Goal: Task Accomplishment & Management: Use online tool/utility

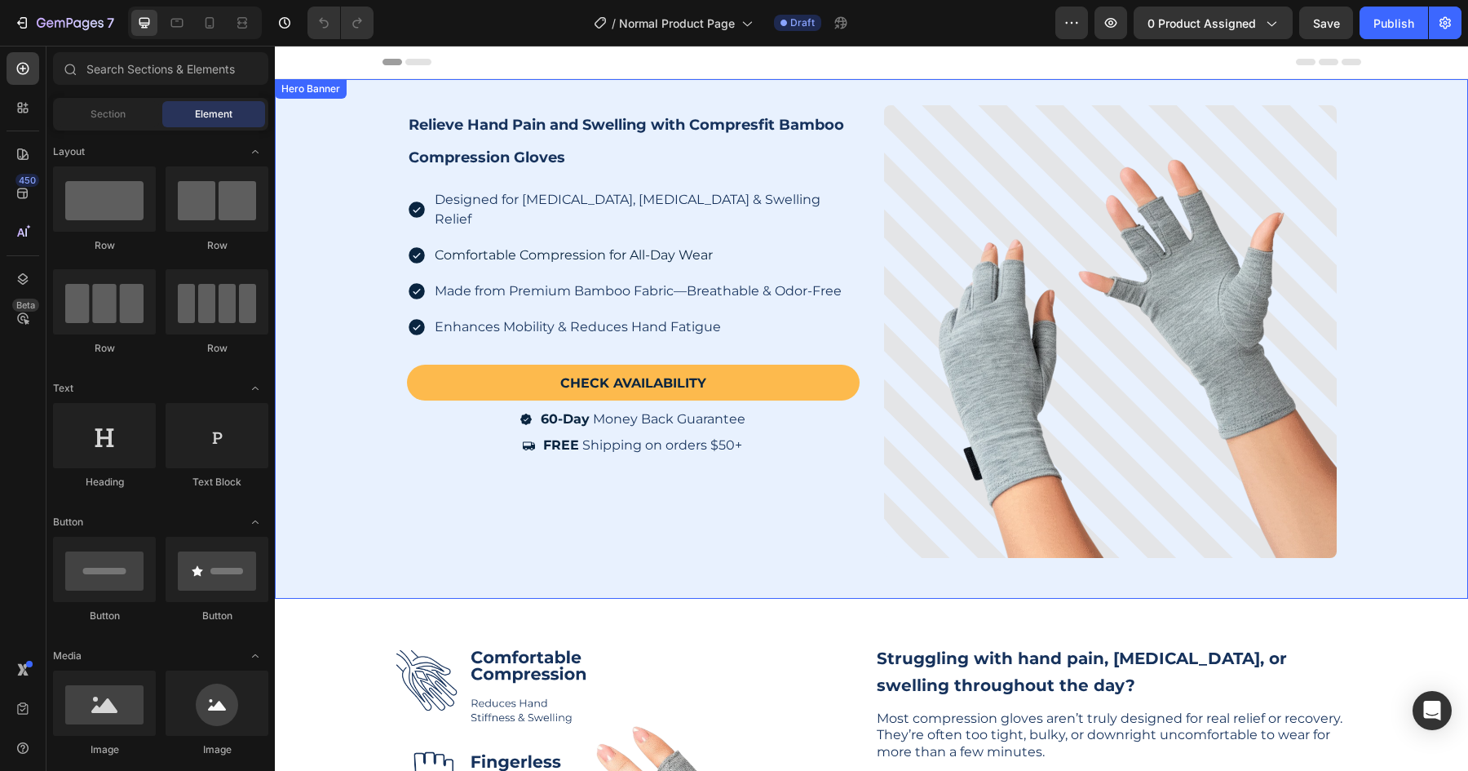
click at [308, 173] on div "Background Image" at bounding box center [871, 338] width 1193 height 519
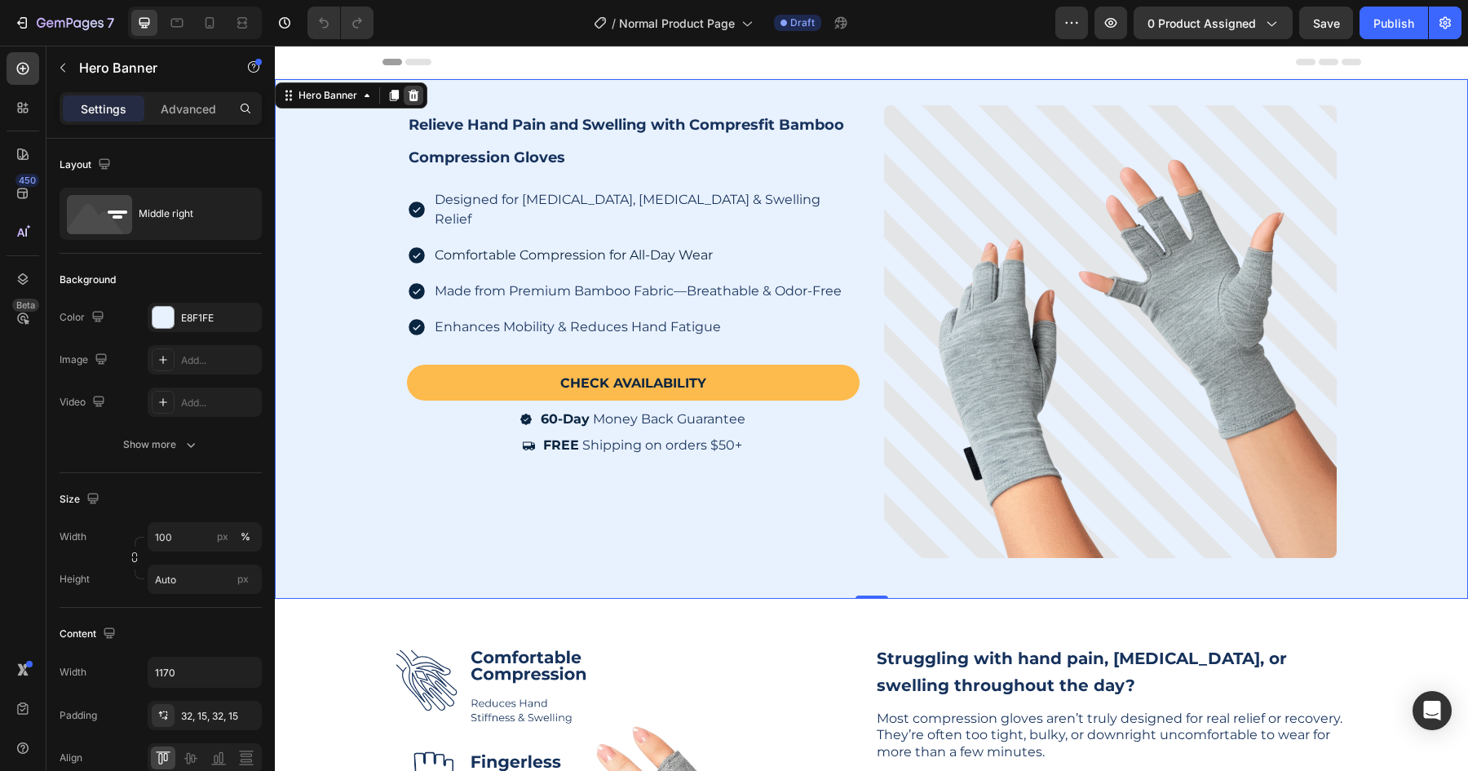
click at [414, 93] on icon at bounding box center [414, 95] width 11 height 11
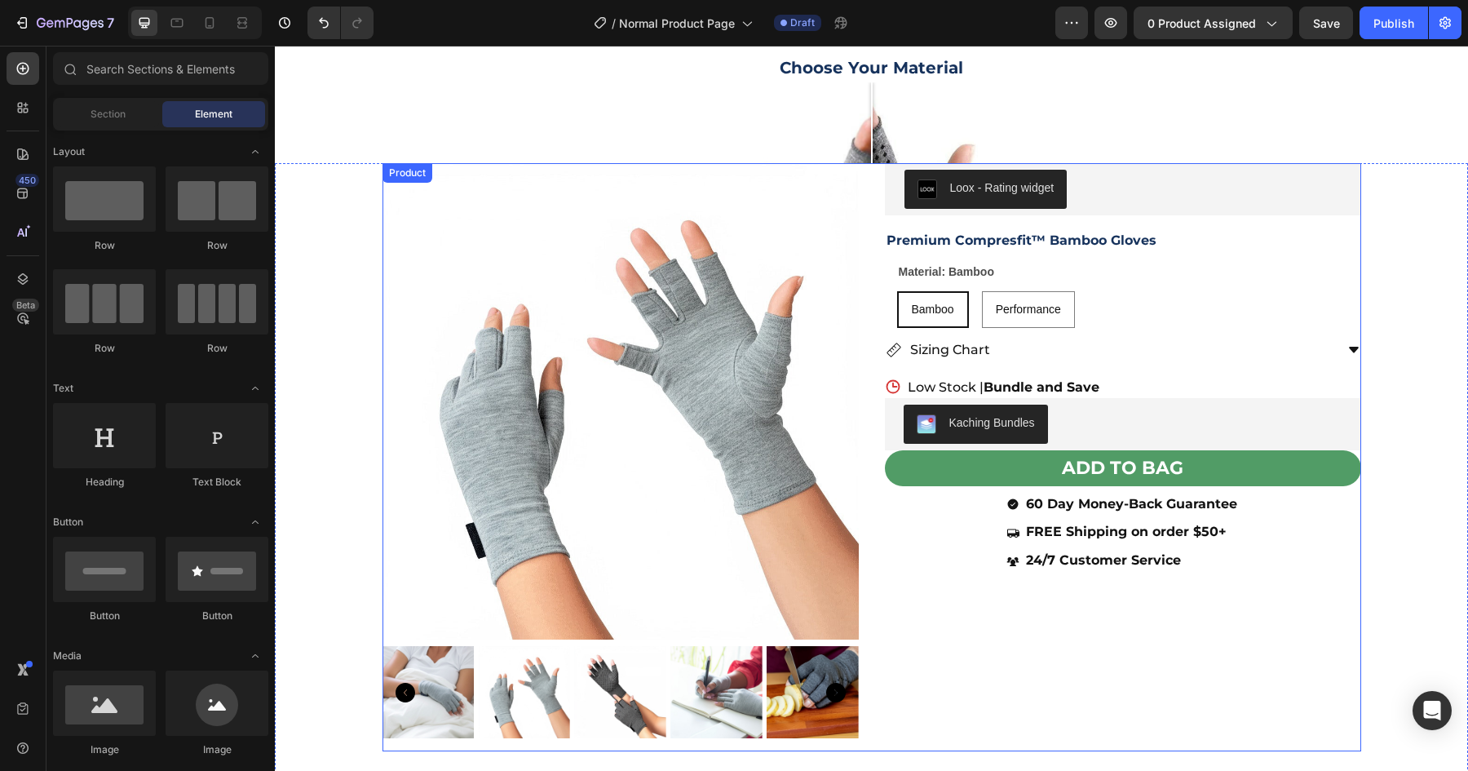
scroll to position [1797, 0]
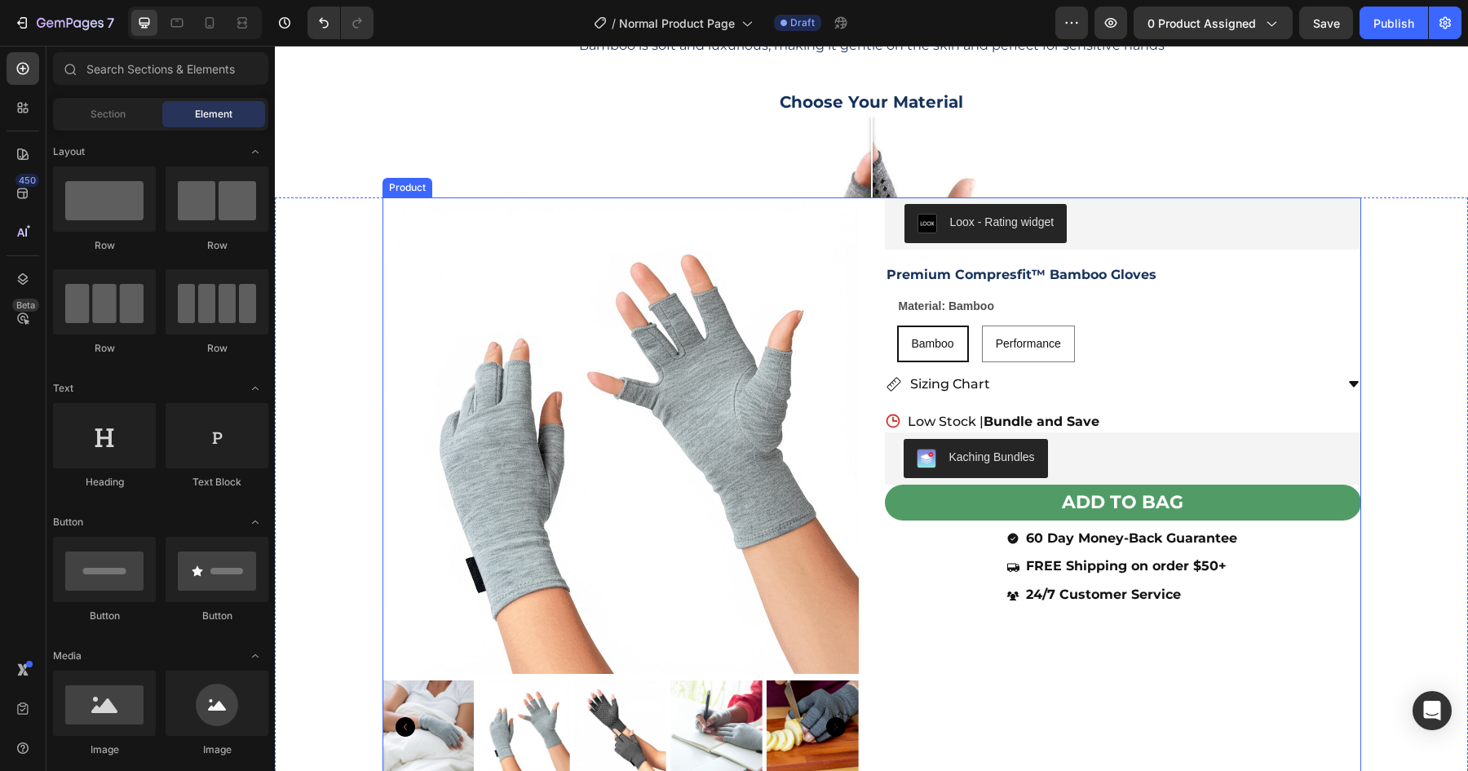
click at [934, 636] on div "Loox - Rating widget Loox Premium Compresfit™ Bamboo Gloves Heading Material: B…" at bounding box center [1123, 491] width 476 height 588
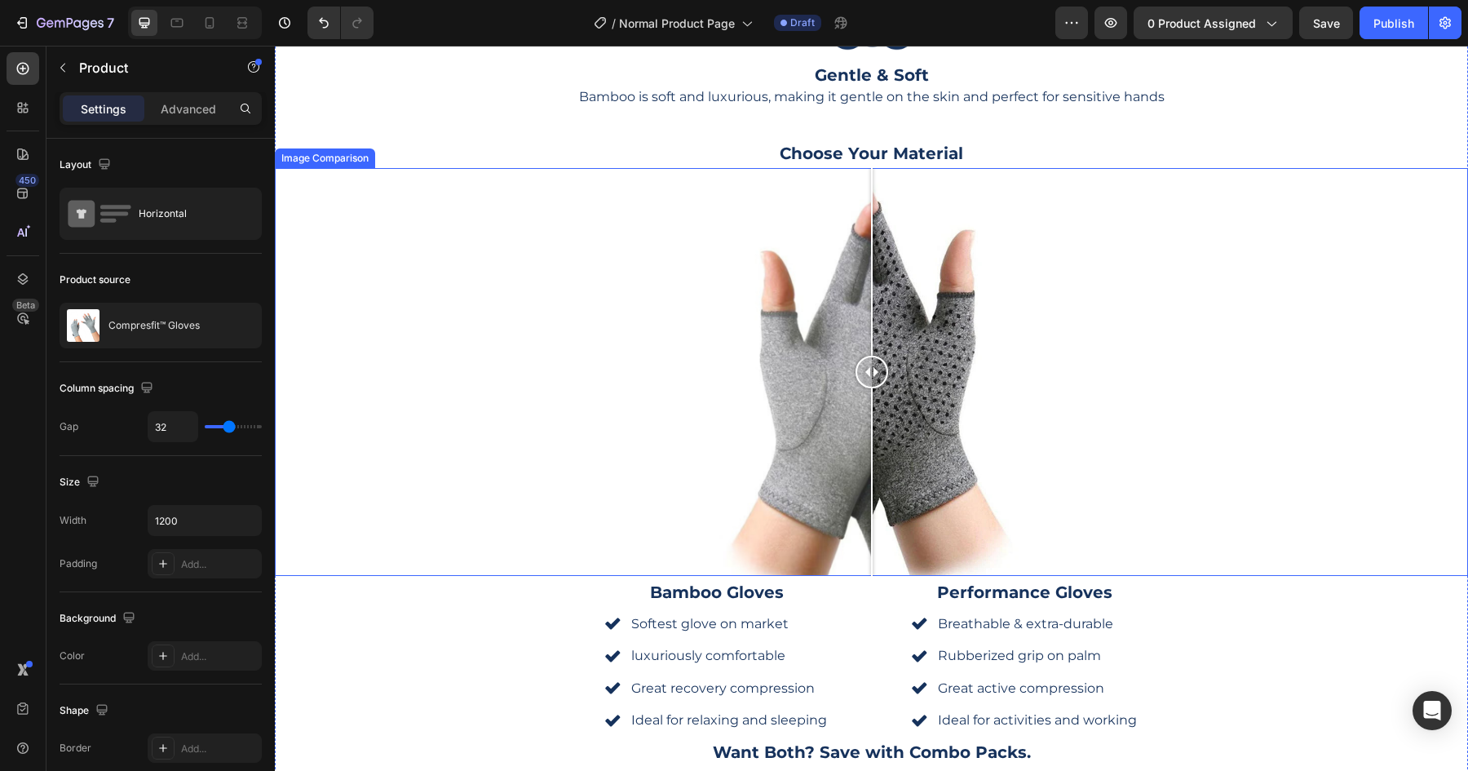
scroll to position [2000, 0]
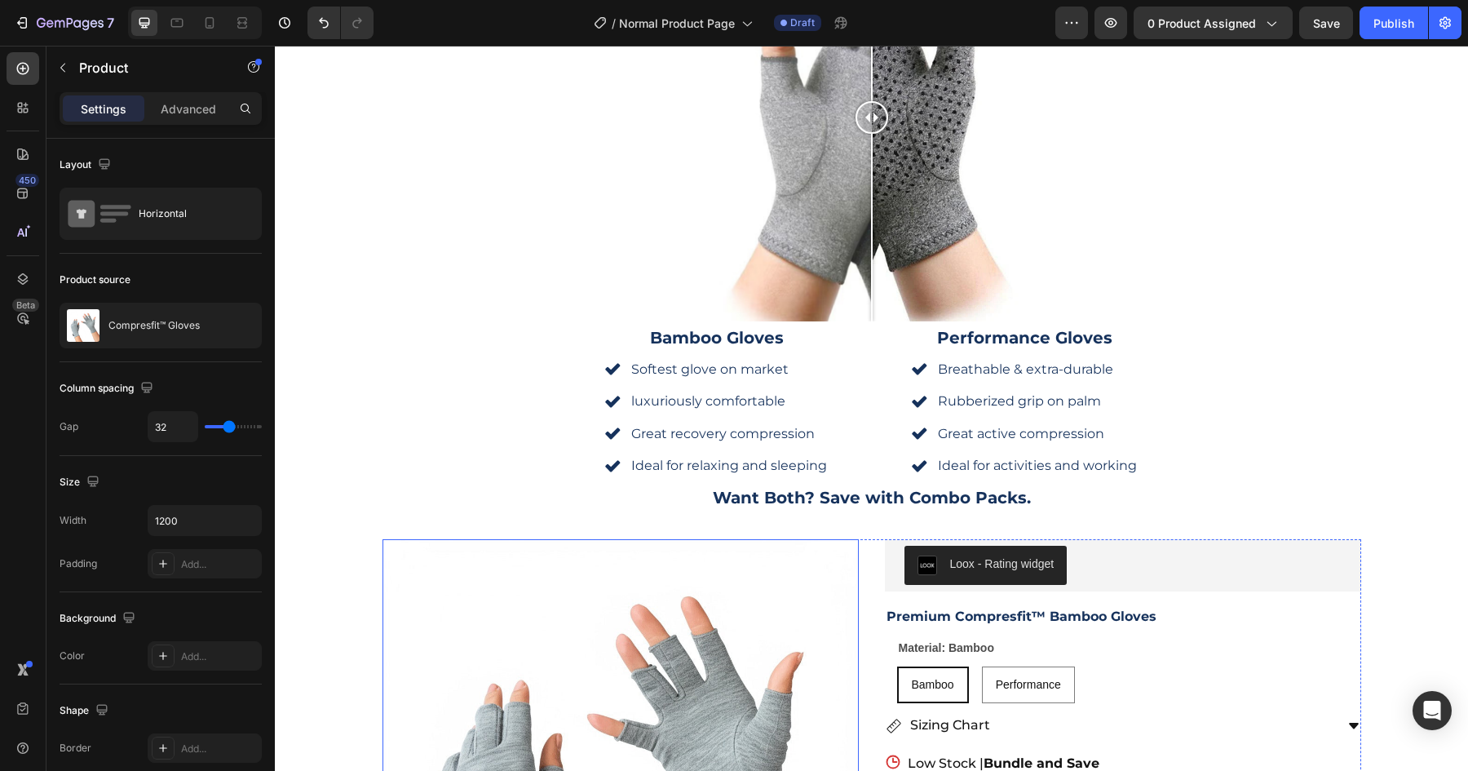
click at [386, 619] on img at bounding box center [620, 777] width 476 height 476
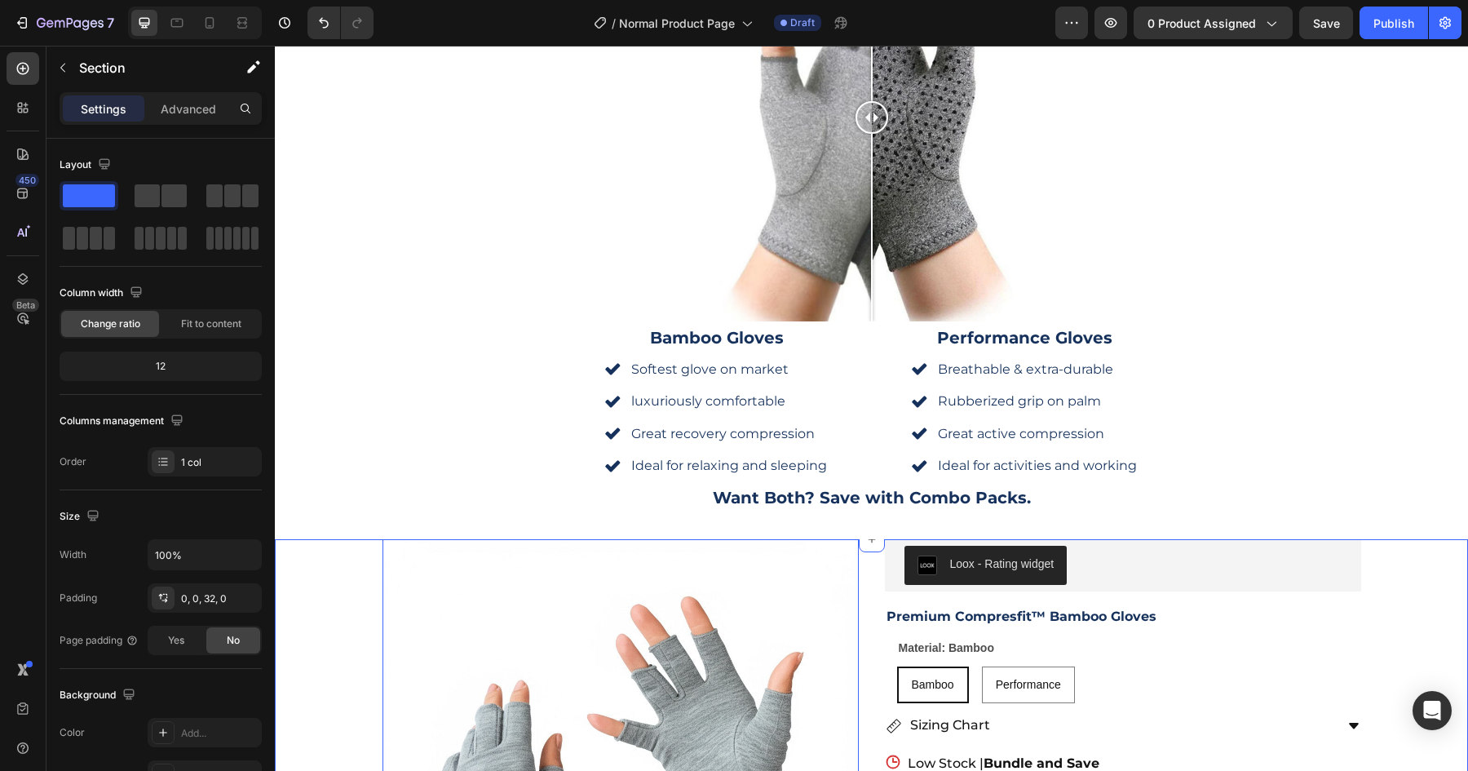
click at [1151, 532] on div "Section 8 Create Theme Section AI Content Write with GemAI What would you like …" at bounding box center [1298, 524] width 338 height 26
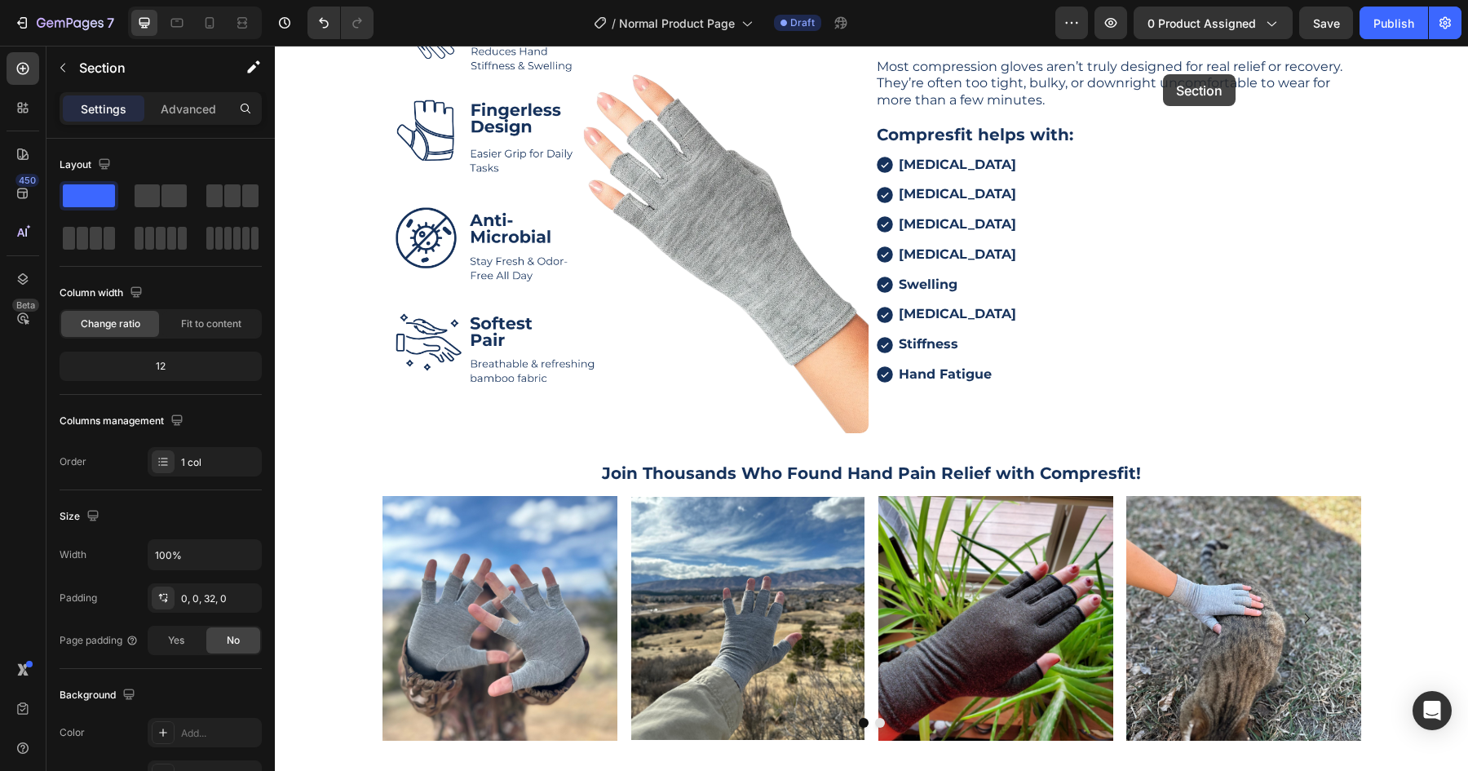
scroll to position [0, 0]
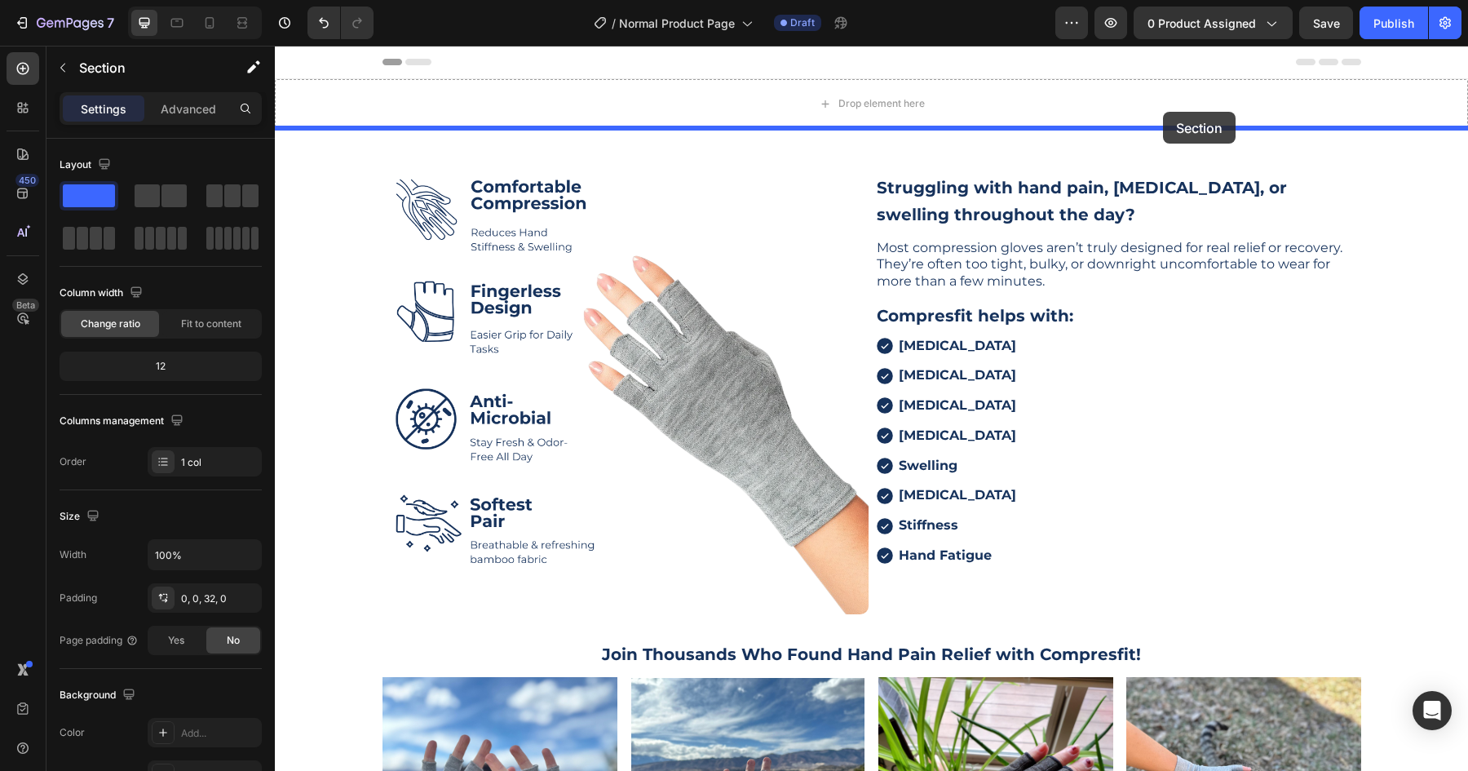
drag, startPoint x: 1147, startPoint y: 526, endPoint x: 1163, endPoint y: 108, distance: 417.9
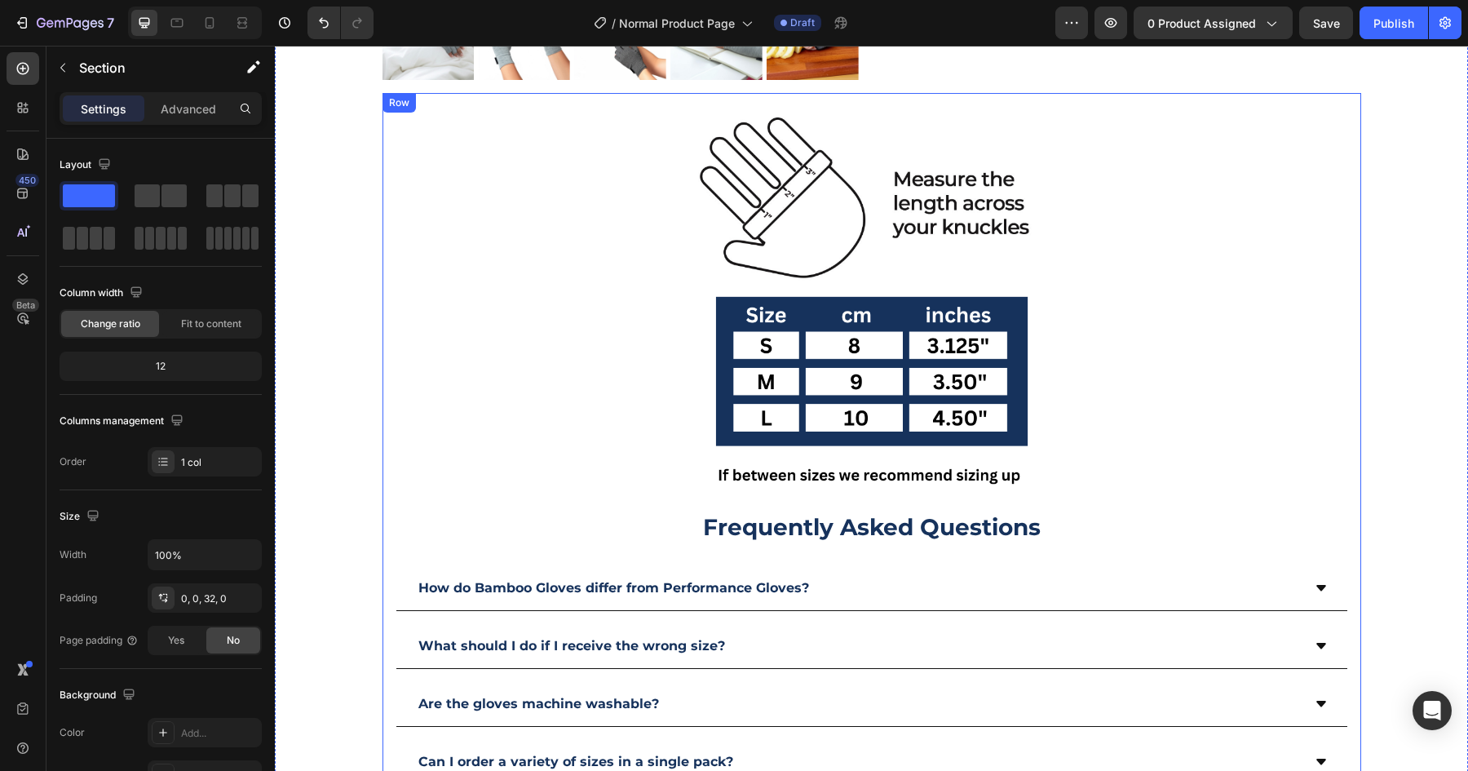
scroll to position [575, 0]
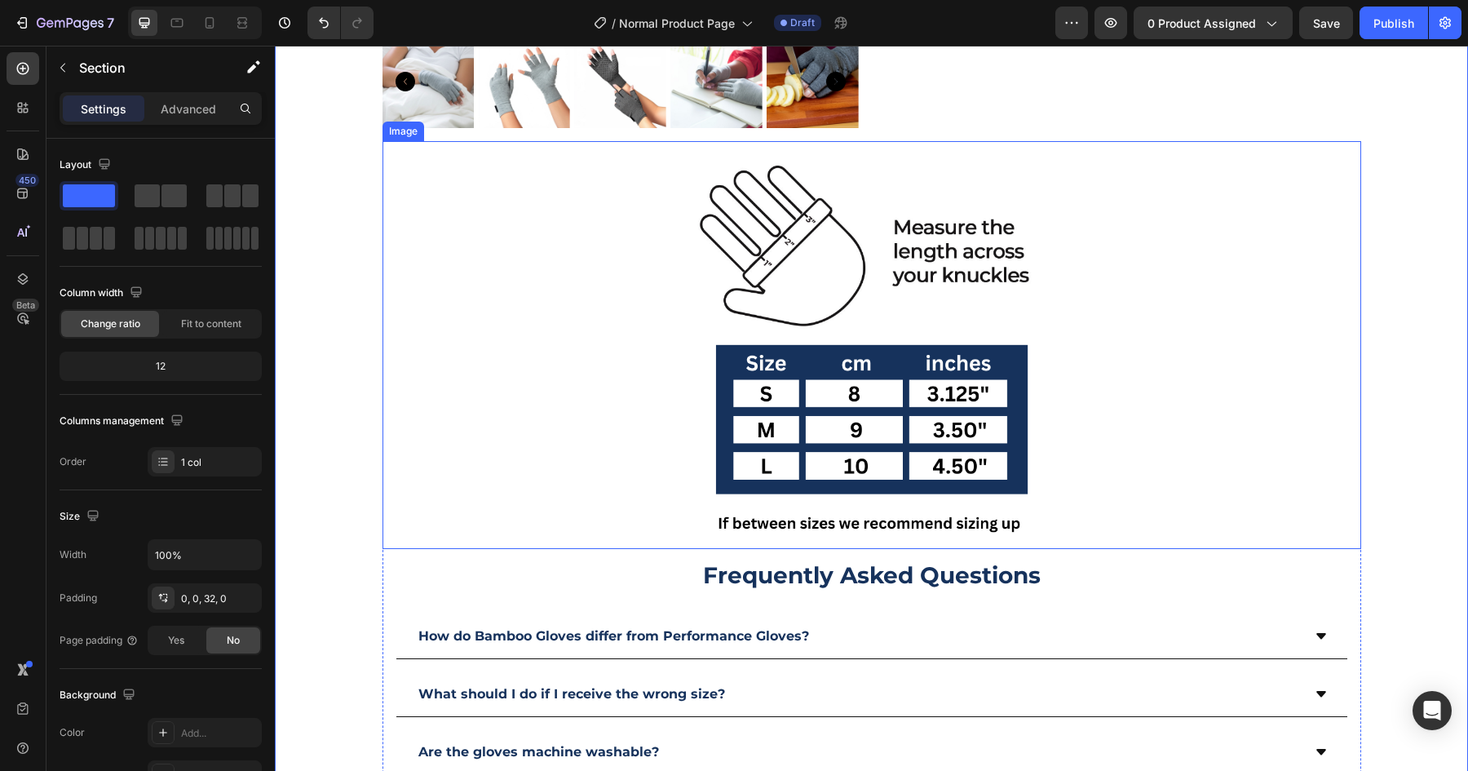
click at [413, 522] on div at bounding box center [871, 345] width 979 height 408
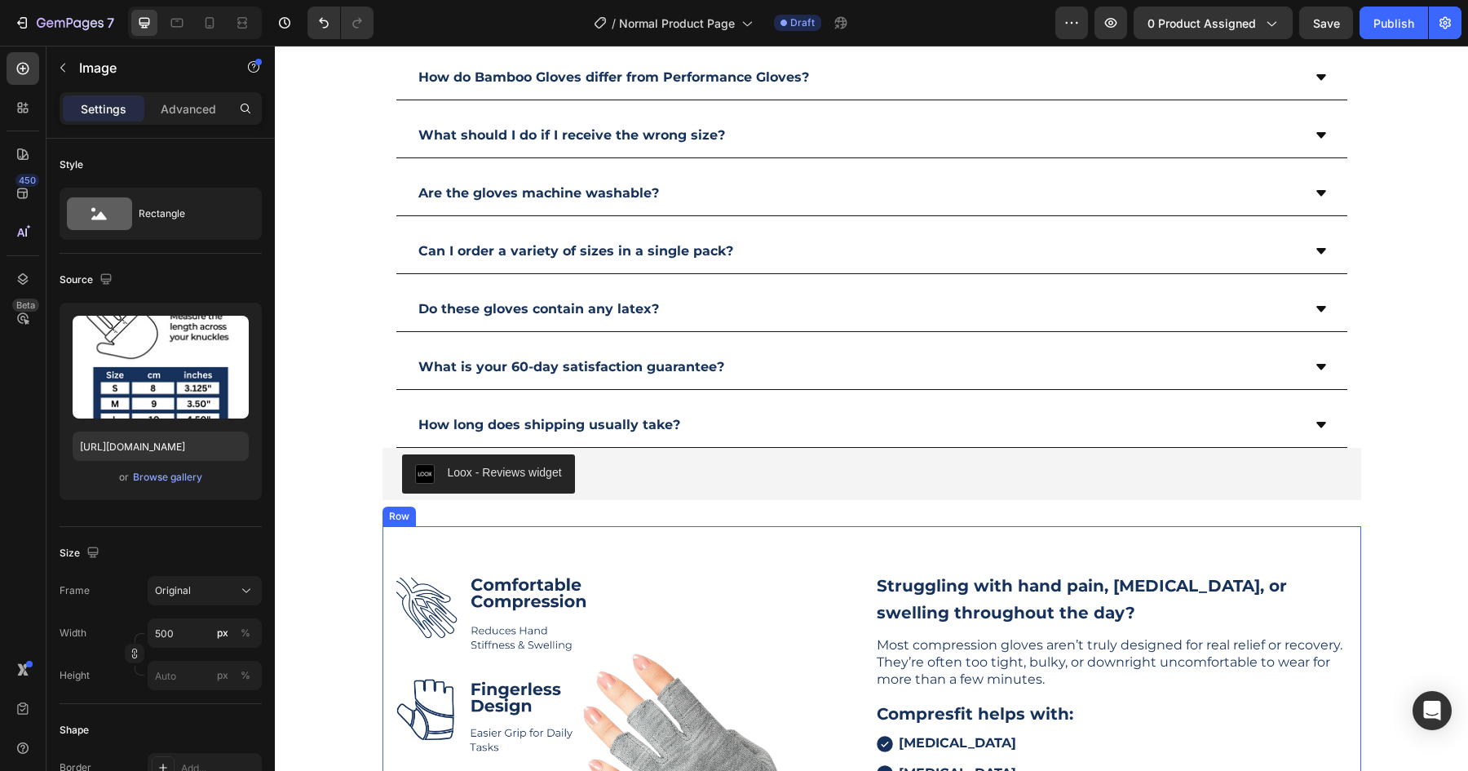
scroll to position [1102, 0]
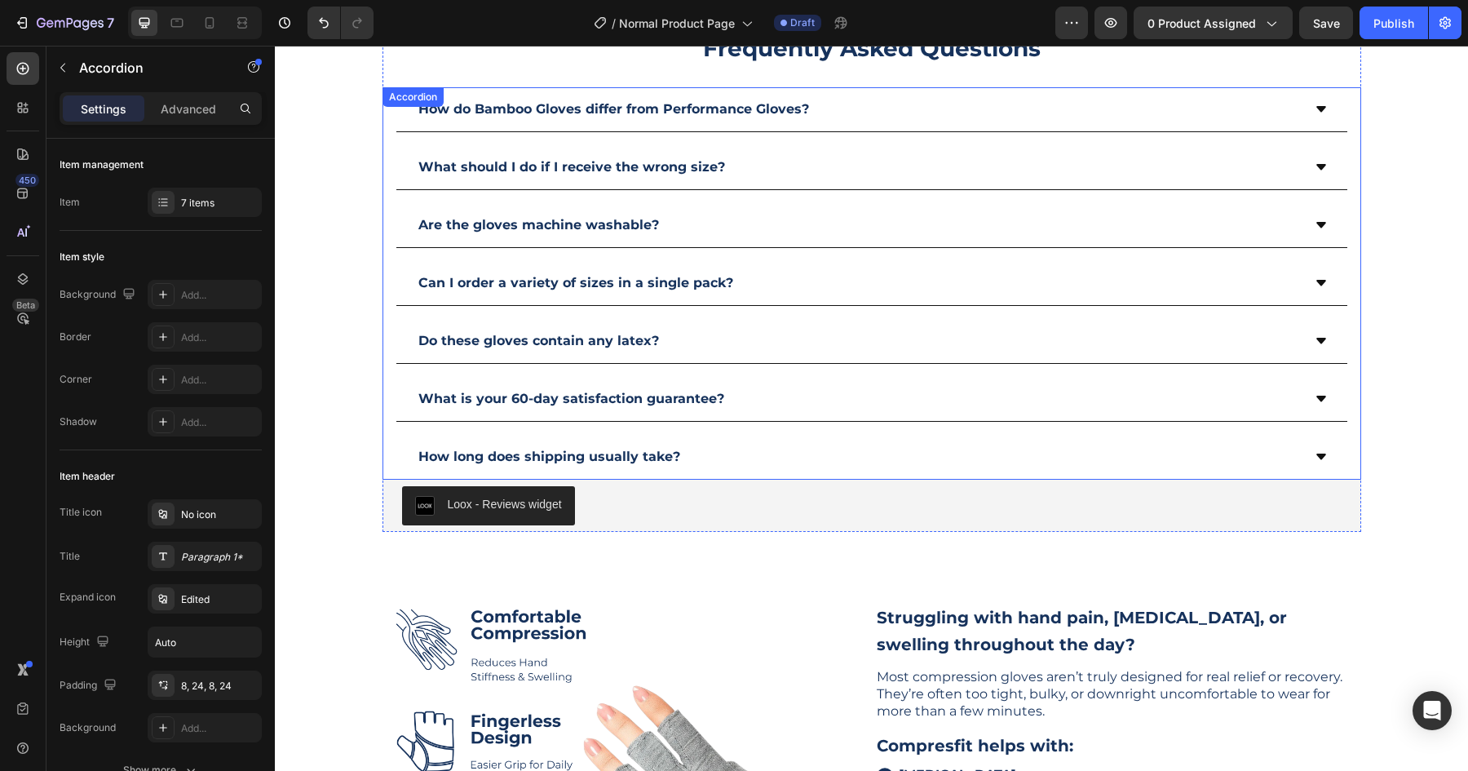
click at [1355, 303] on div "How do Bamboo Gloves differ from Performance Gloves? What should I do if I rece…" at bounding box center [871, 283] width 979 height 392
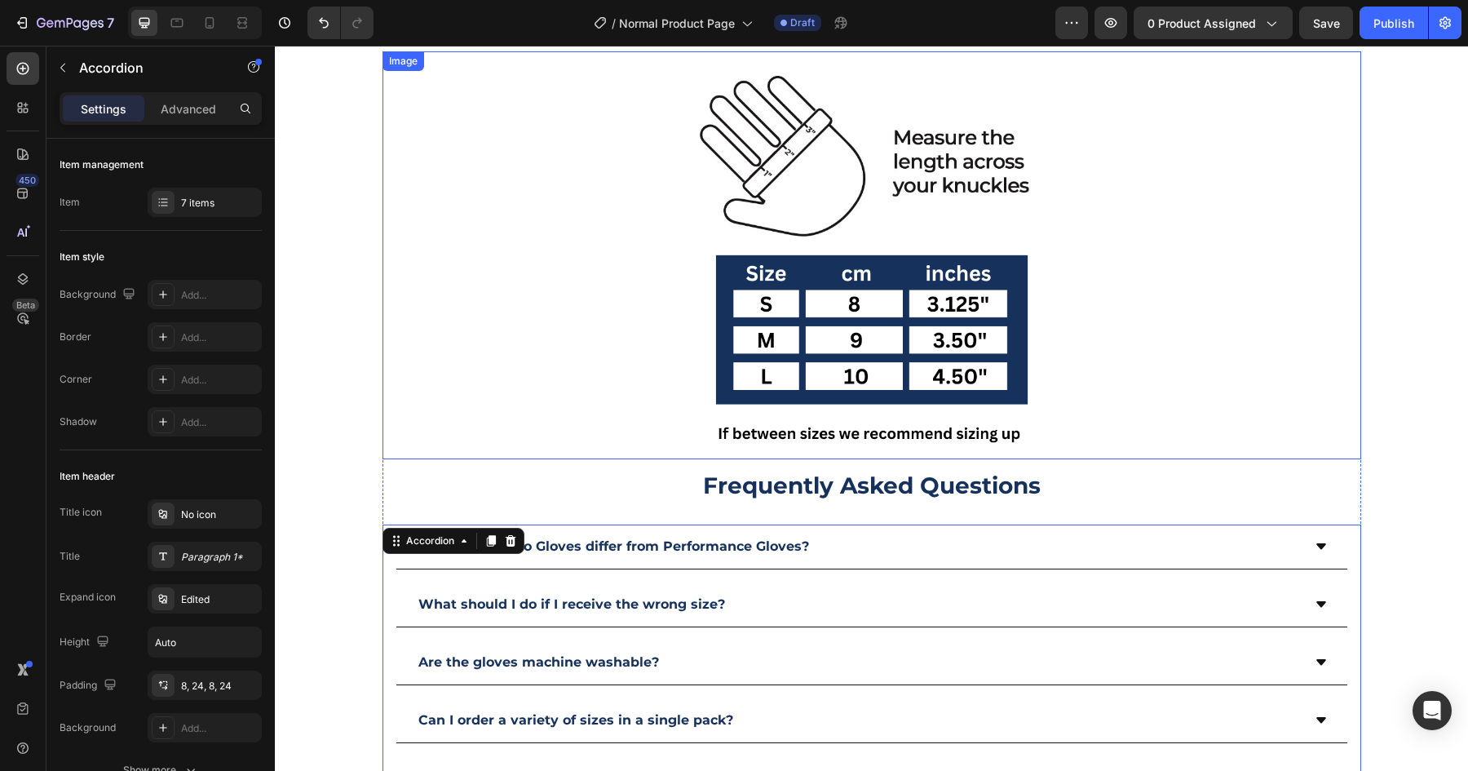
scroll to position [599, 0]
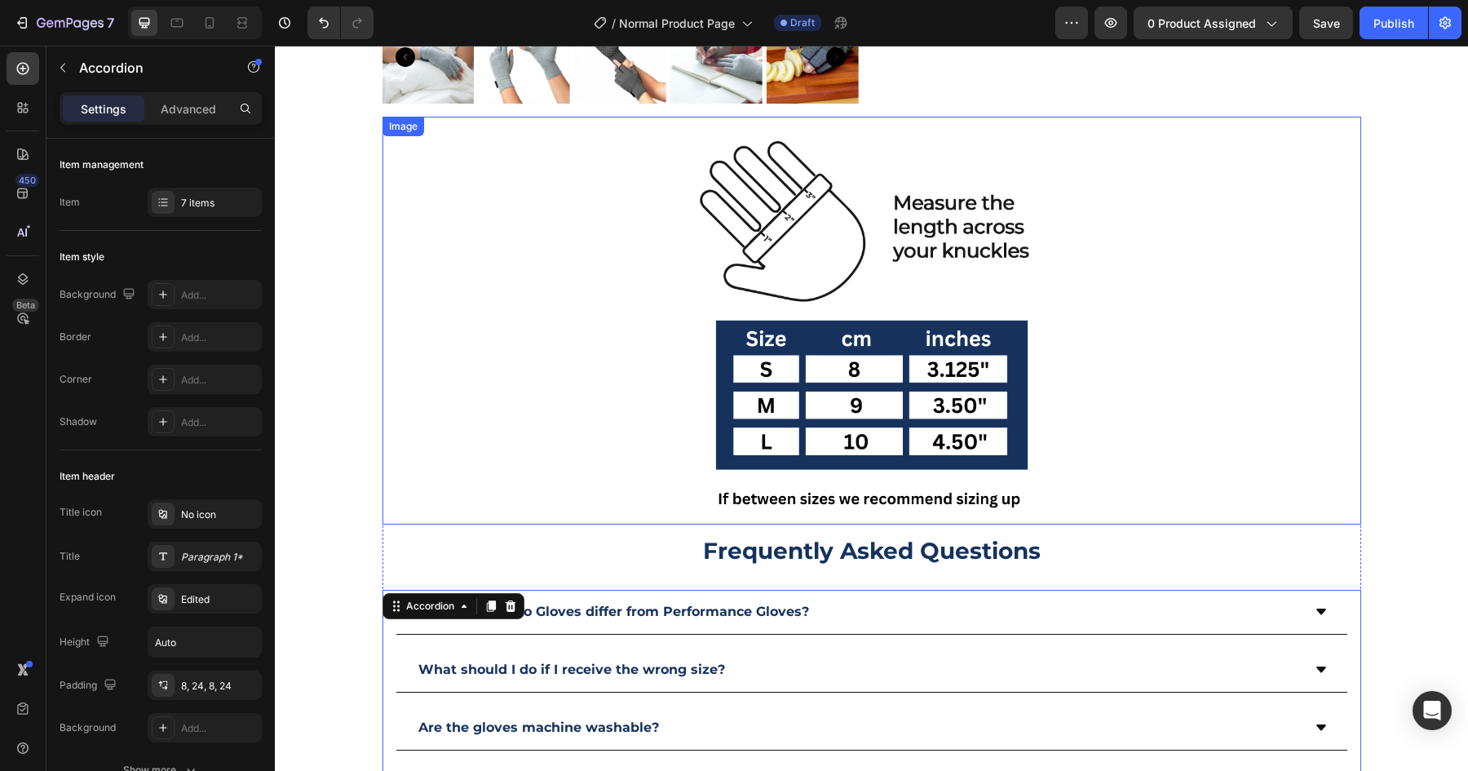
click at [481, 166] on div at bounding box center [871, 321] width 979 height 408
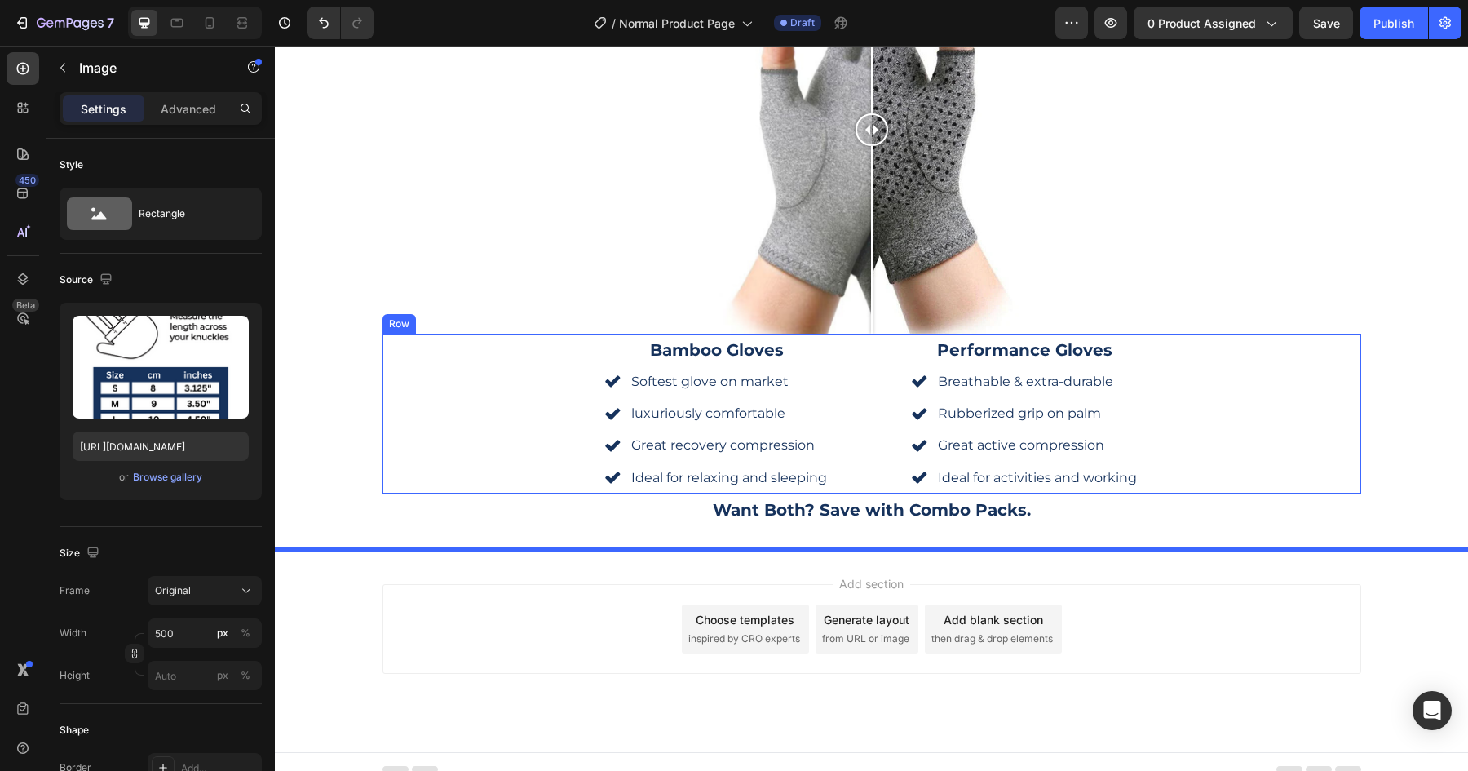
scroll to position [3532, 0]
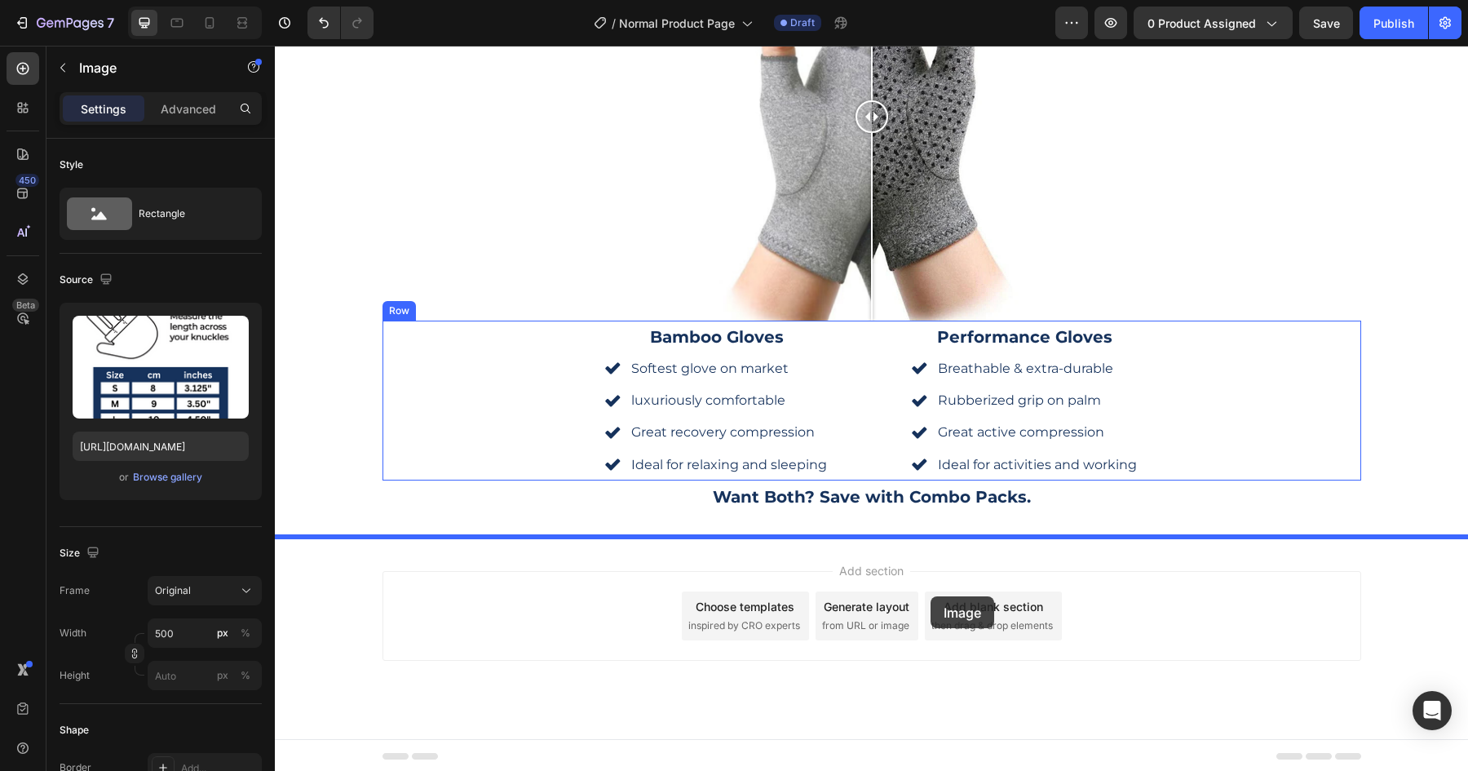
drag, startPoint x: 398, startPoint y: 102, endPoint x: 931, endPoint y: 596, distance: 726.5
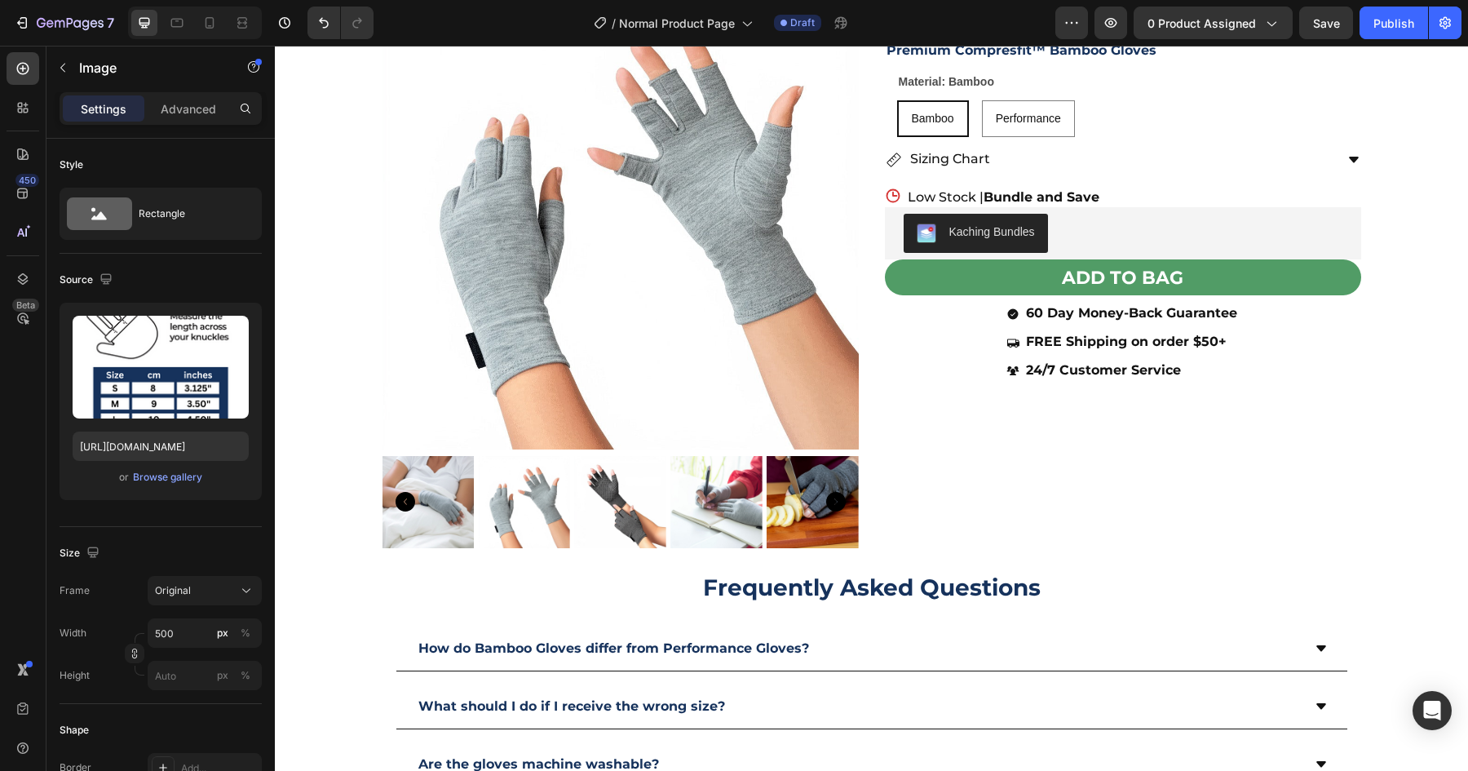
scroll to position [152, 0]
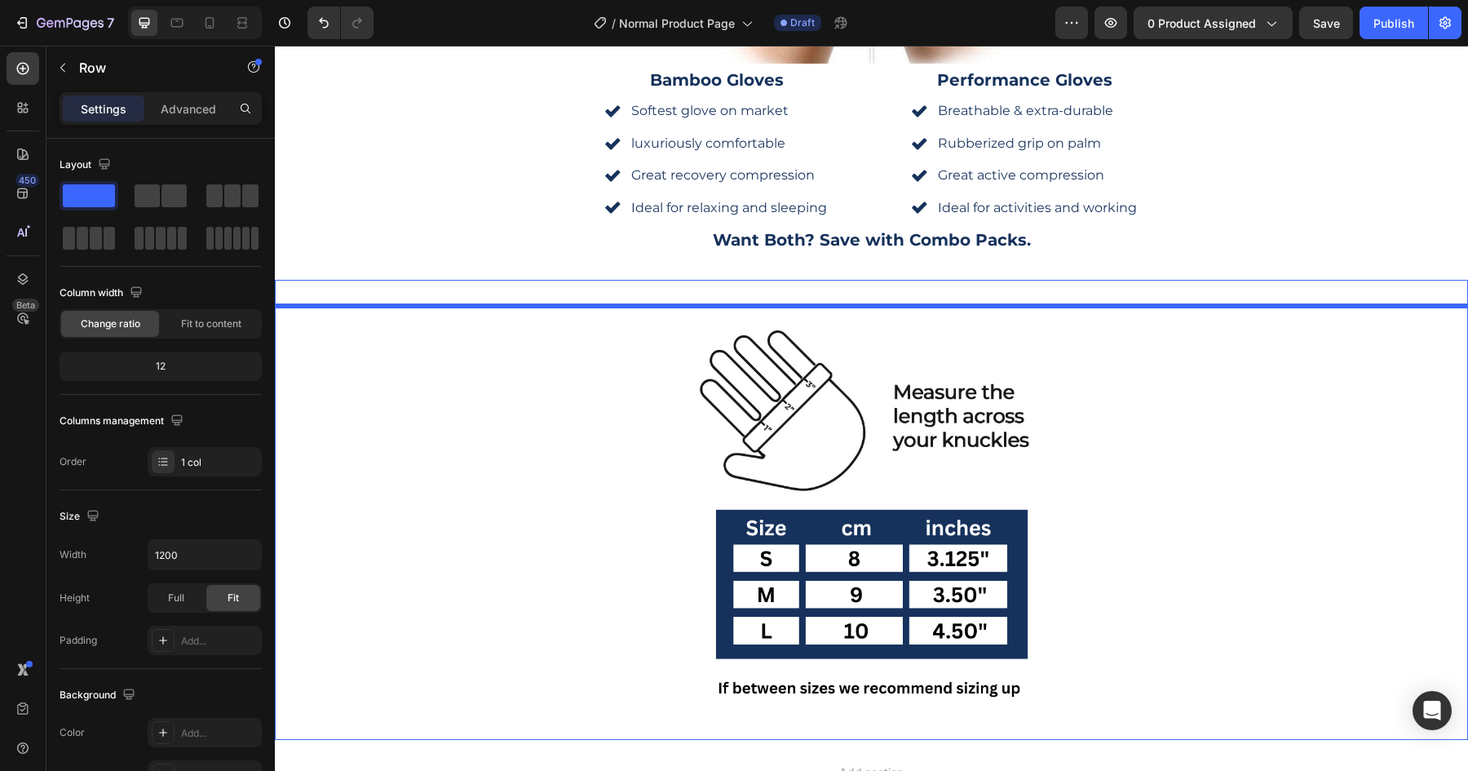
scroll to position [5273, 0]
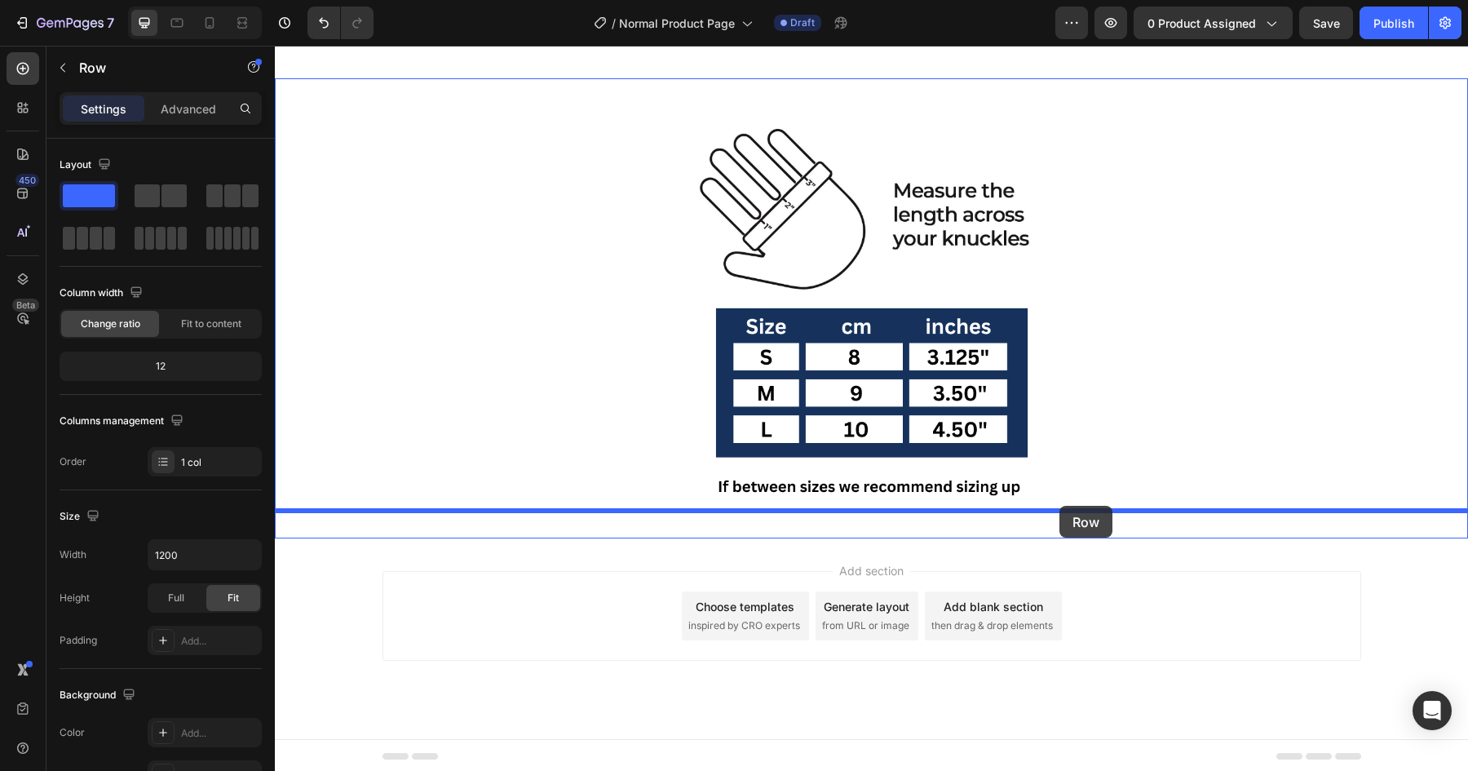
drag, startPoint x: 395, startPoint y: 552, endPoint x: 1059, endPoint y: 503, distance: 666.4
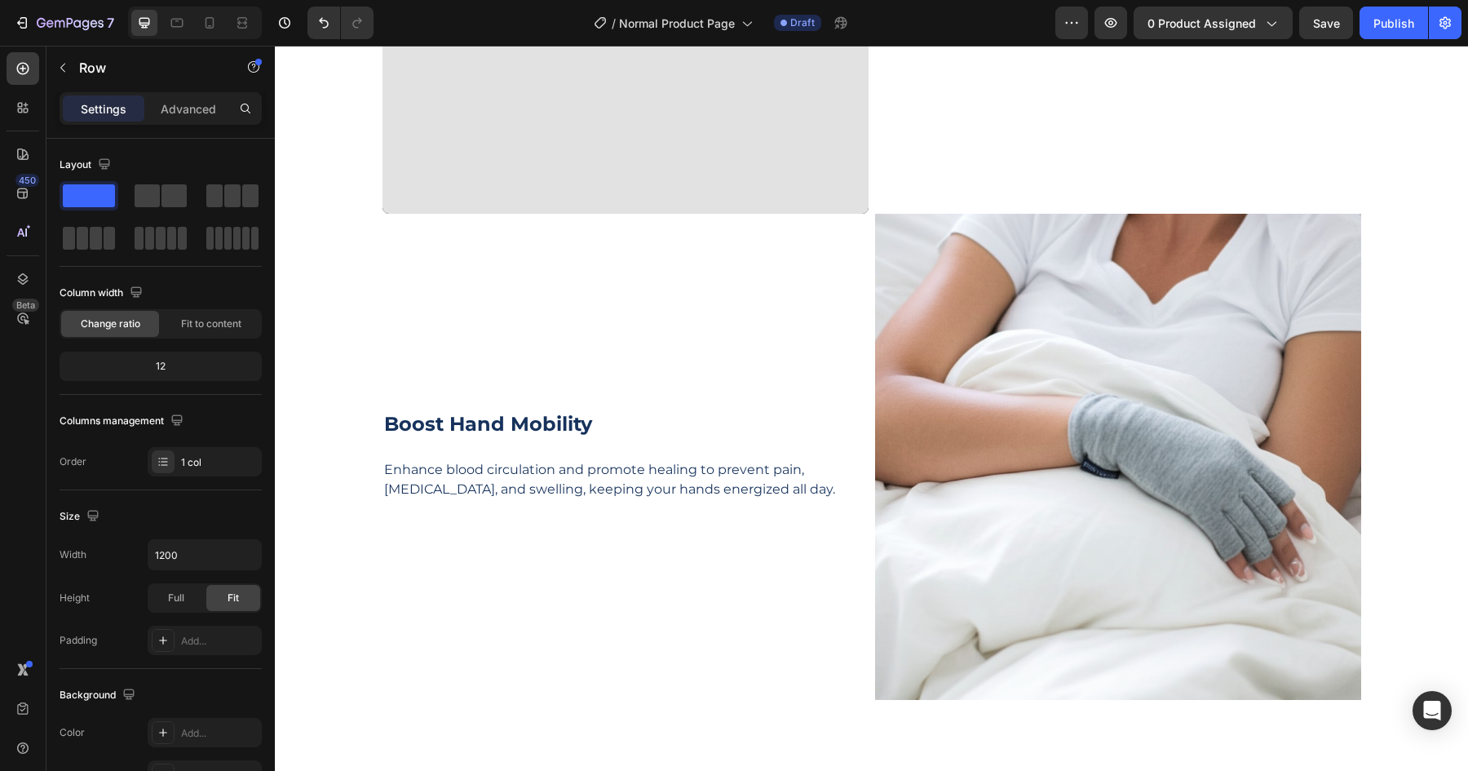
scroll to position [2509, 0]
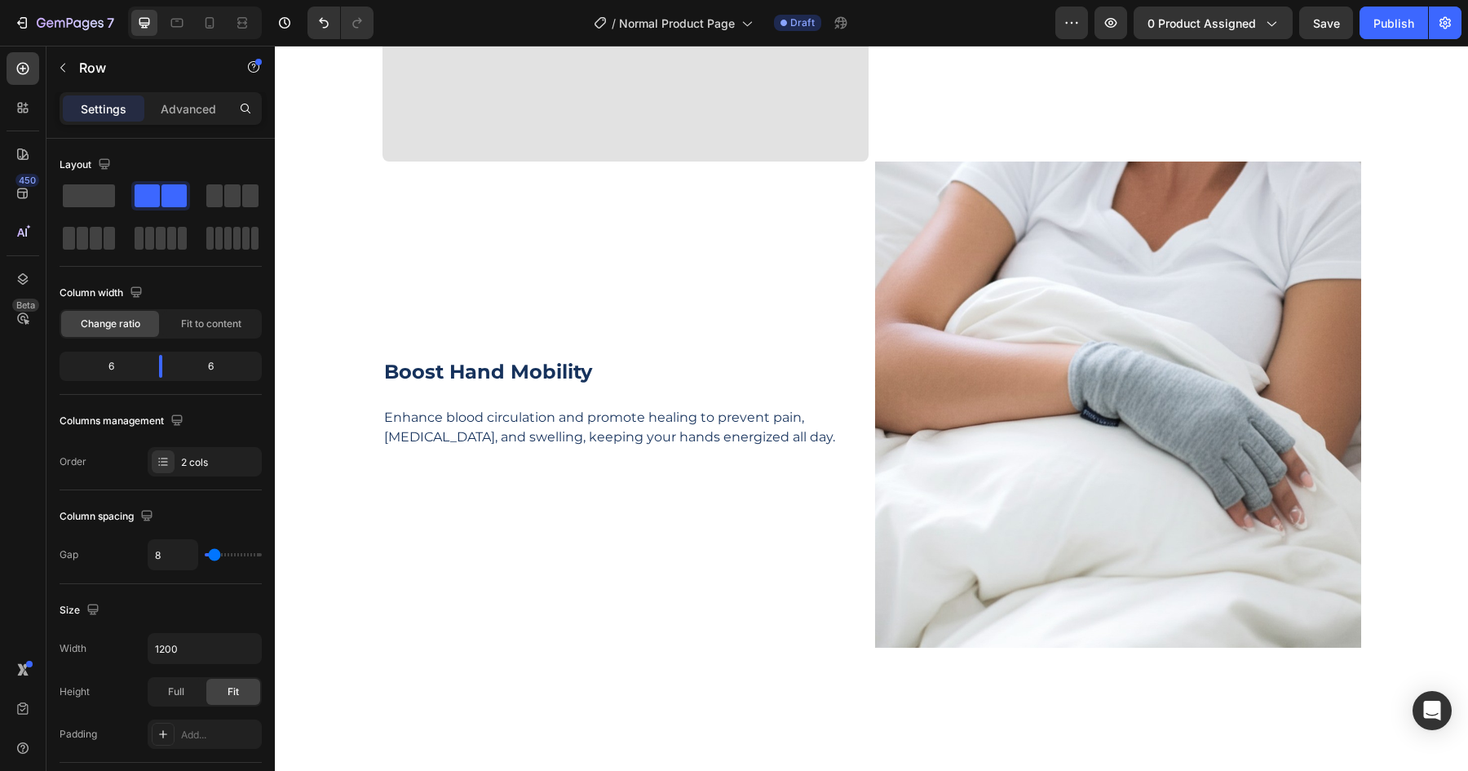
scroll to position [2540, 0]
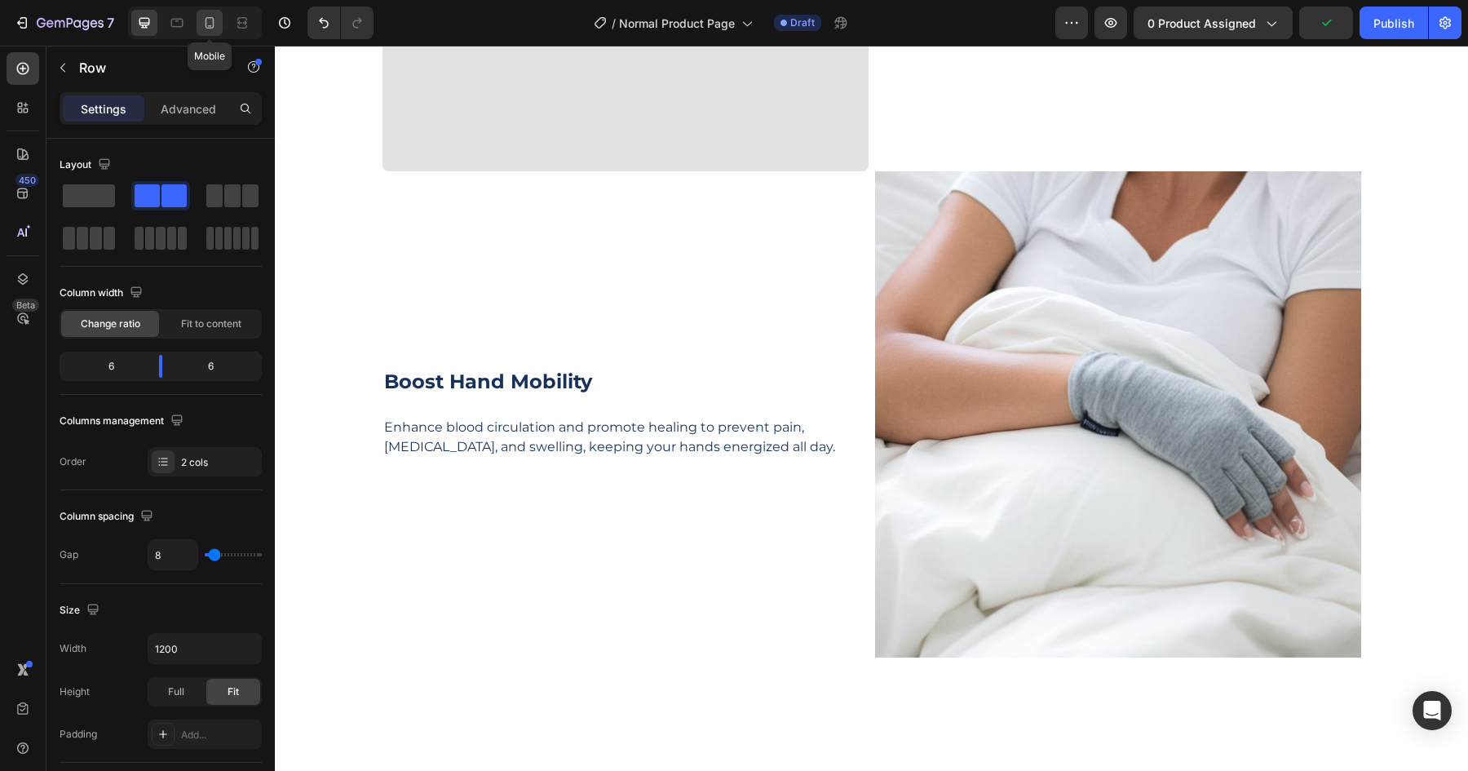
click at [211, 19] on icon at bounding box center [209, 23] width 16 height 16
type input "0"
type input "100%"
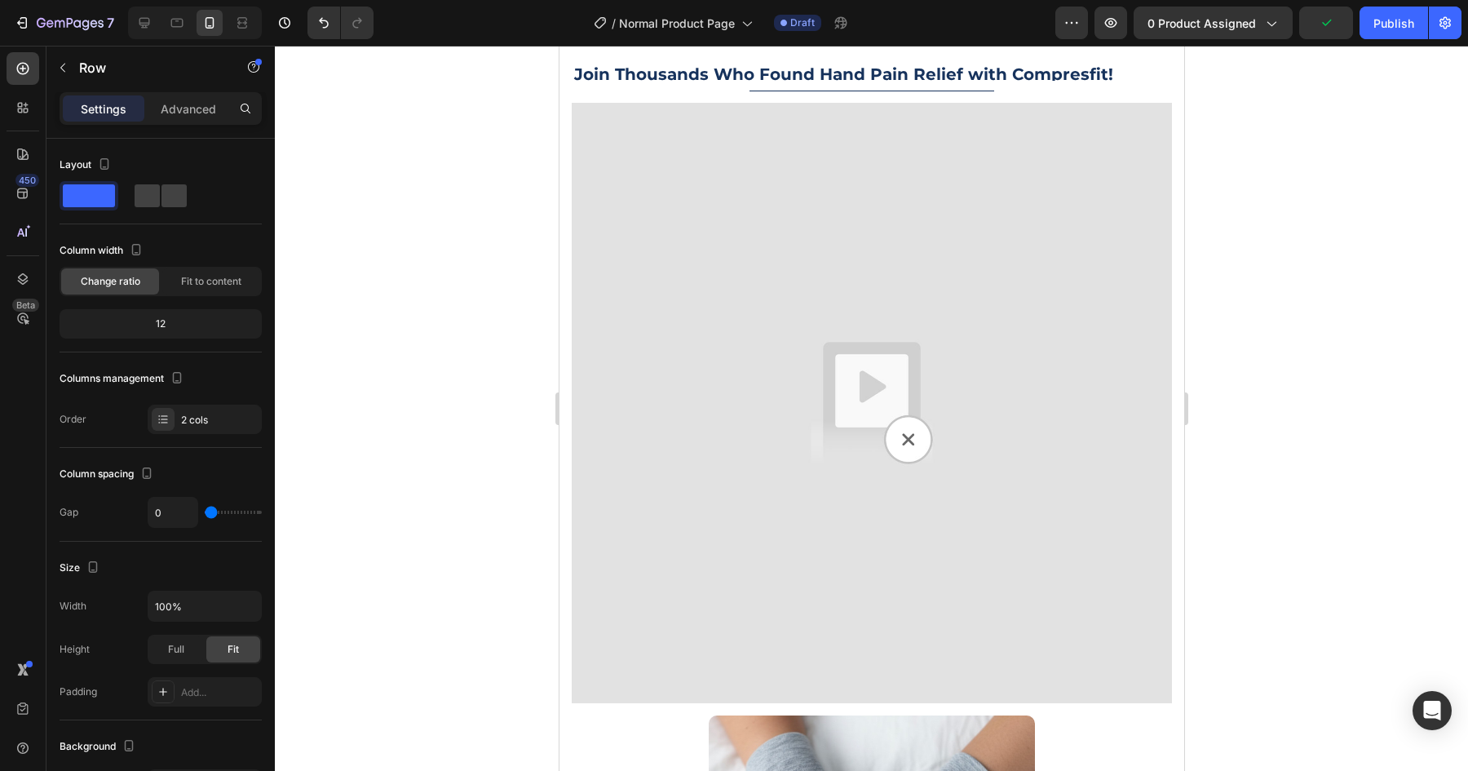
scroll to position [2409, 0]
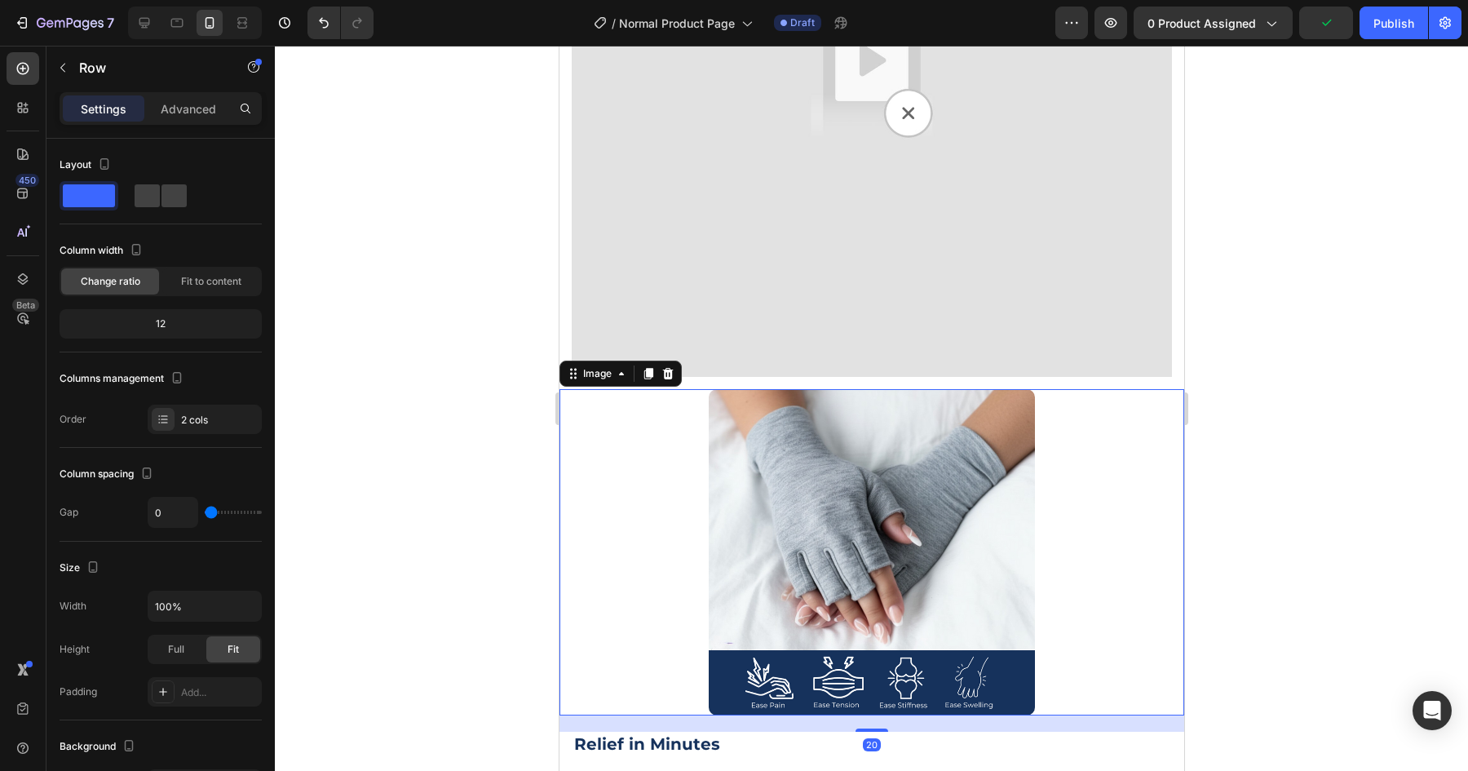
click at [884, 395] on img at bounding box center [871, 552] width 326 height 326
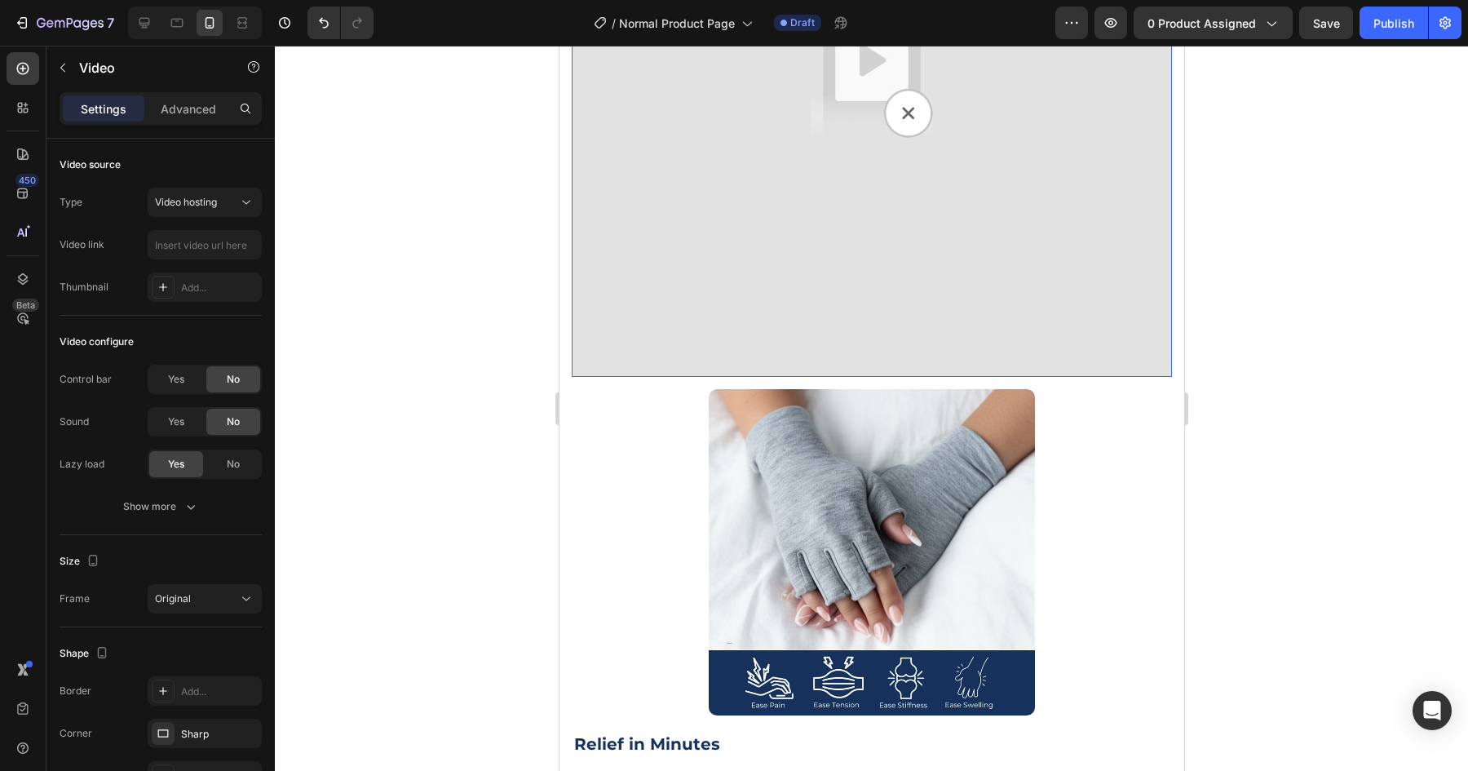
click at [937, 324] on img at bounding box center [871, 77] width 600 height 600
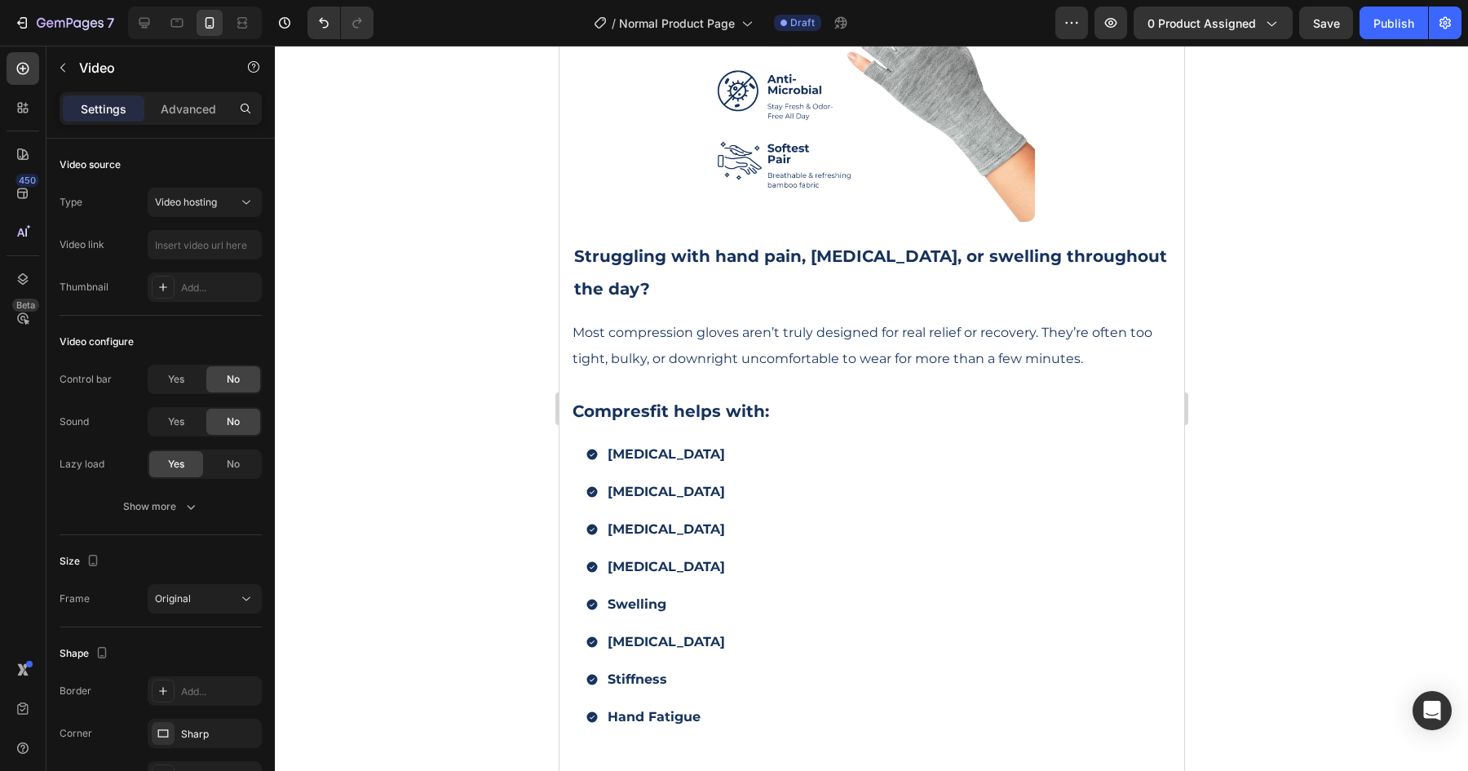
scroll to position [730, 0]
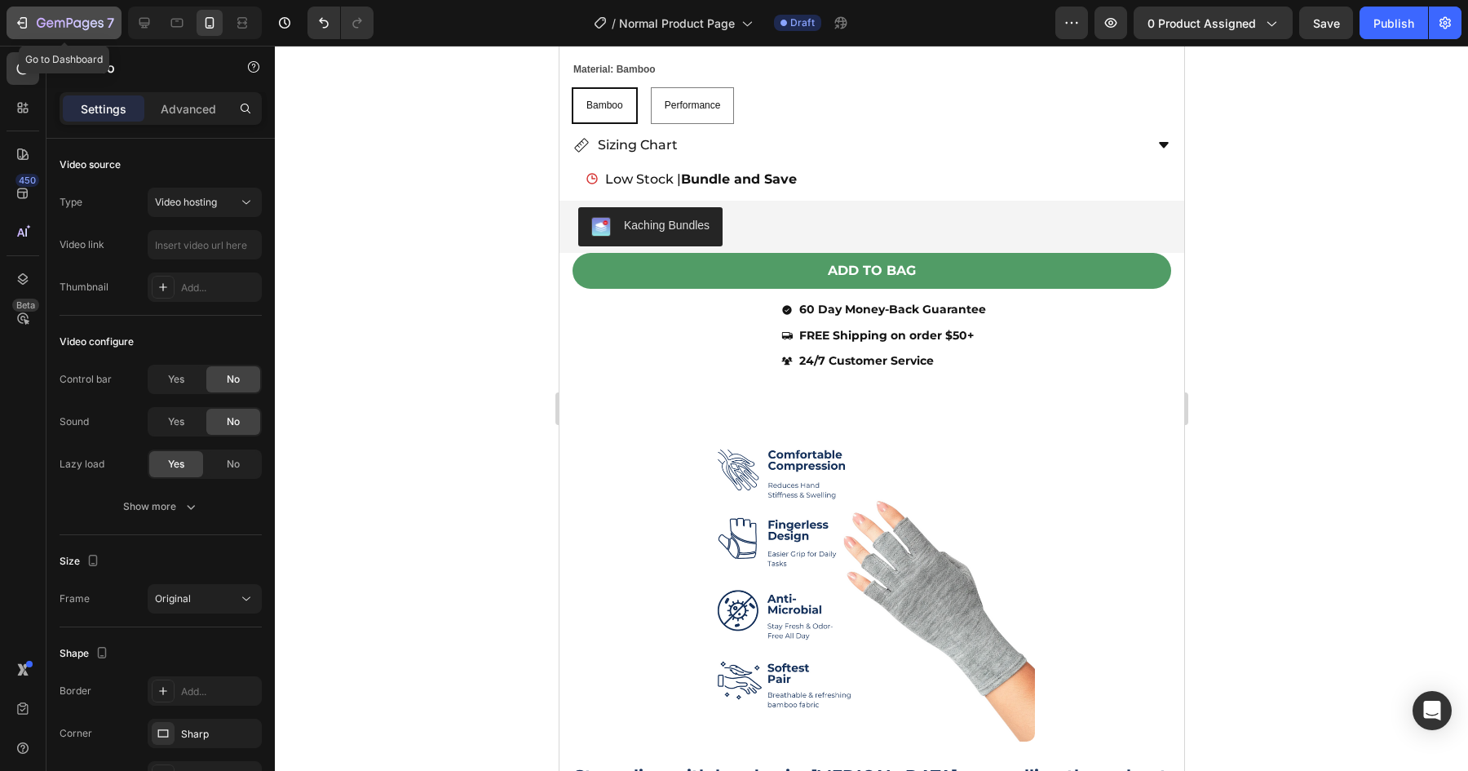
click at [32, 32] on div "7" at bounding box center [64, 23] width 100 height 20
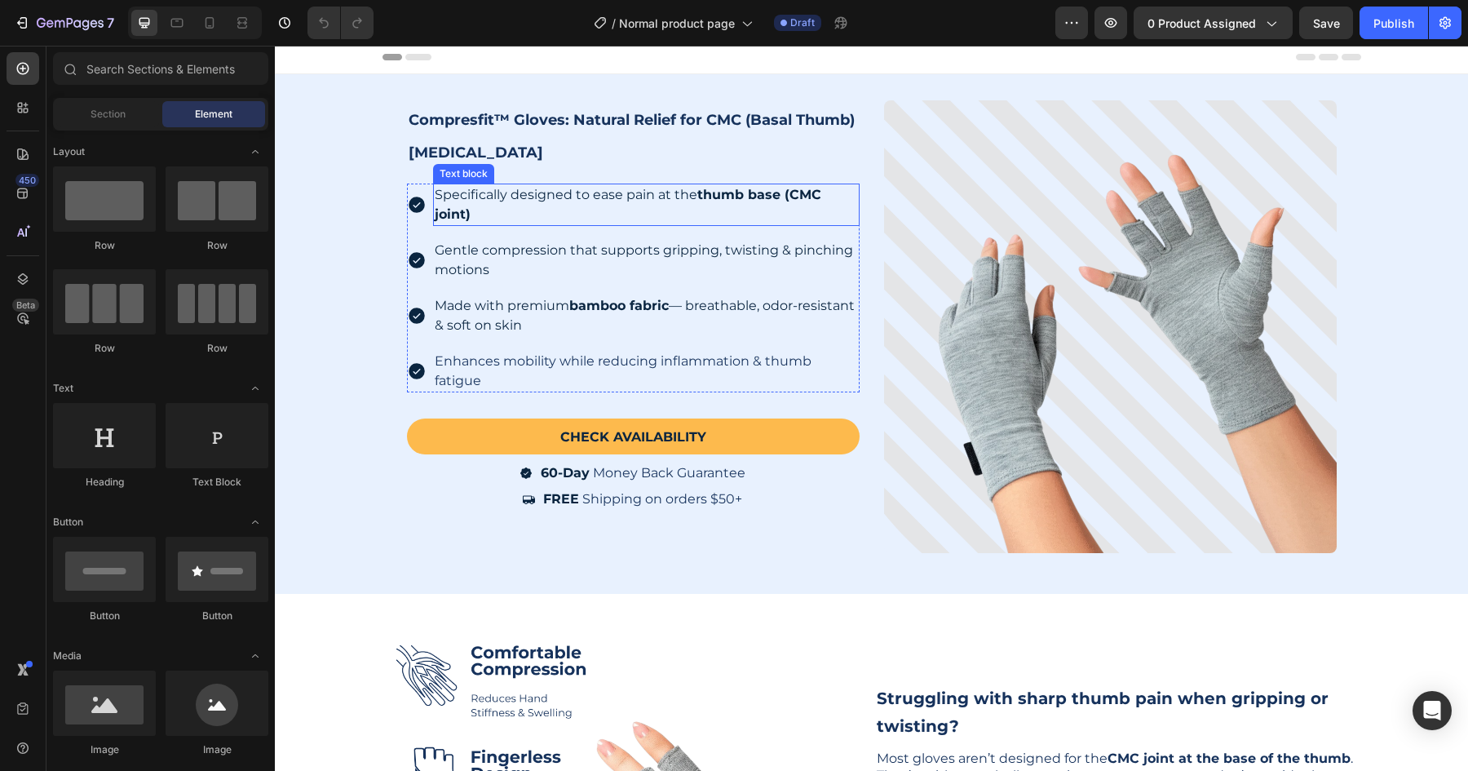
scroll to position [7, 0]
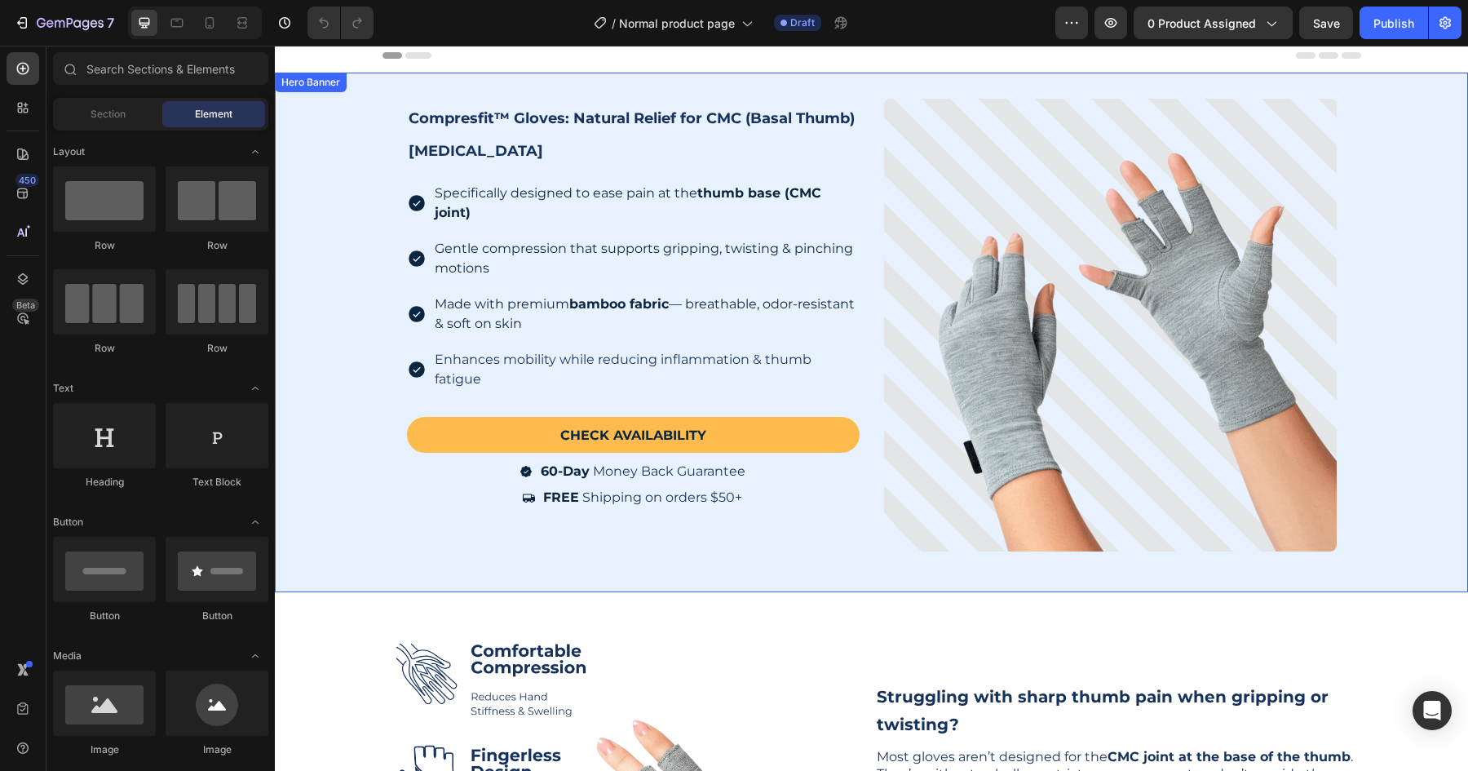
click at [340, 135] on div "Background Image" at bounding box center [871, 332] width 1193 height 519
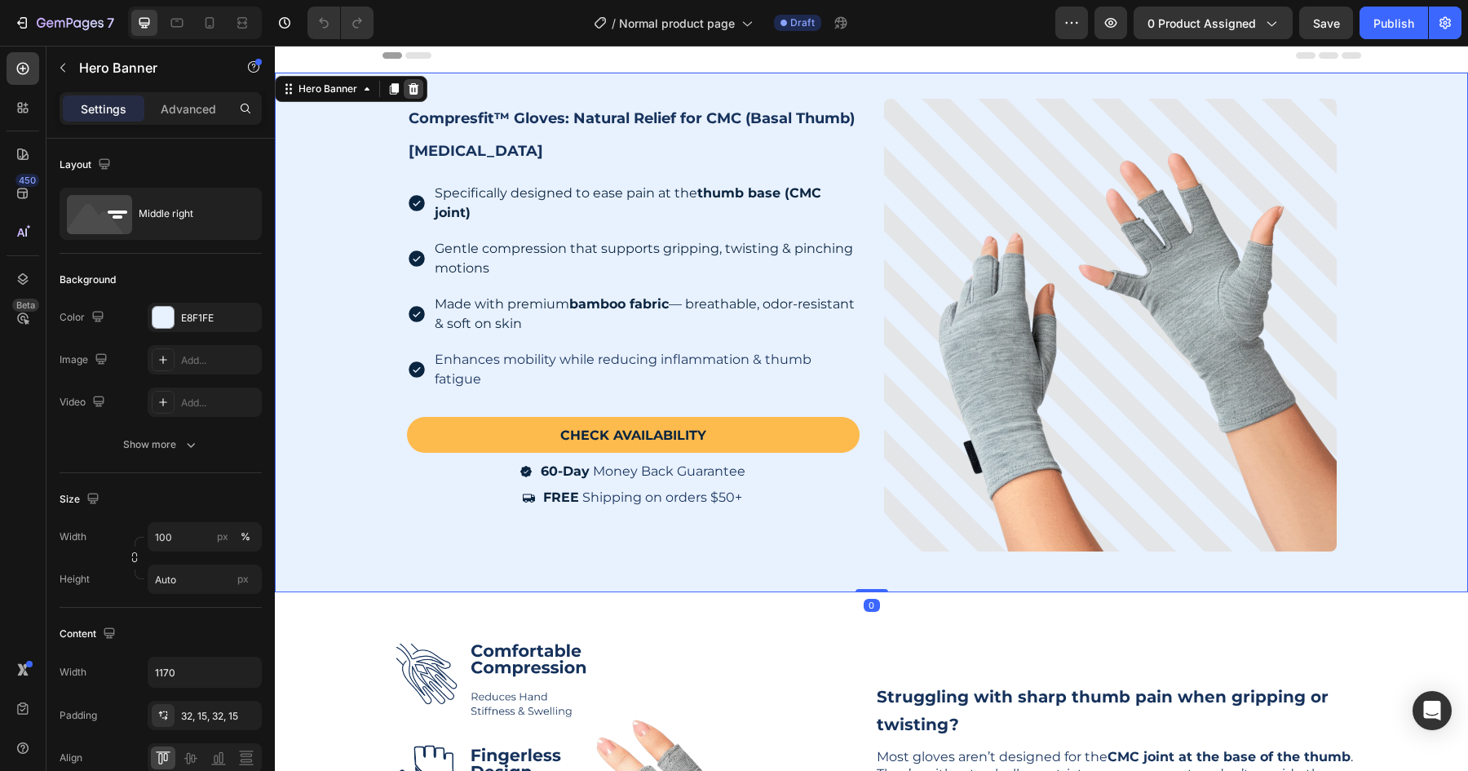
click at [413, 91] on icon at bounding box center [413, 88] width 13 height 13
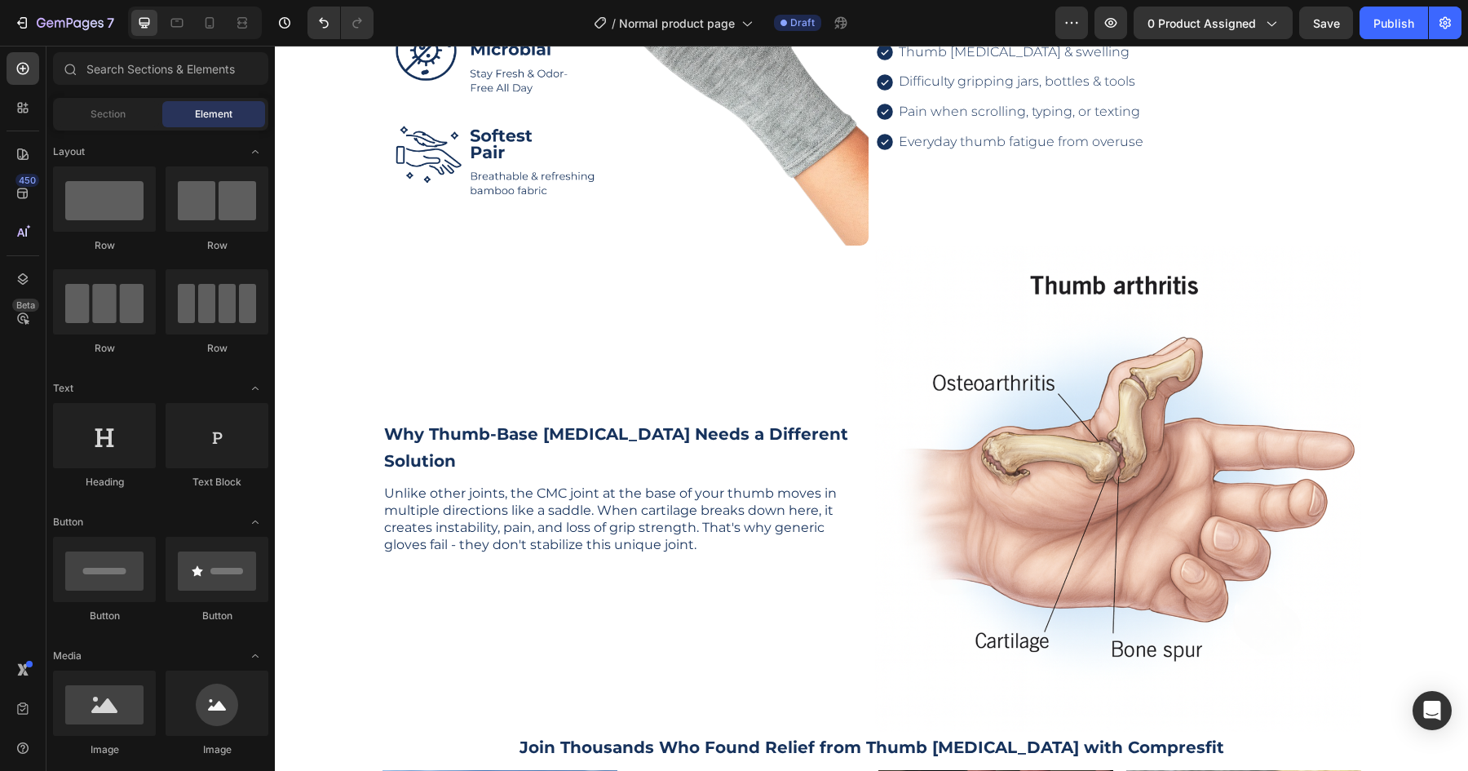
scroll to position [388, 0]
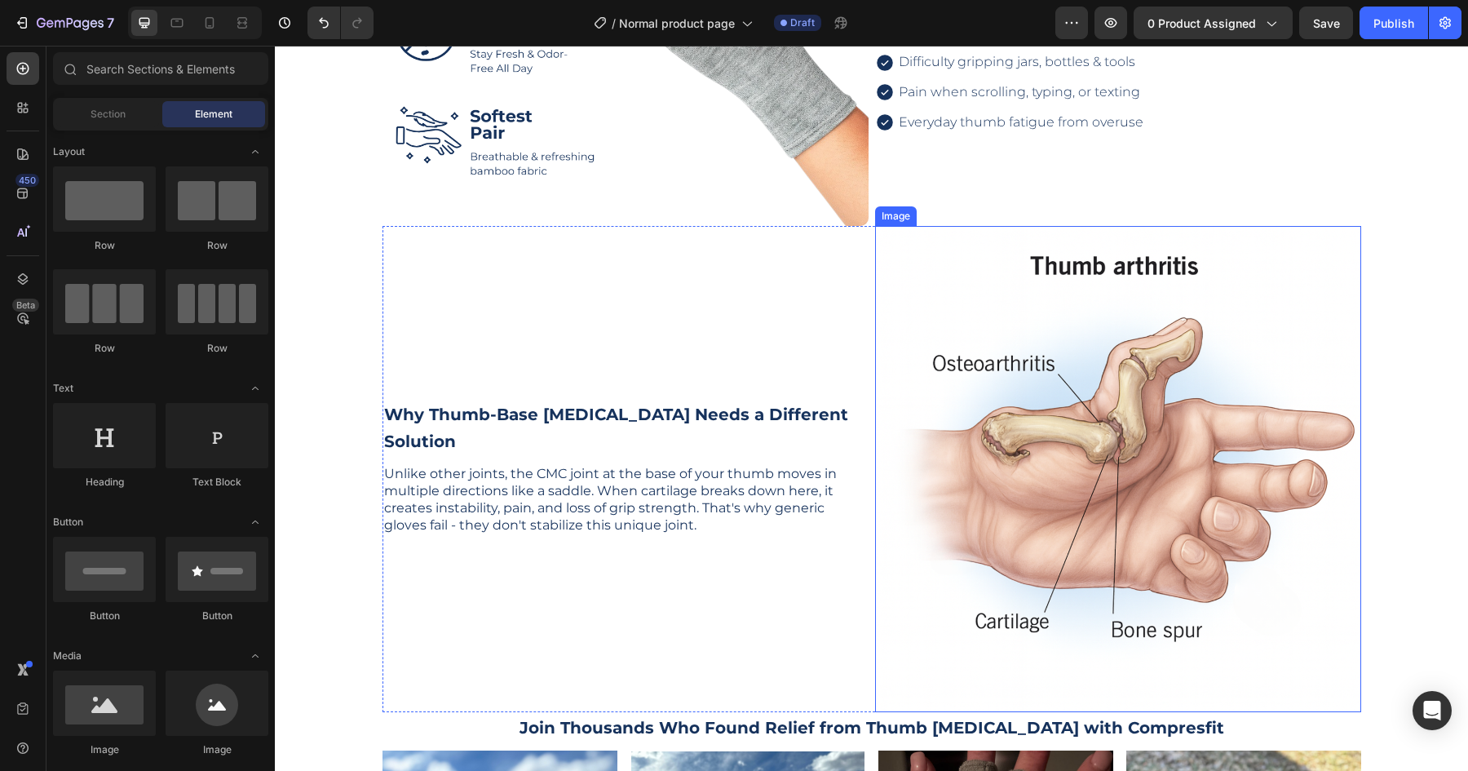
click at [922, 392] on img at bounding box center [1118, 469] width 486 height 486
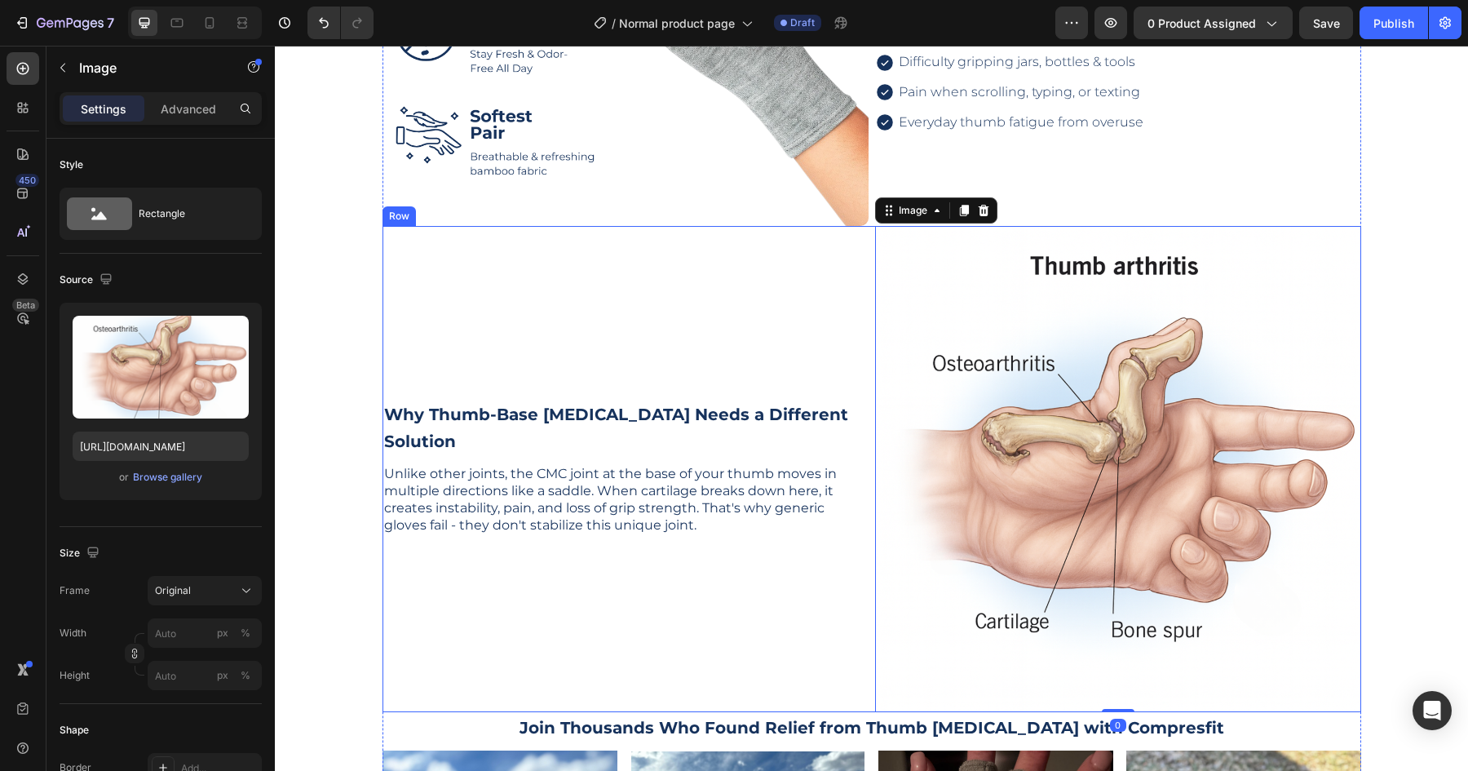
click at [526, 629] on div "Why Thumb-Base [MEDICAL_DATA] Needs a Different Solution Heading Unlike other j…" at bounding box center [625, 469] width 486 height 486
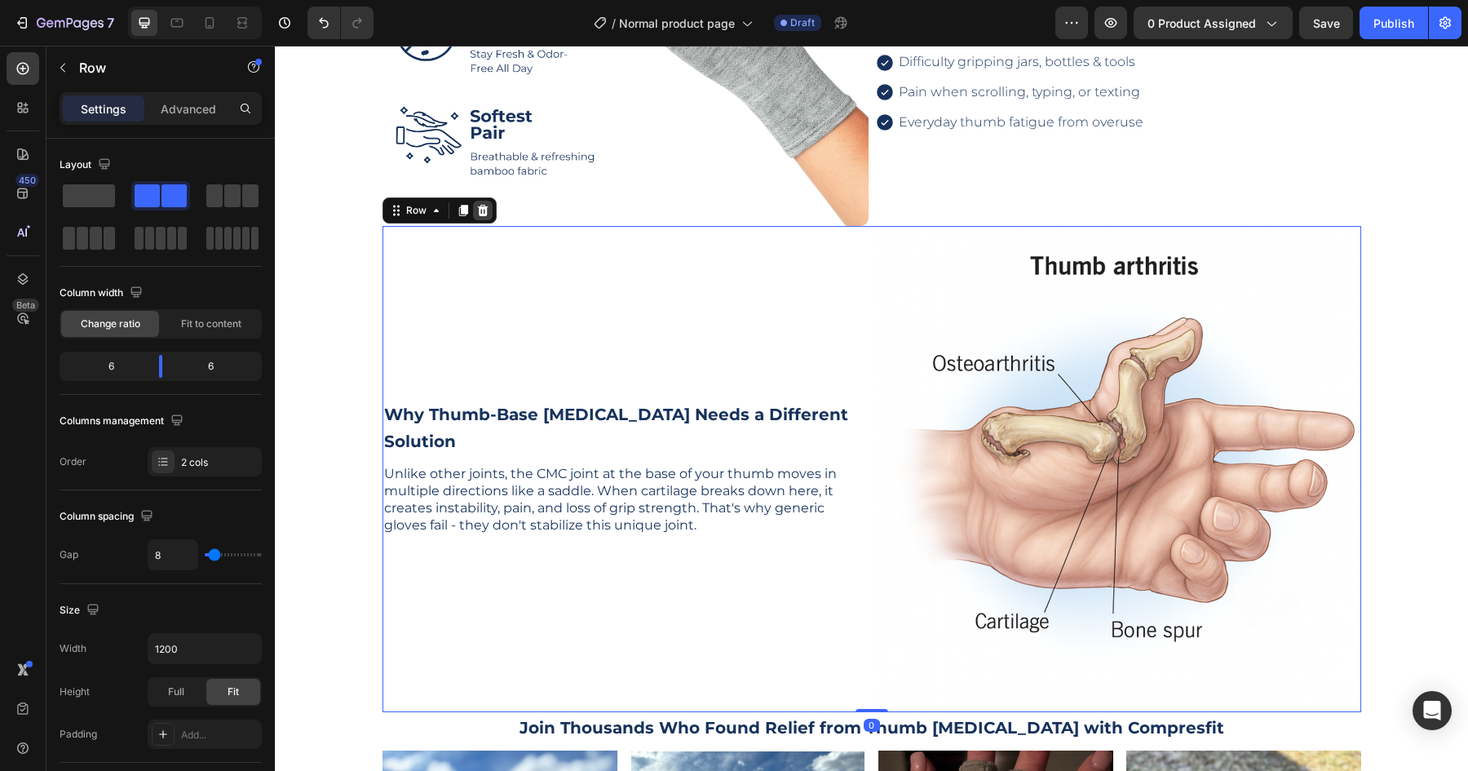
click at [480, 210] on icon at bounding box center [482, 210] width 13 height 13
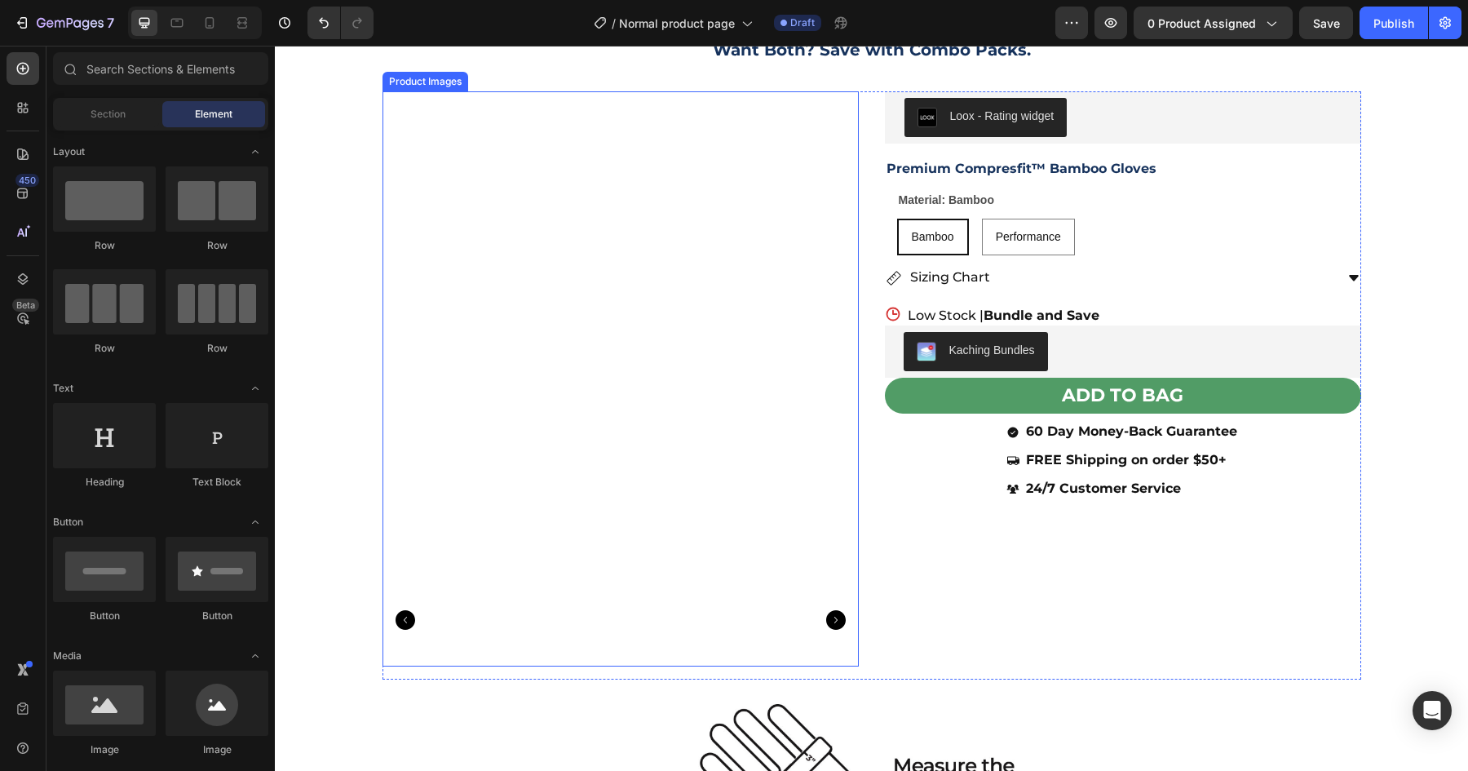
scroll to position [2474, 0]
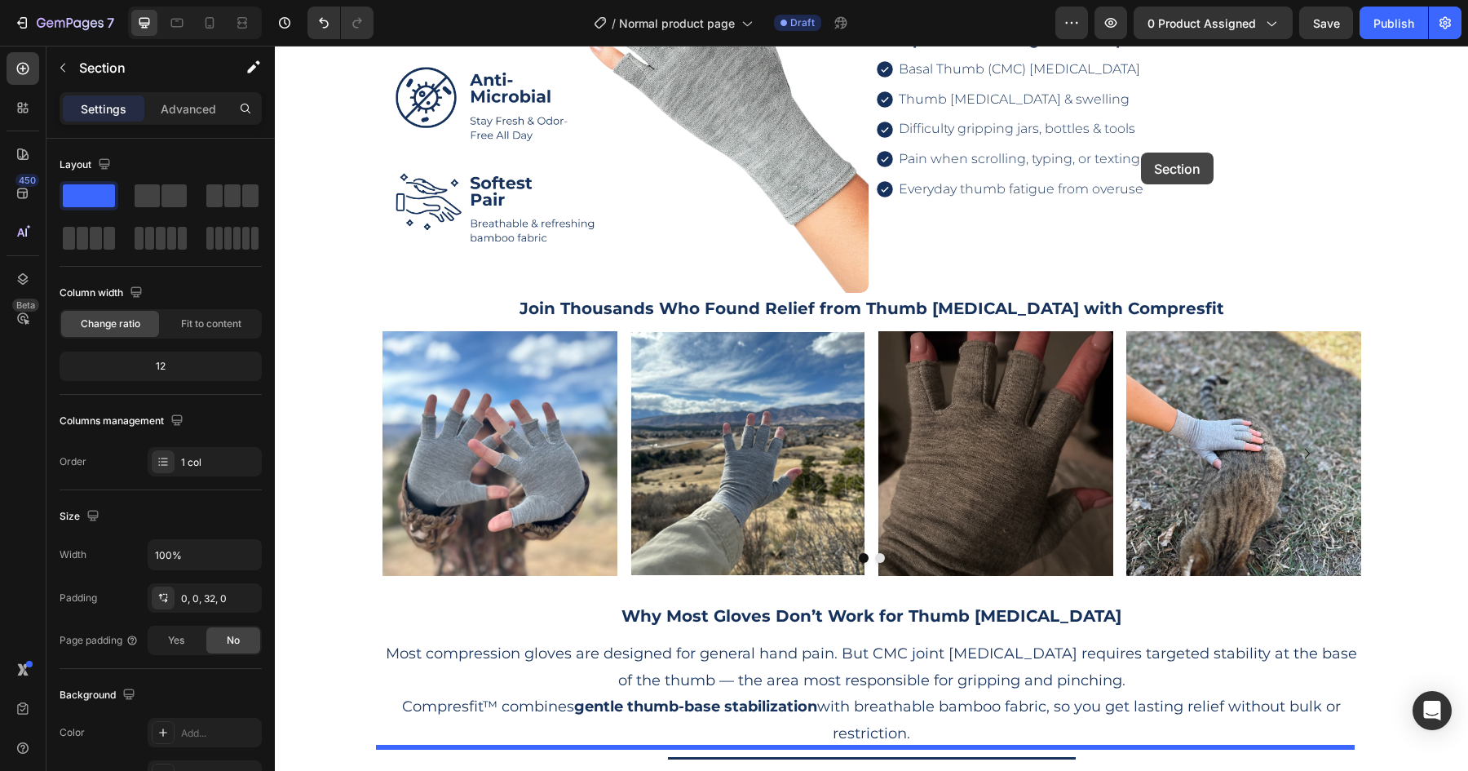
scroll to position [0, 0]
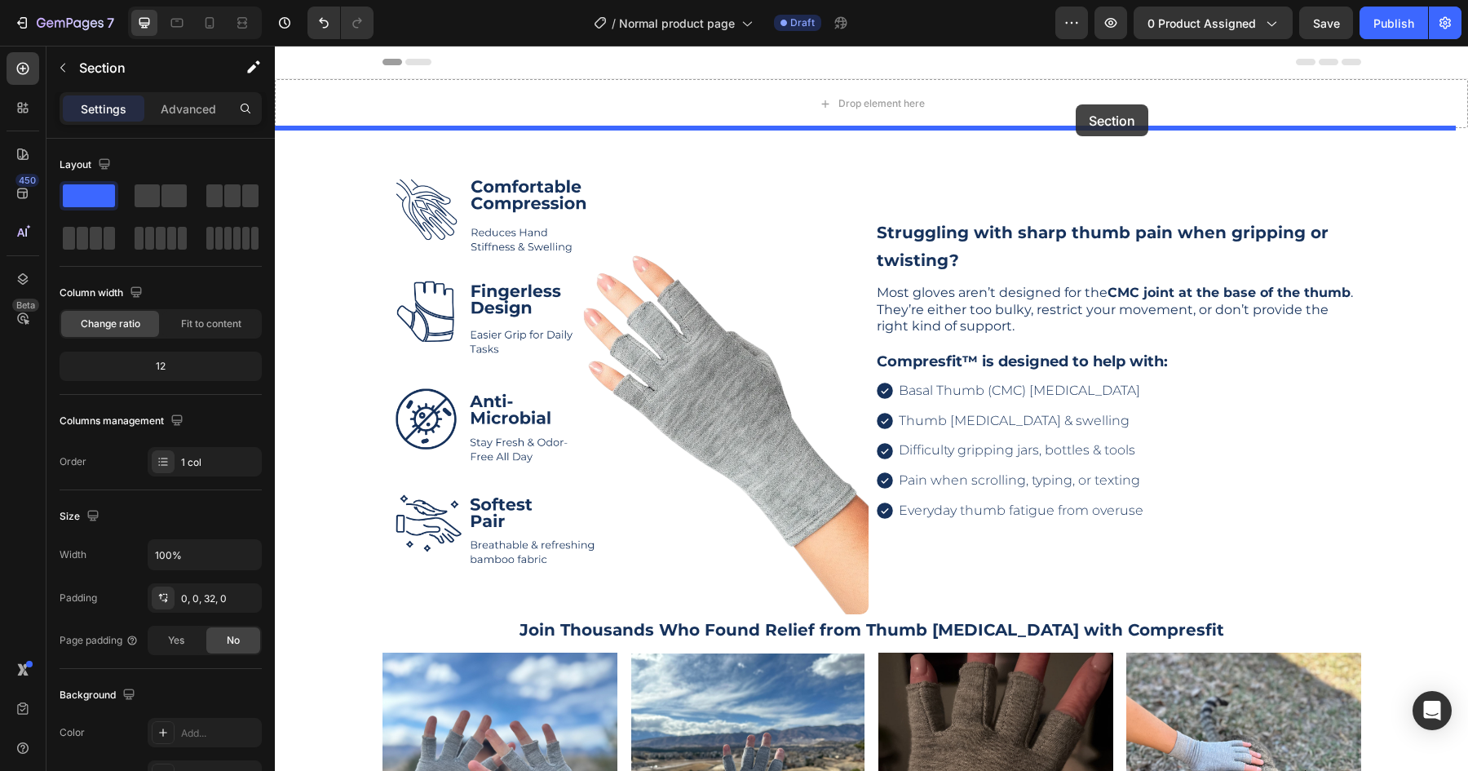
drag, startPoint x: 1134, startPoint y: 108, endPoint x: 1086, endPoint y: 119, distance: 48.5
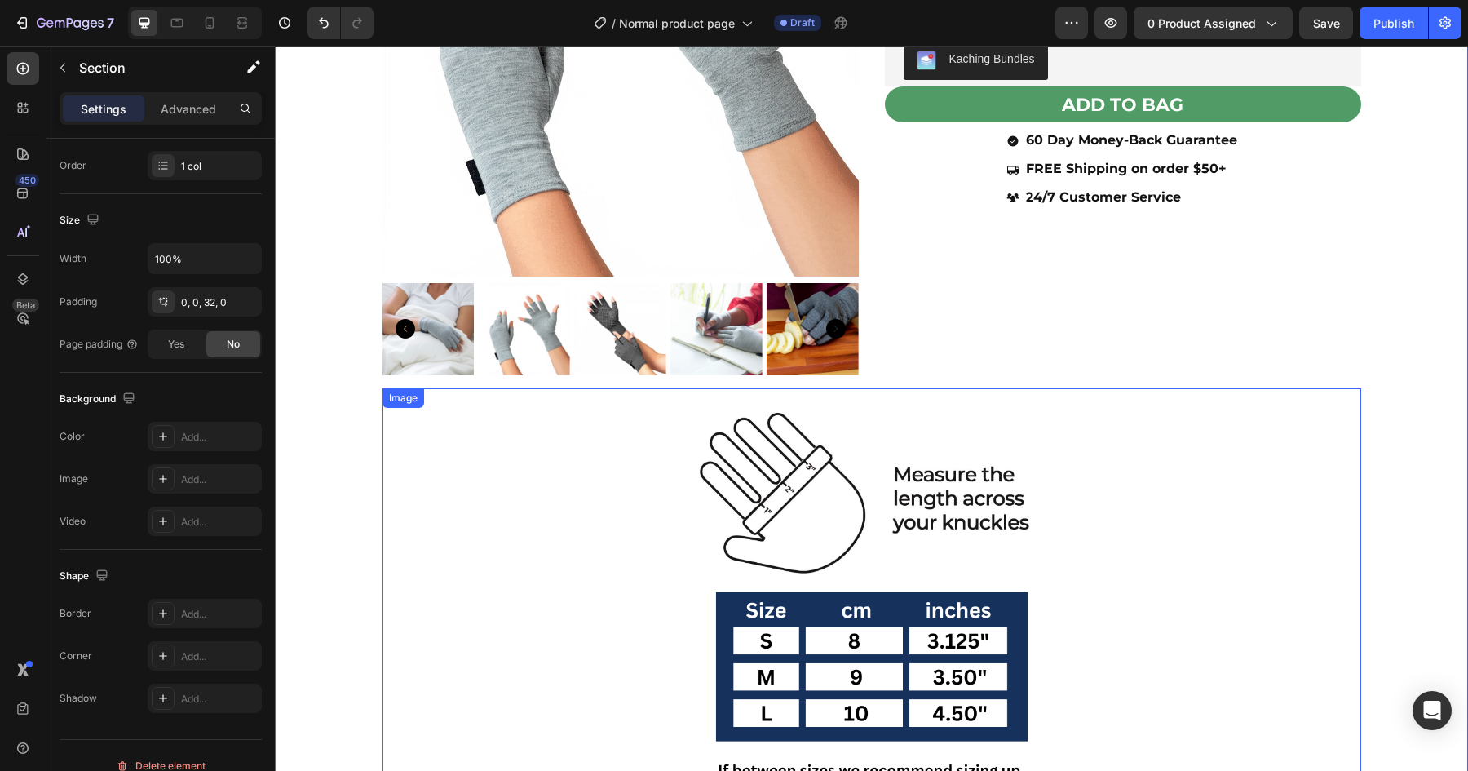
scroll to position [329, 0]
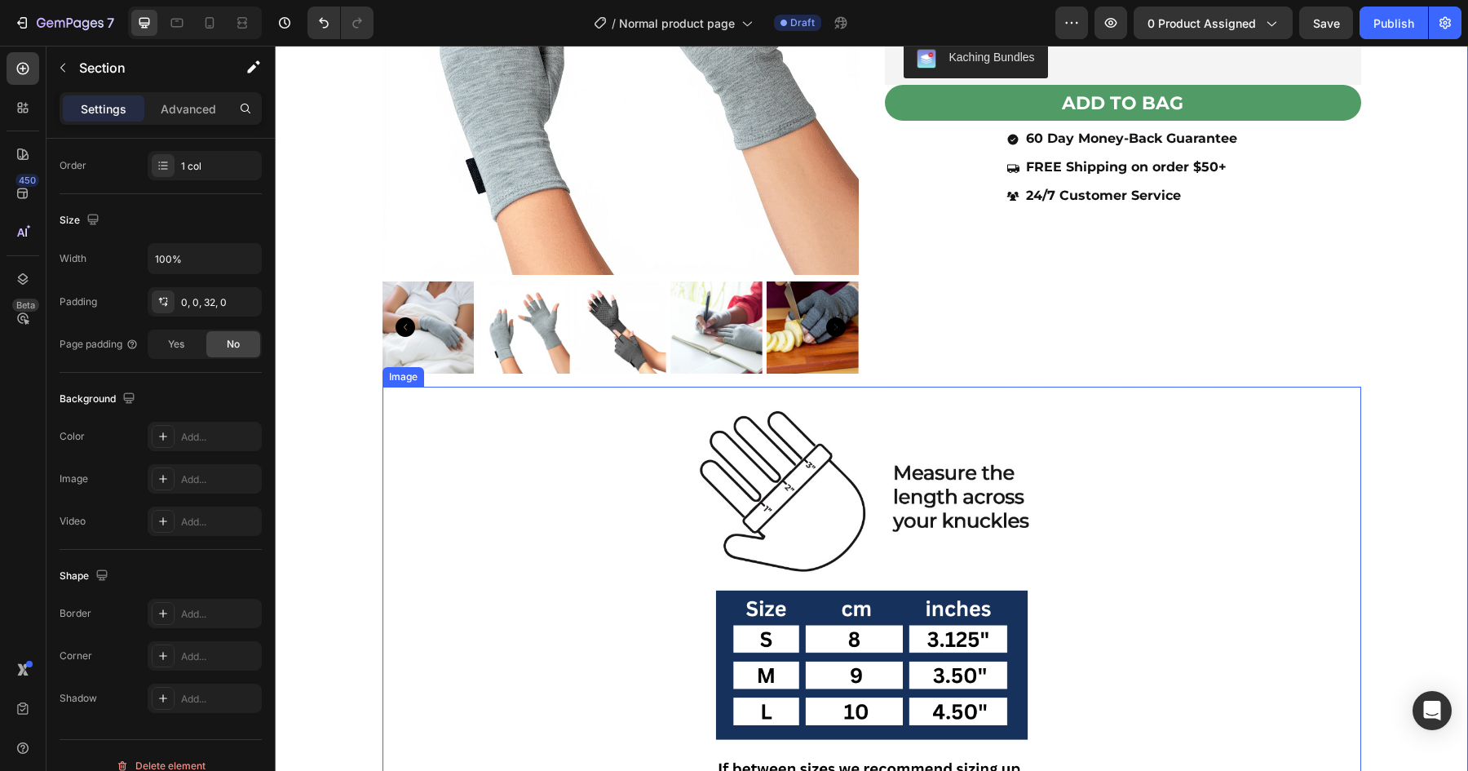
click at [437, 493] on div at bounding box center [871, 591] width 979 height 408
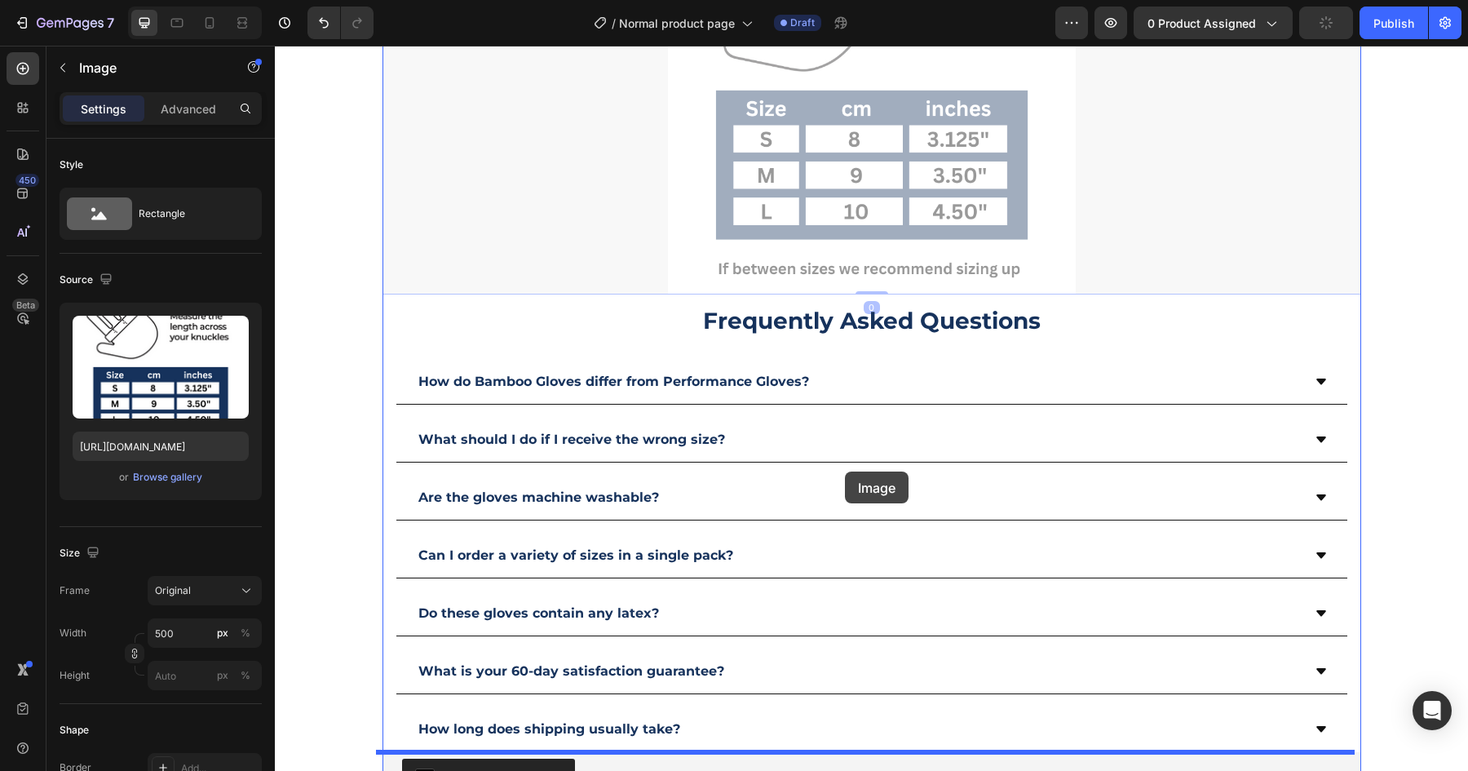
scroll to position [813, 0]
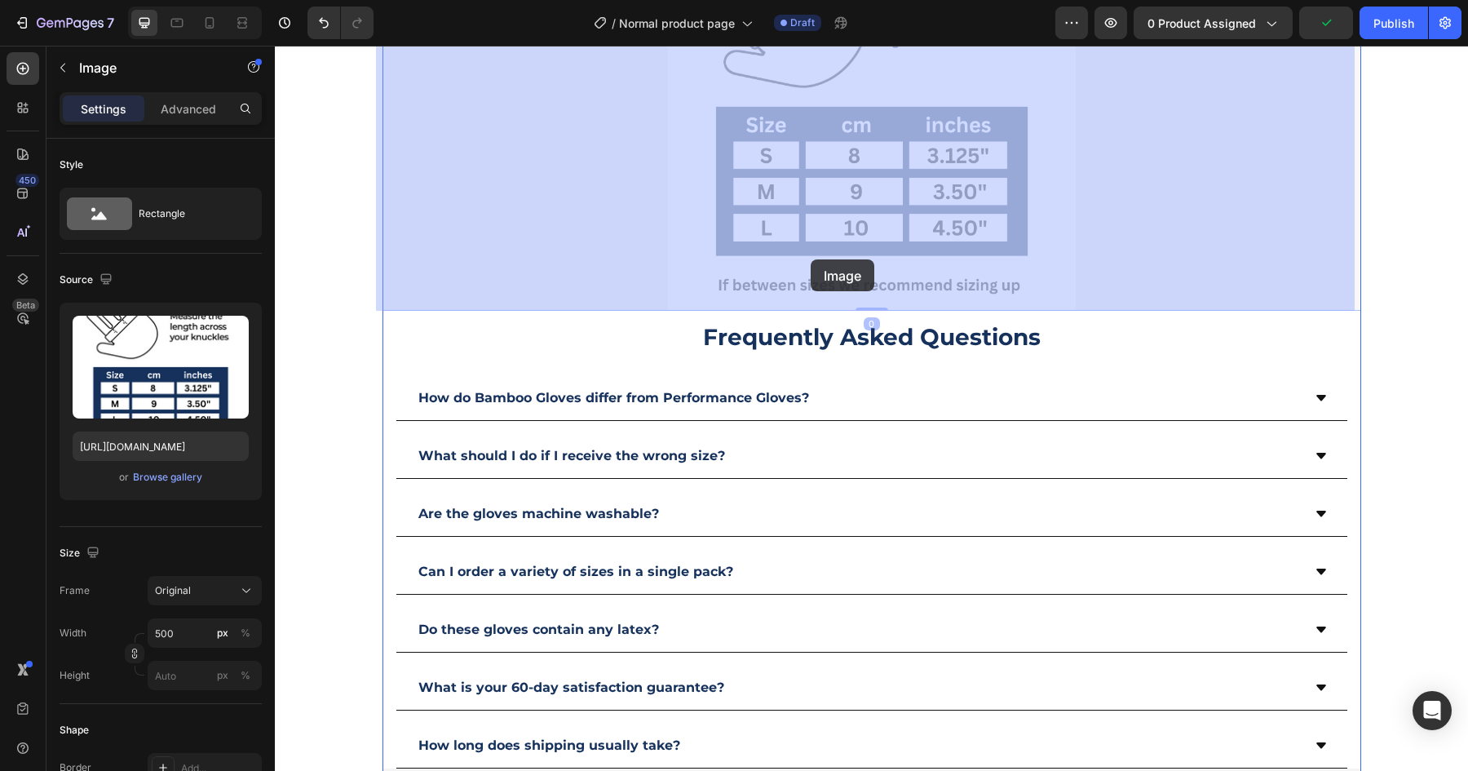
drag, startPoint x: 394, startPoint y: 378, endPoint x: 811, endPoint y: 259, distance: 433.4
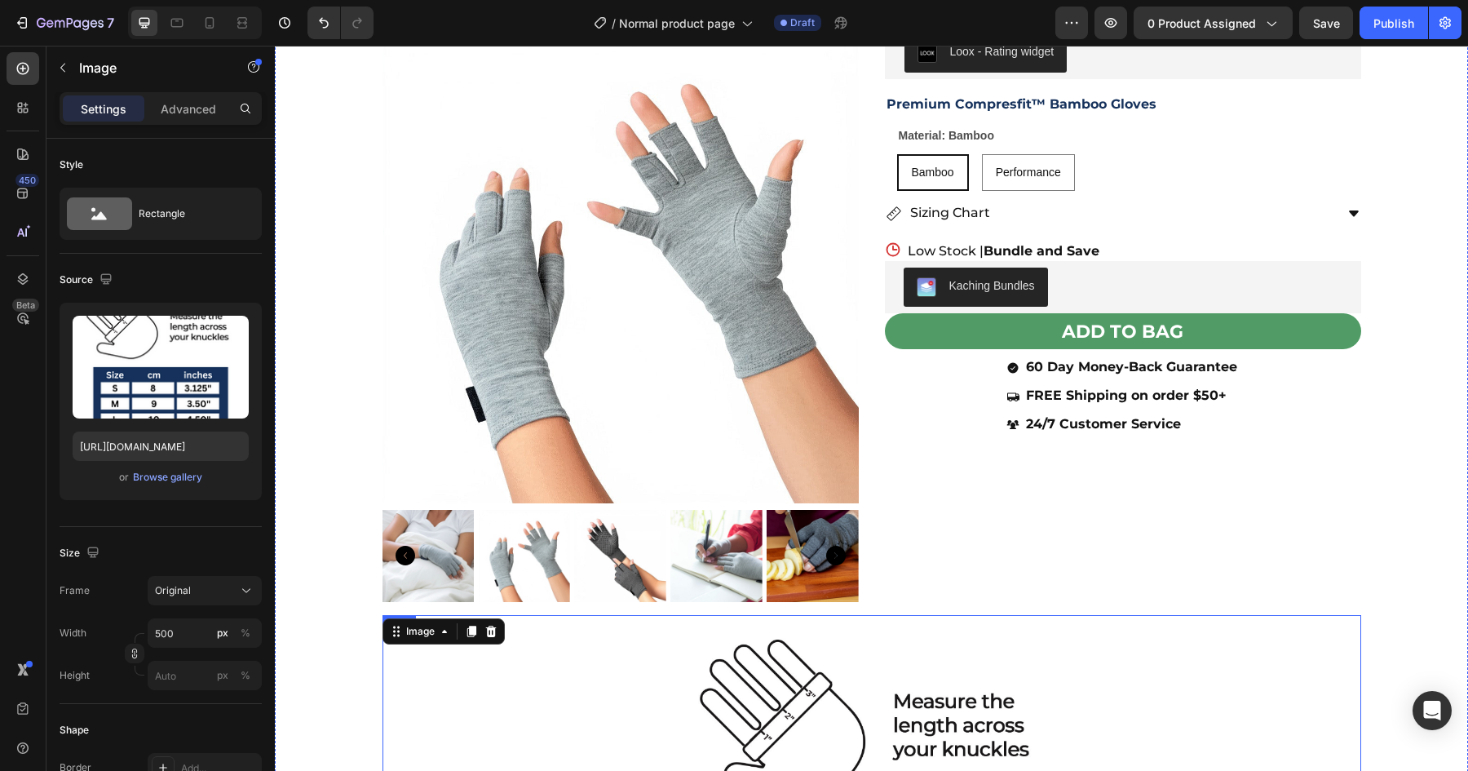
scroll to position [0, 0]
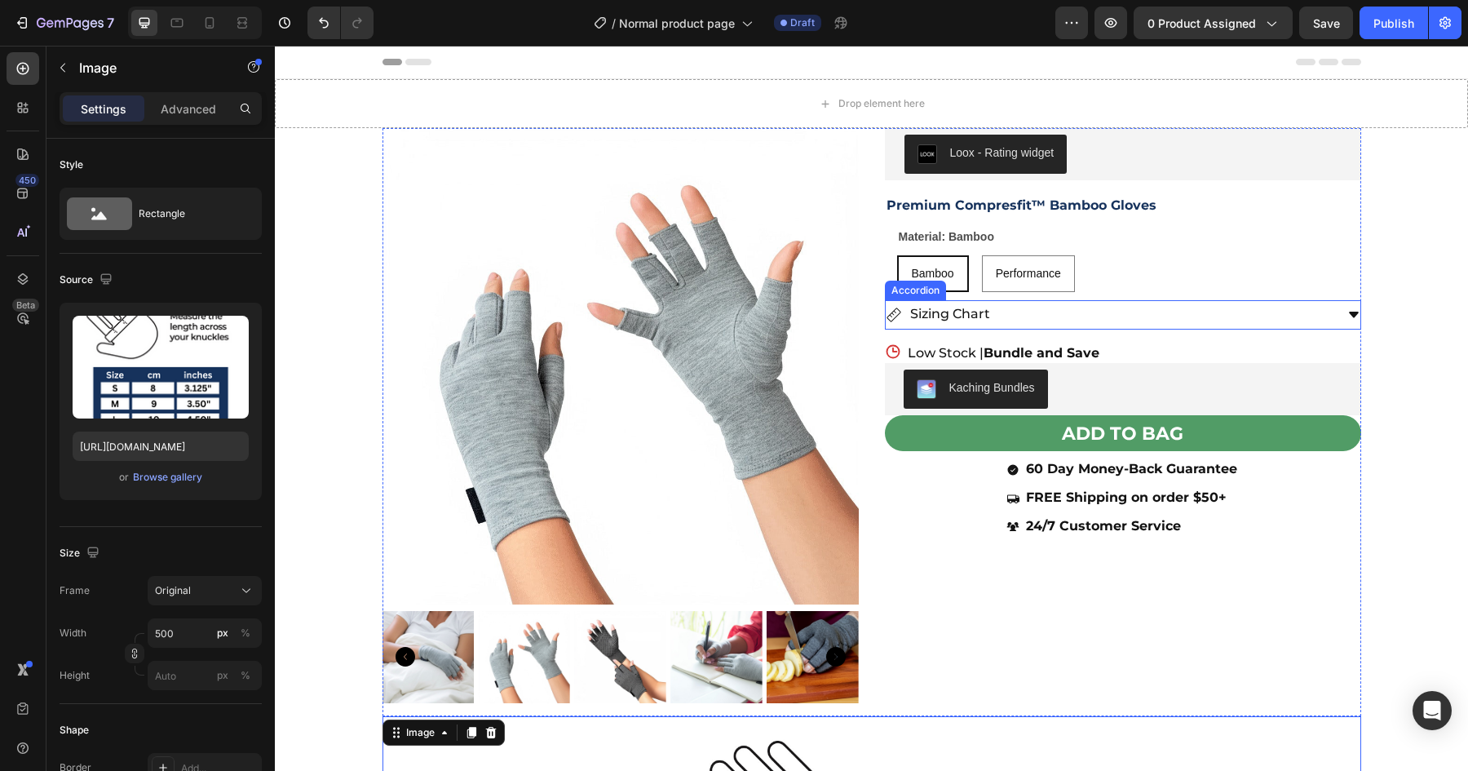
click at [1205, 318] on div "Sizing Chart" at bounding box center [1110, 314] width 449 height 29
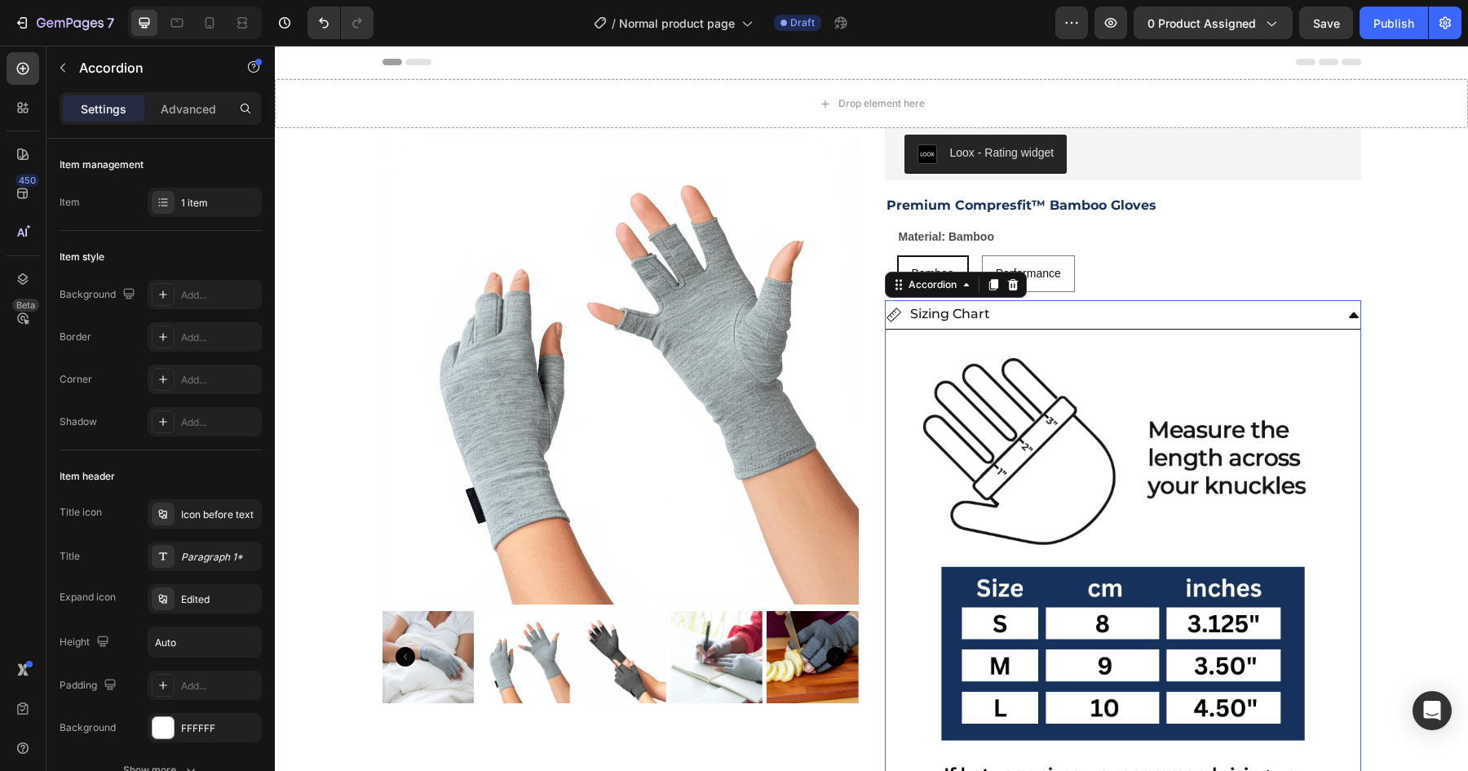
click at [1349, 314] on icon at bounding box center [1354, 315] width 10 height 6
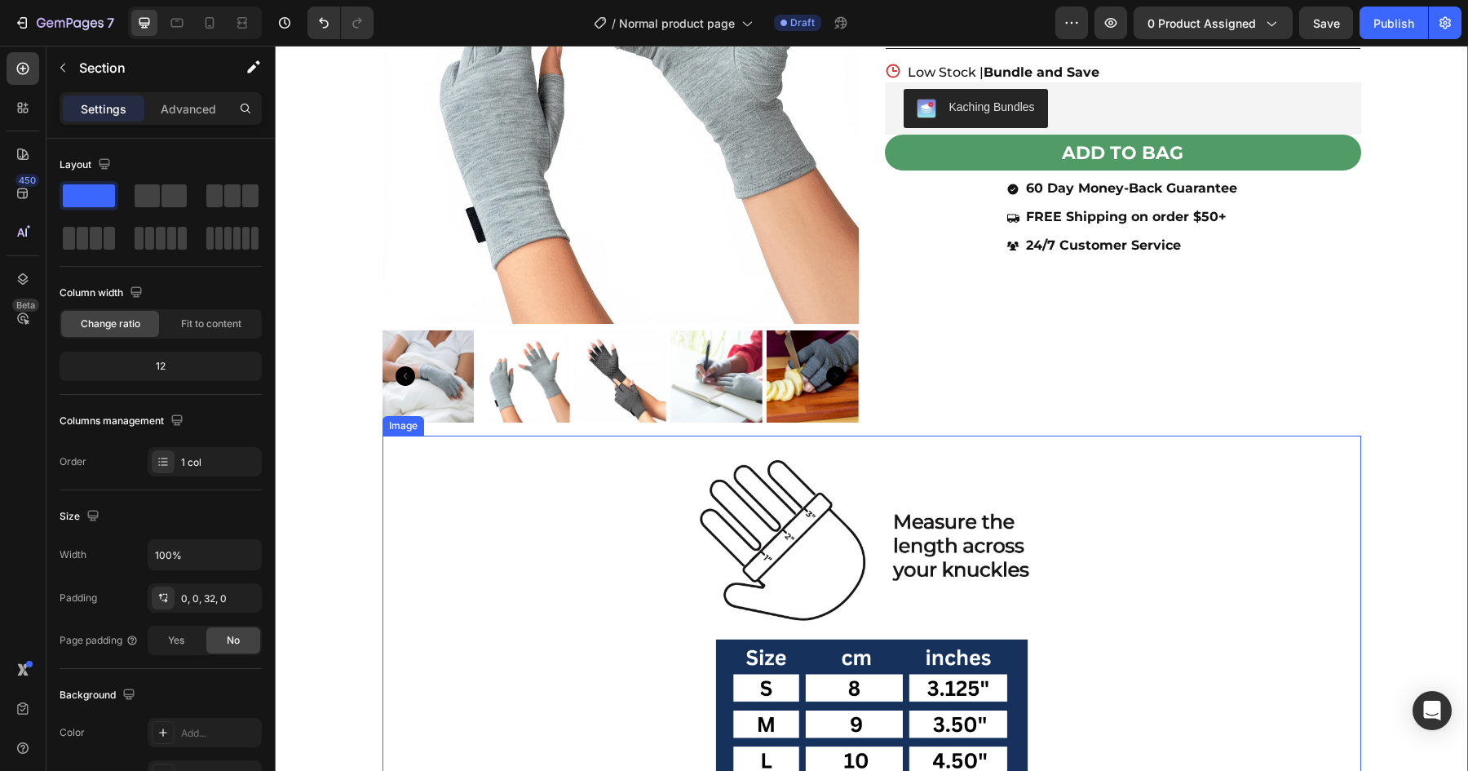
click at [1169, 511] on div at bounding box center [871, 639] width 979 height 408
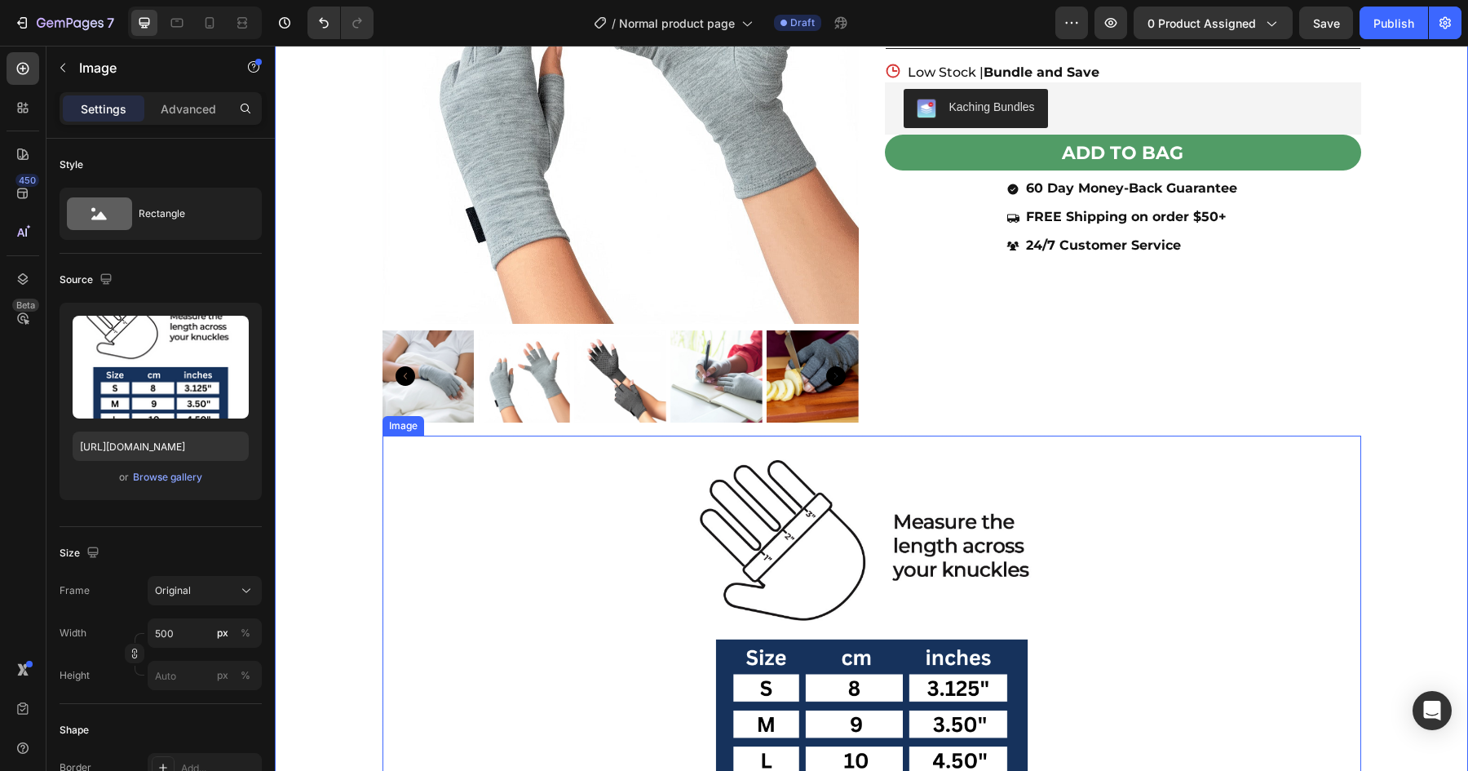
scroll to position [281, 0]
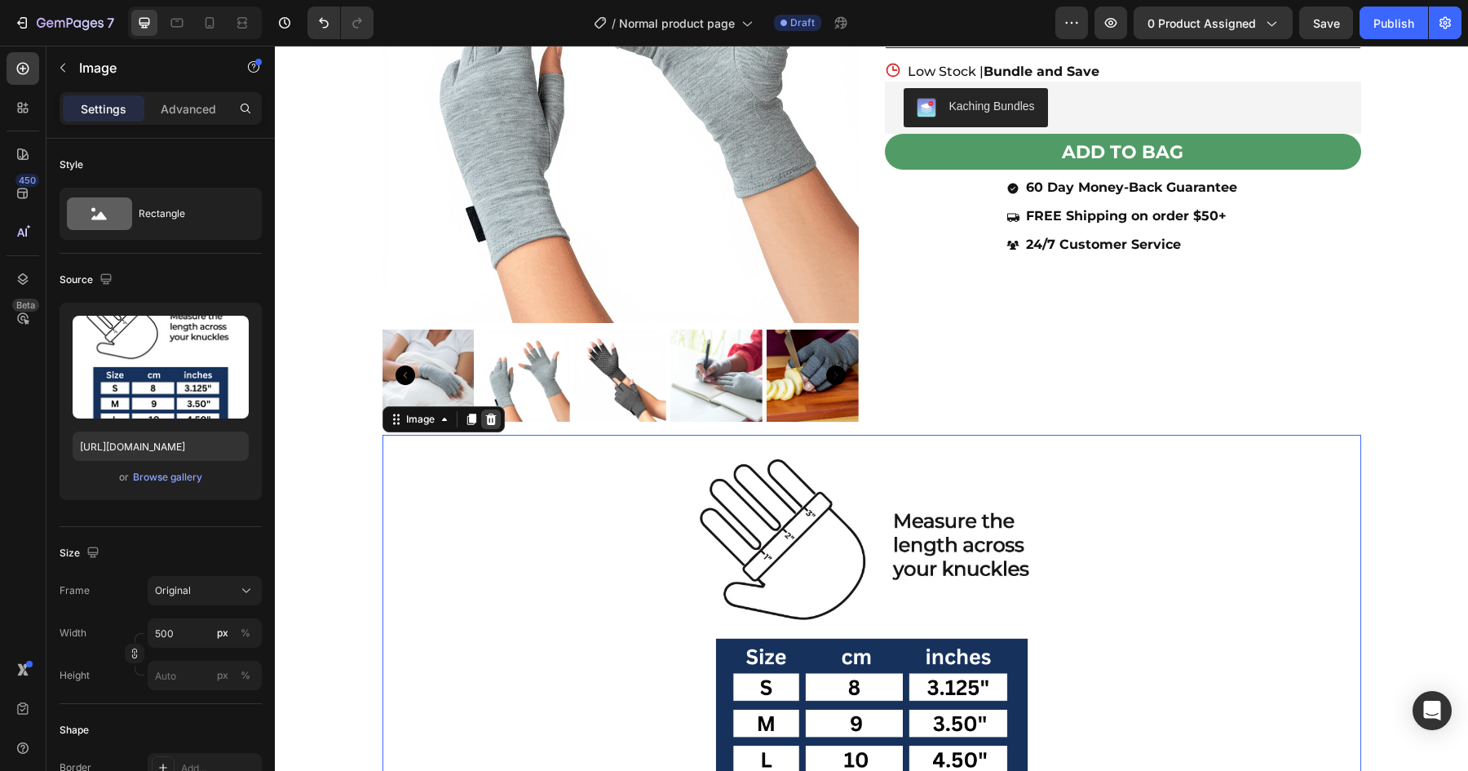
click at [485, 422] on icon at bounding box center [490, 418] width 11 height 11
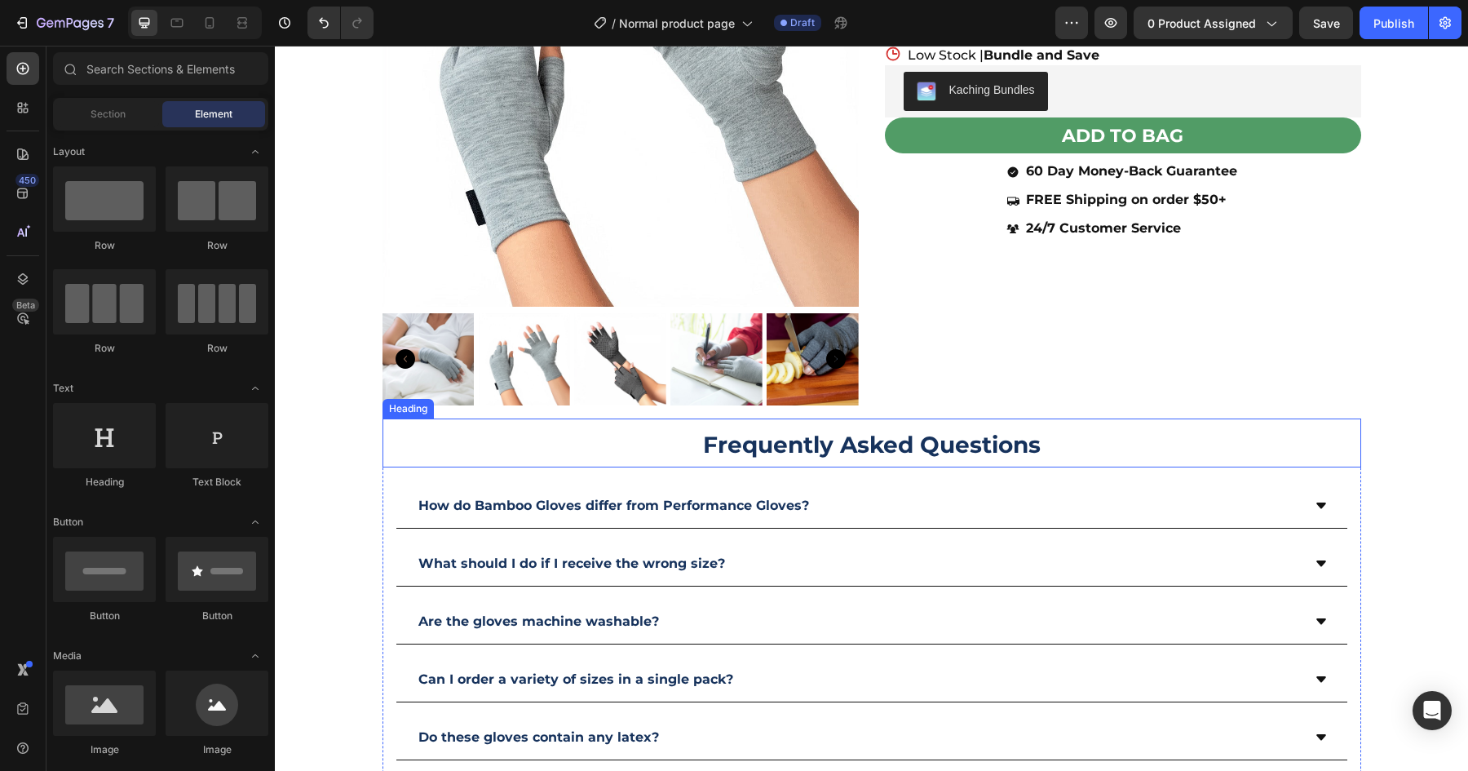
scroll to position [303, 0]
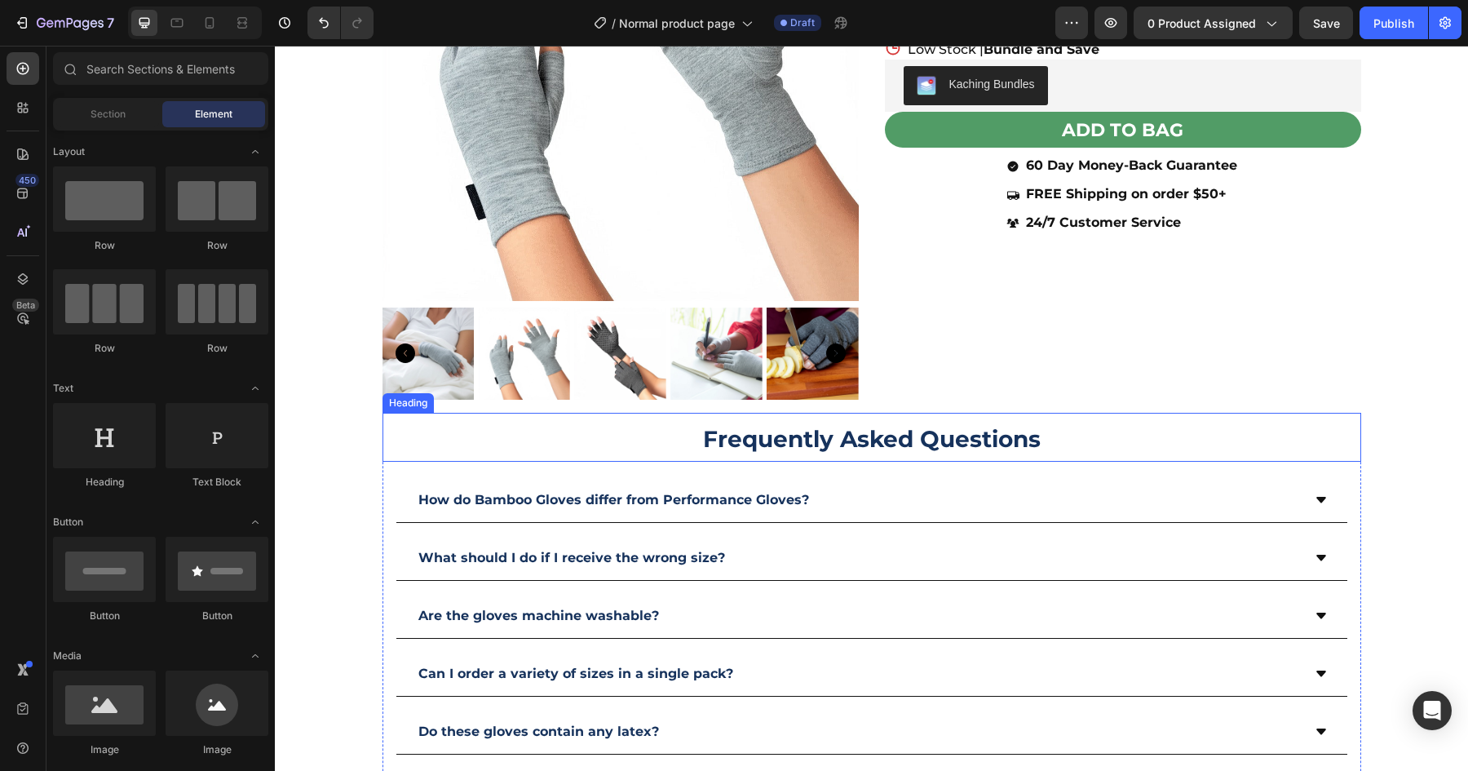
click at [386, 435] on h2 "Frequently Asked Questions" at bounding box center [871, 437] width 979 height 49
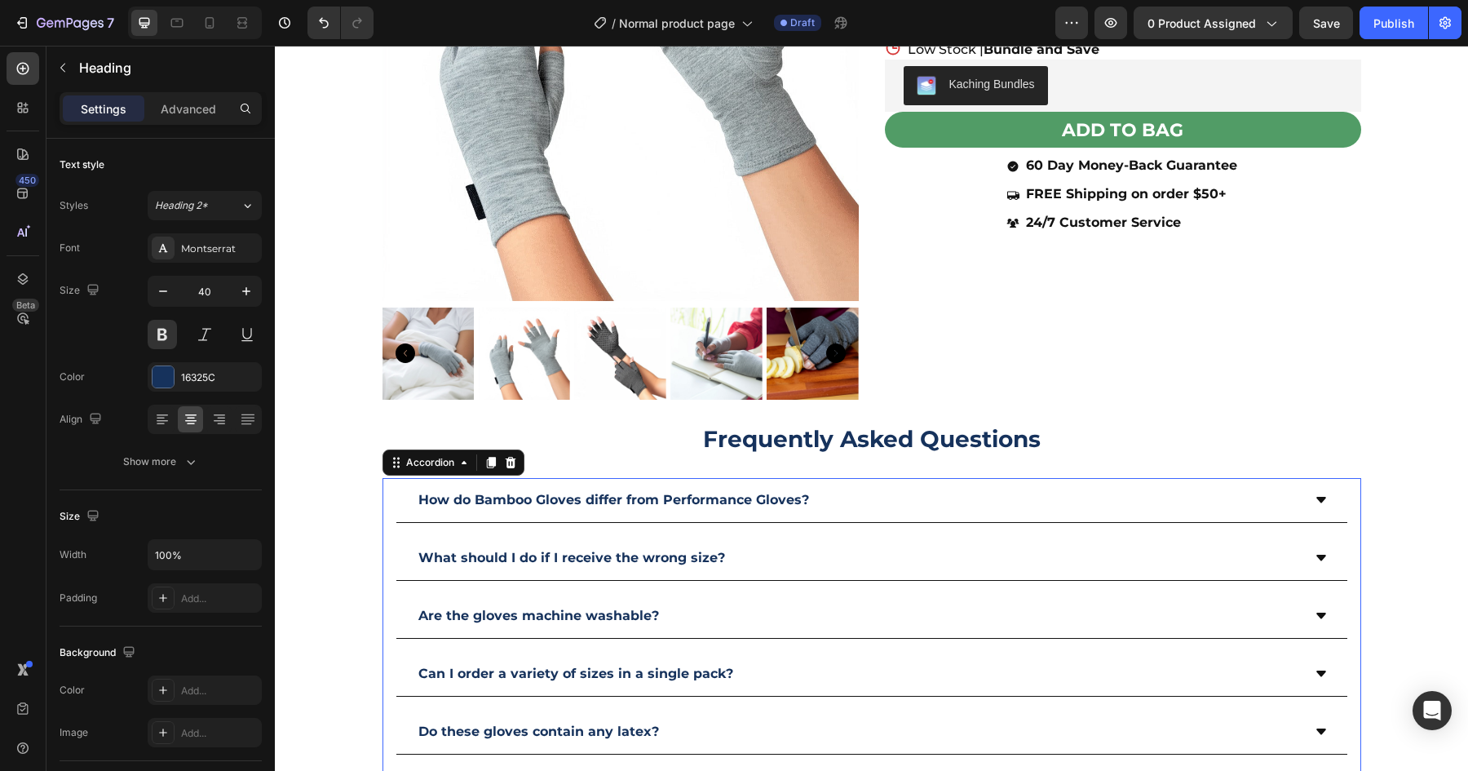
click at [382, 492] on div "How do Bamboo Gloves differ from Performance Gloves? What should I do if I rece…" at bounding box center [871, 674] width 979 height 392
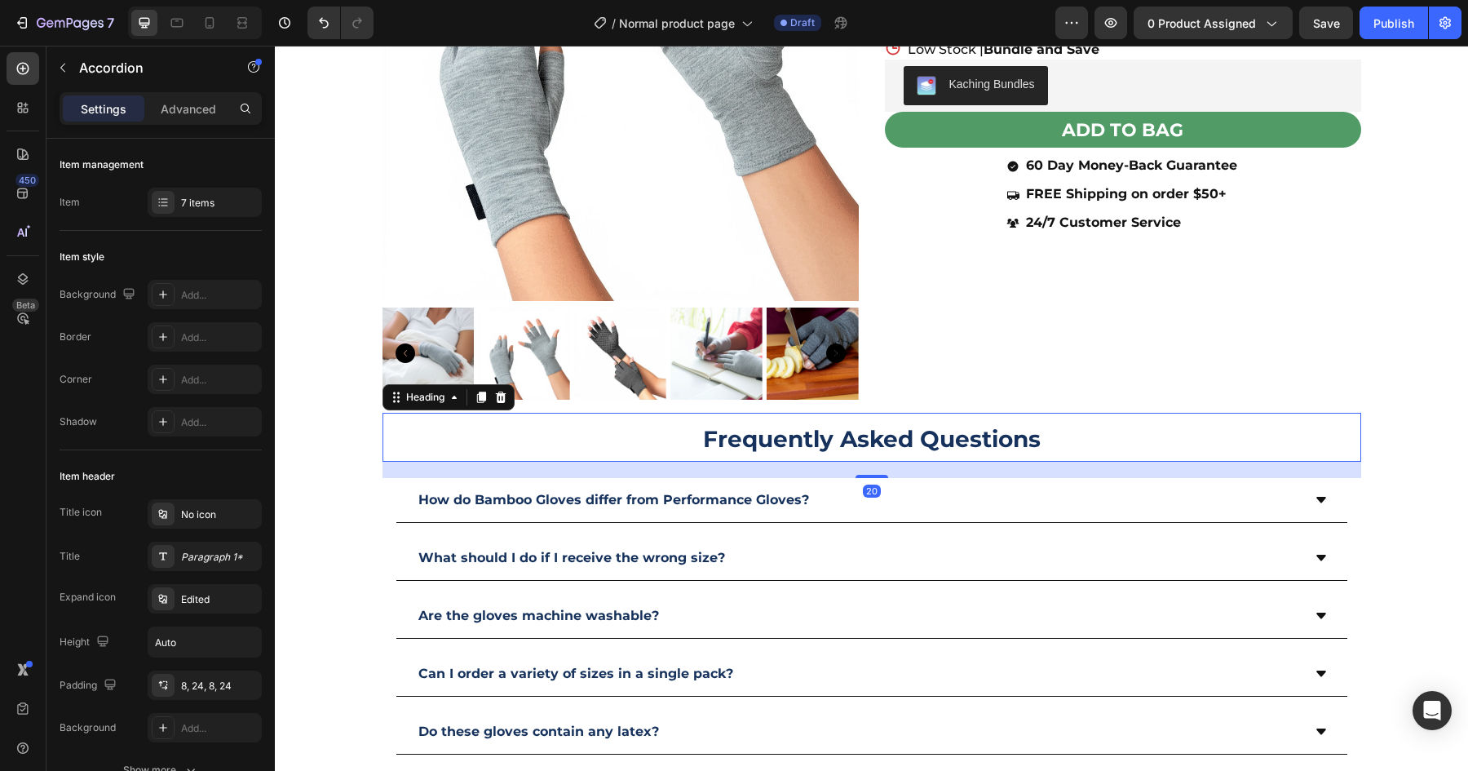
click at [1324, 441] on h2 "Frequently Asked Questions" at bounding box center [871, 437] width 979 height 49
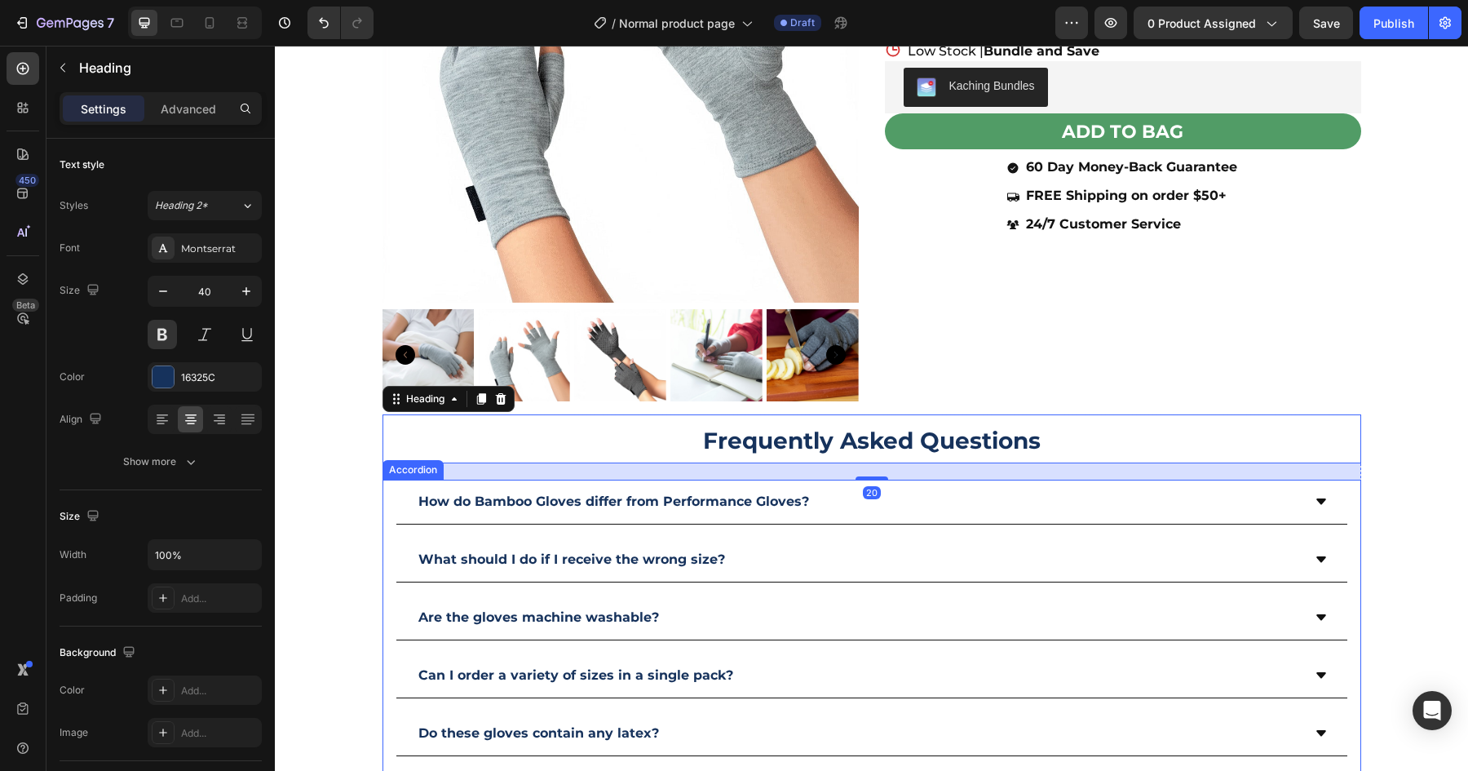
scroll to position [300, 0]
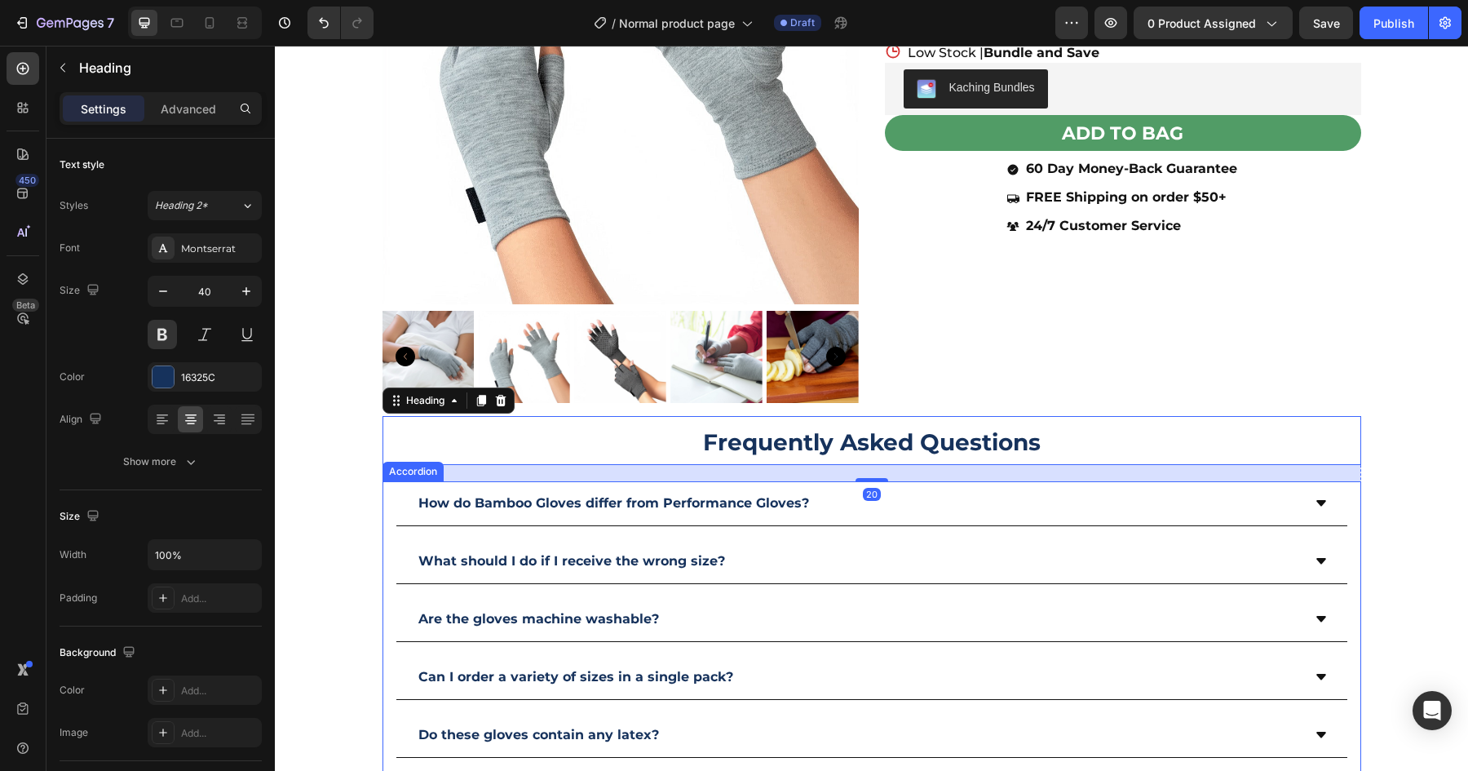
click at [1350, 523] on div "How do Bamboo Gloves differ from Performance Gloves? What should I do if I rece…" at bounding box center [871, 677] width 979 height 392
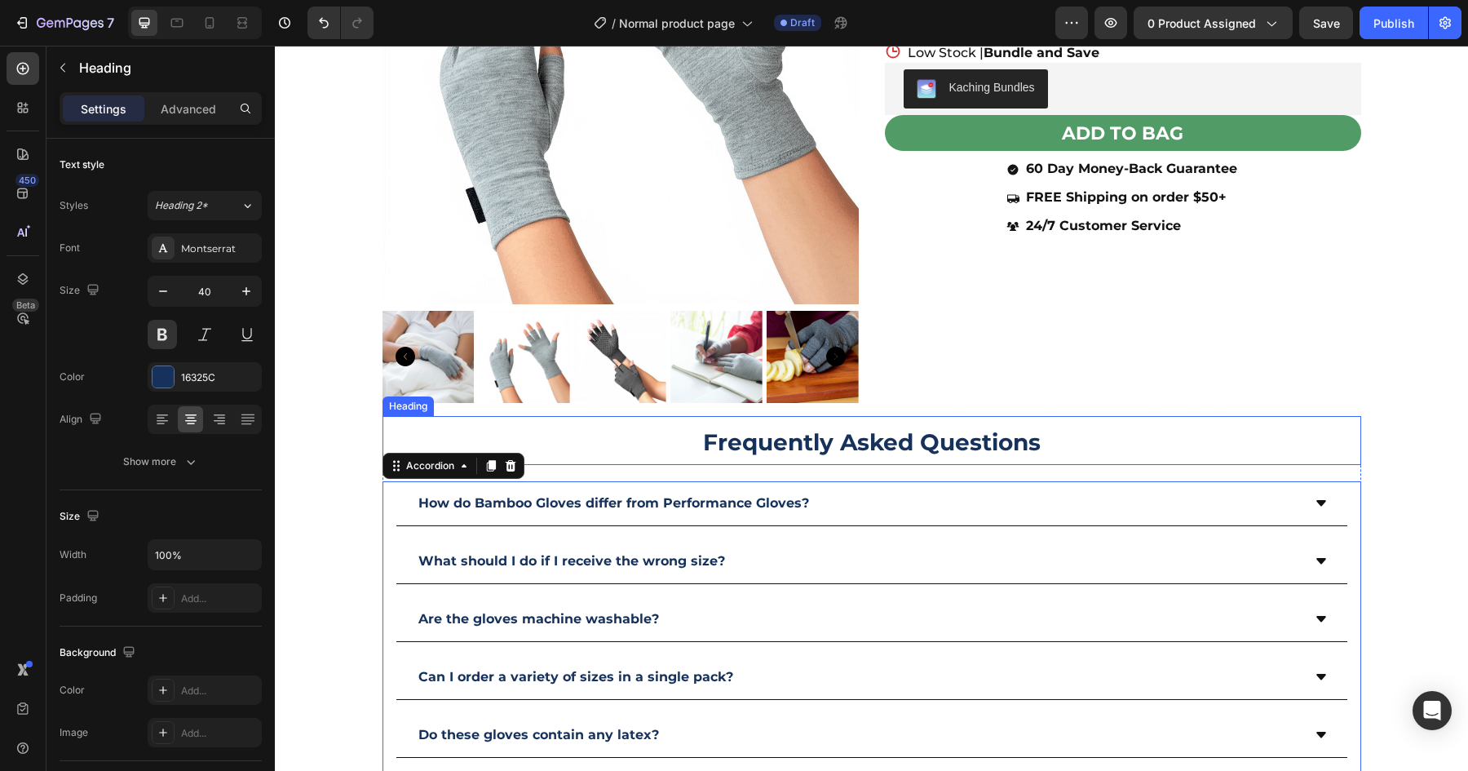
click at [444, 435] on h2 "Frequently Asked Questions" at bounding box center [871, 440] width 979 height 49
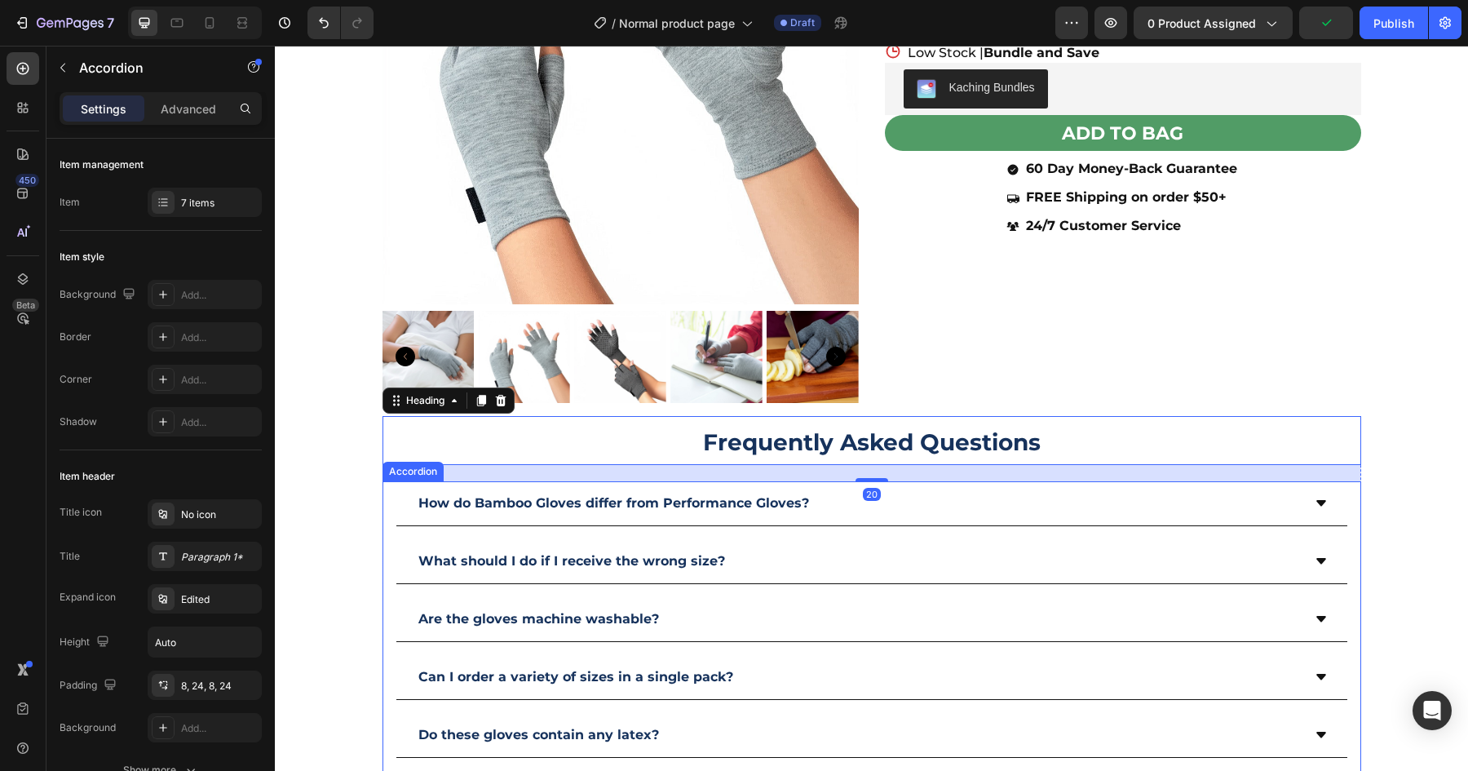
click at [396, 509] on div "How do Bamboo Gloves differ from Performance Gloves? What should I do if I rece…" at bounding box center [872, 677] width 953 height 392
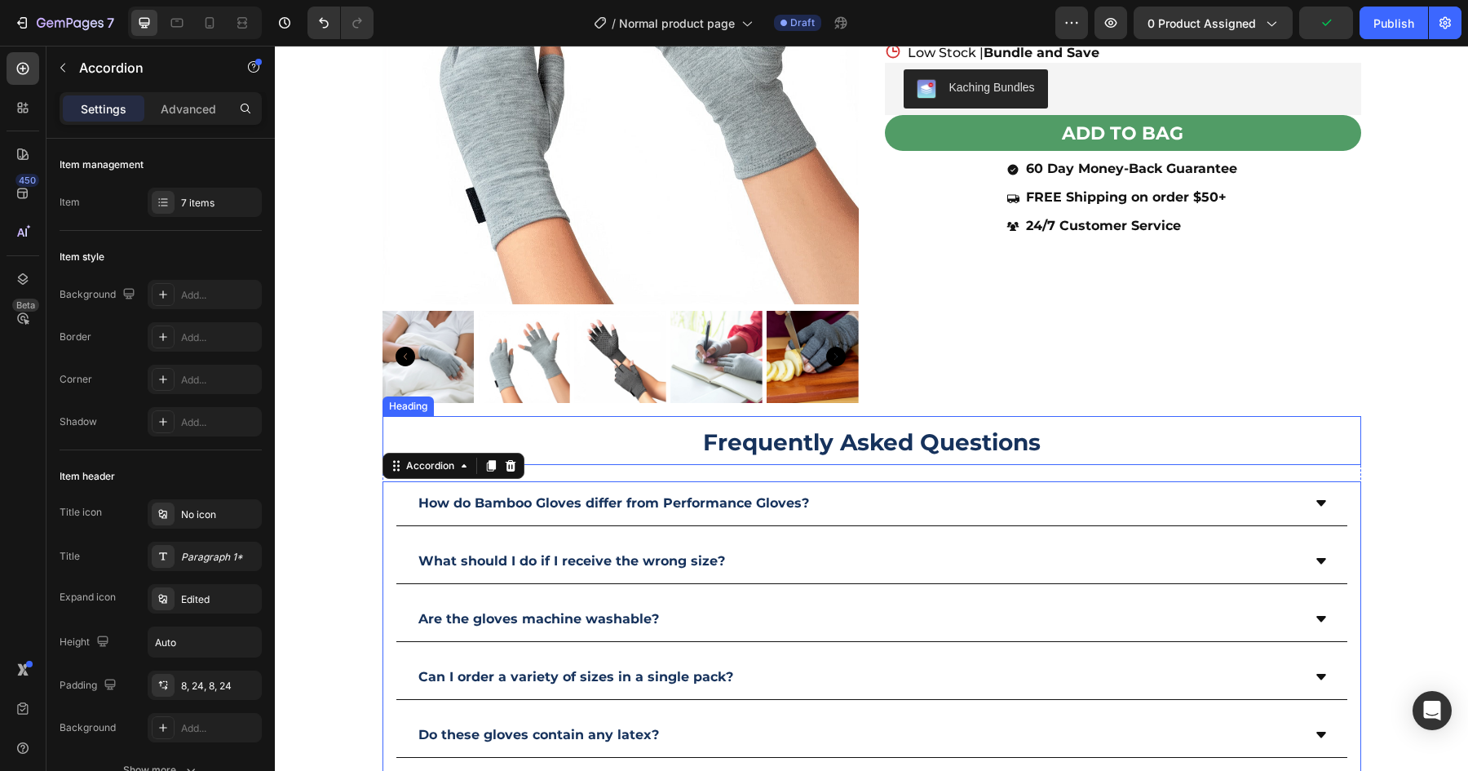
click at [391, 434] on h2 "Frequently Asked Questions" at bounding box center [871, 440] width 979 height 49
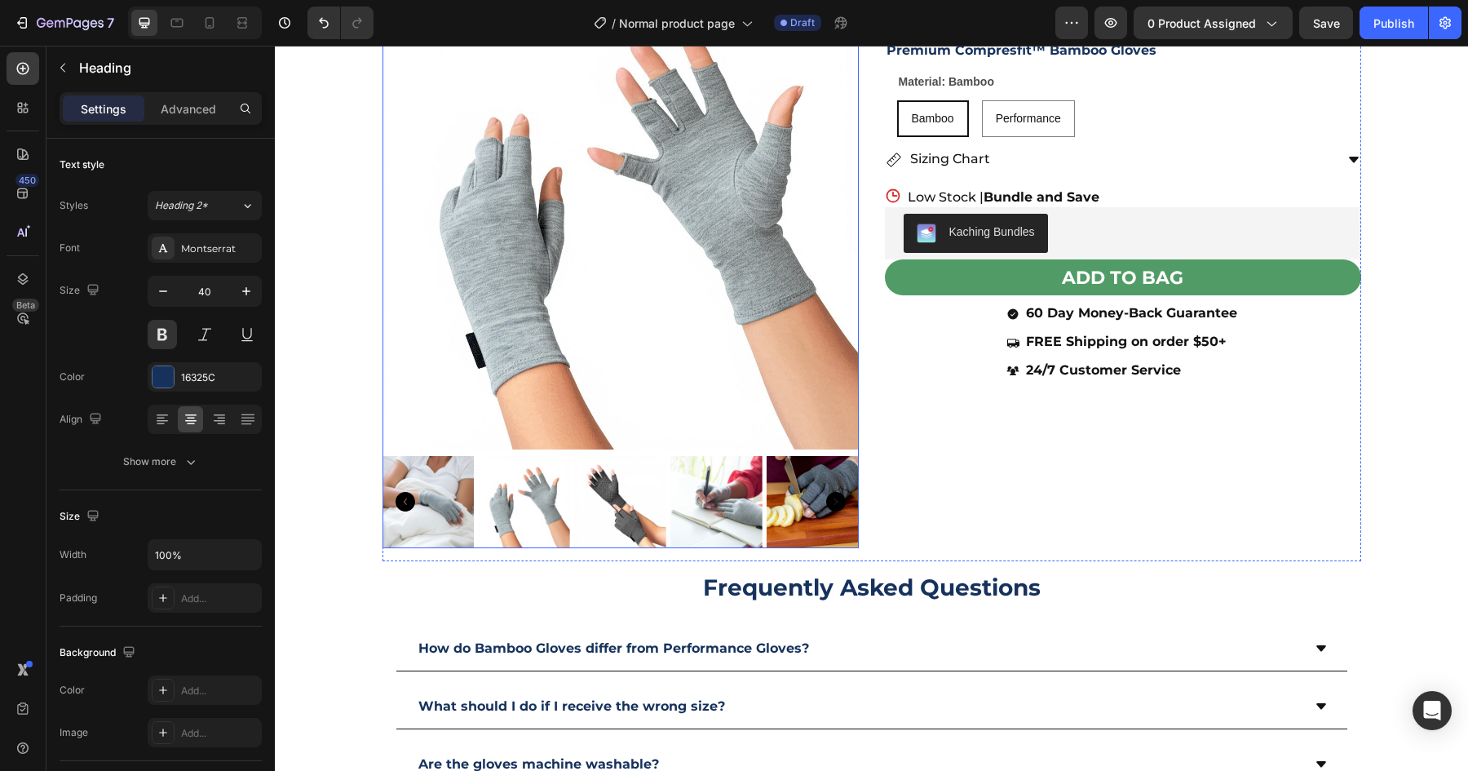
scroll to position [197, 0]
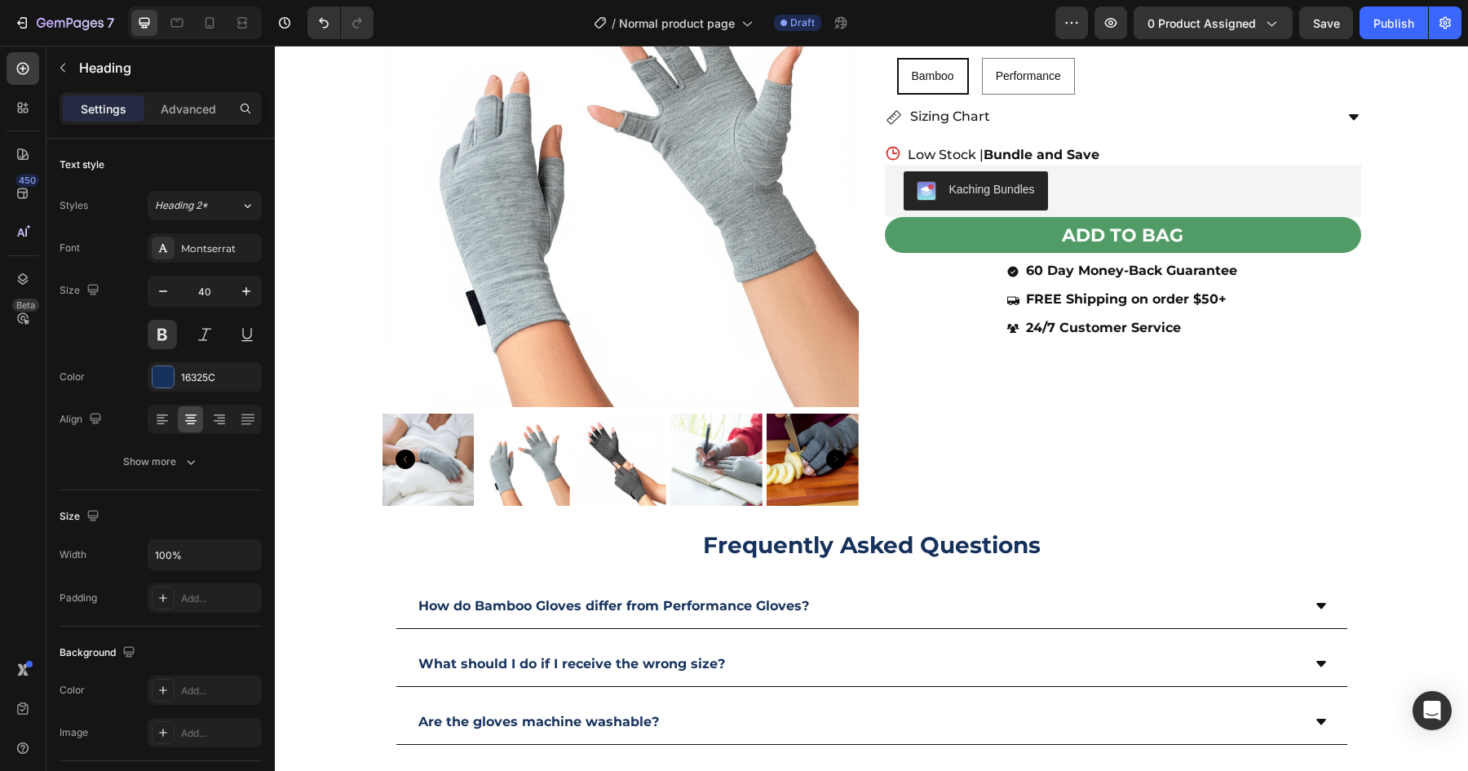
click at [438, 555] on h2 "Frequently Asked Questions" at bounding box center [871, 543] width 979 height 49
click at [575, 583] on div "⁠⁠⁠⁠⁠⁠⁠ Frequently Asked Questions Heading How do Bamboo Gloves differ from Per…" at bounding box center [871, 774] width 979 height 510
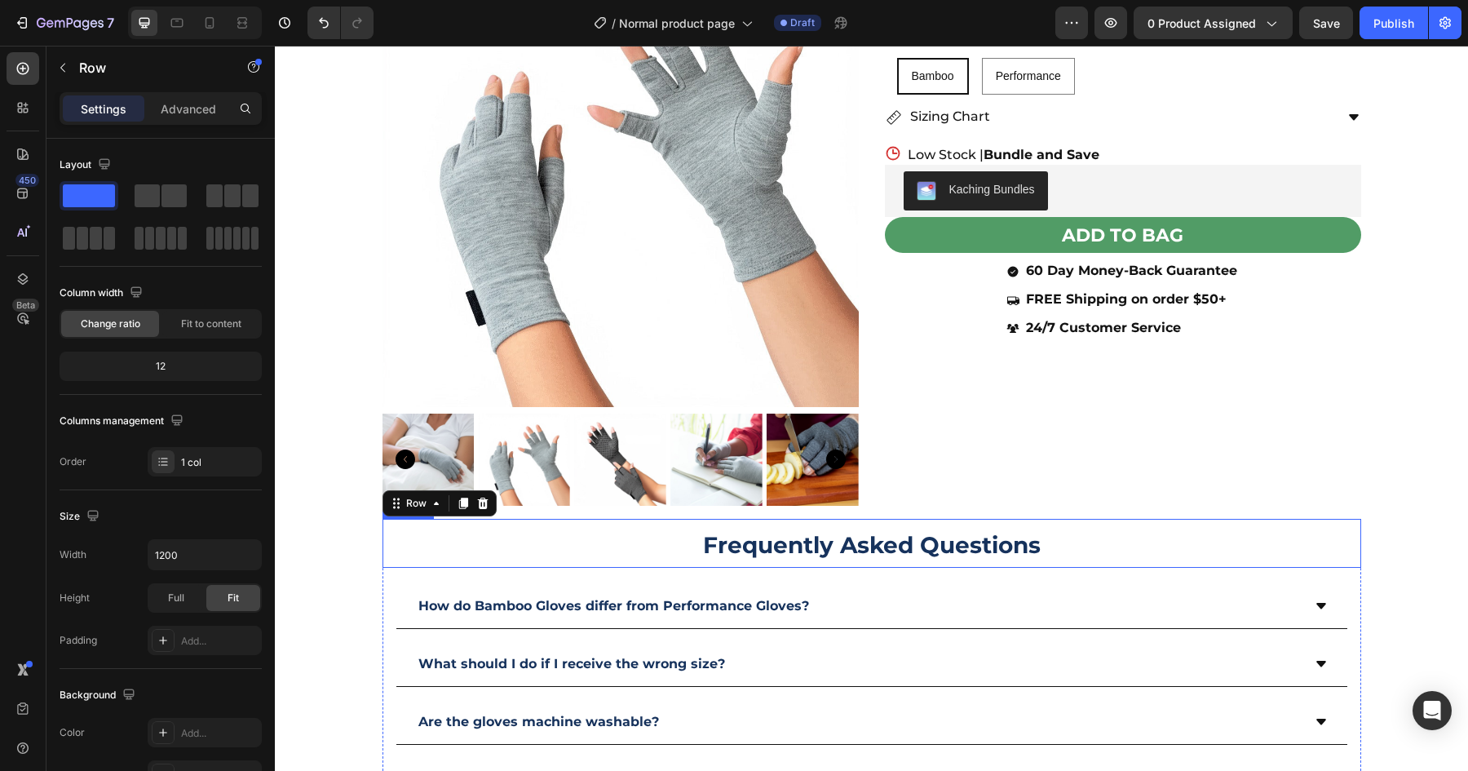
click at [450, 548] on p "⁠⁠⁠⁠⁠⁠⁠ Frequently Asked Questions" at bounding box center [871, 543] width 975 height 46
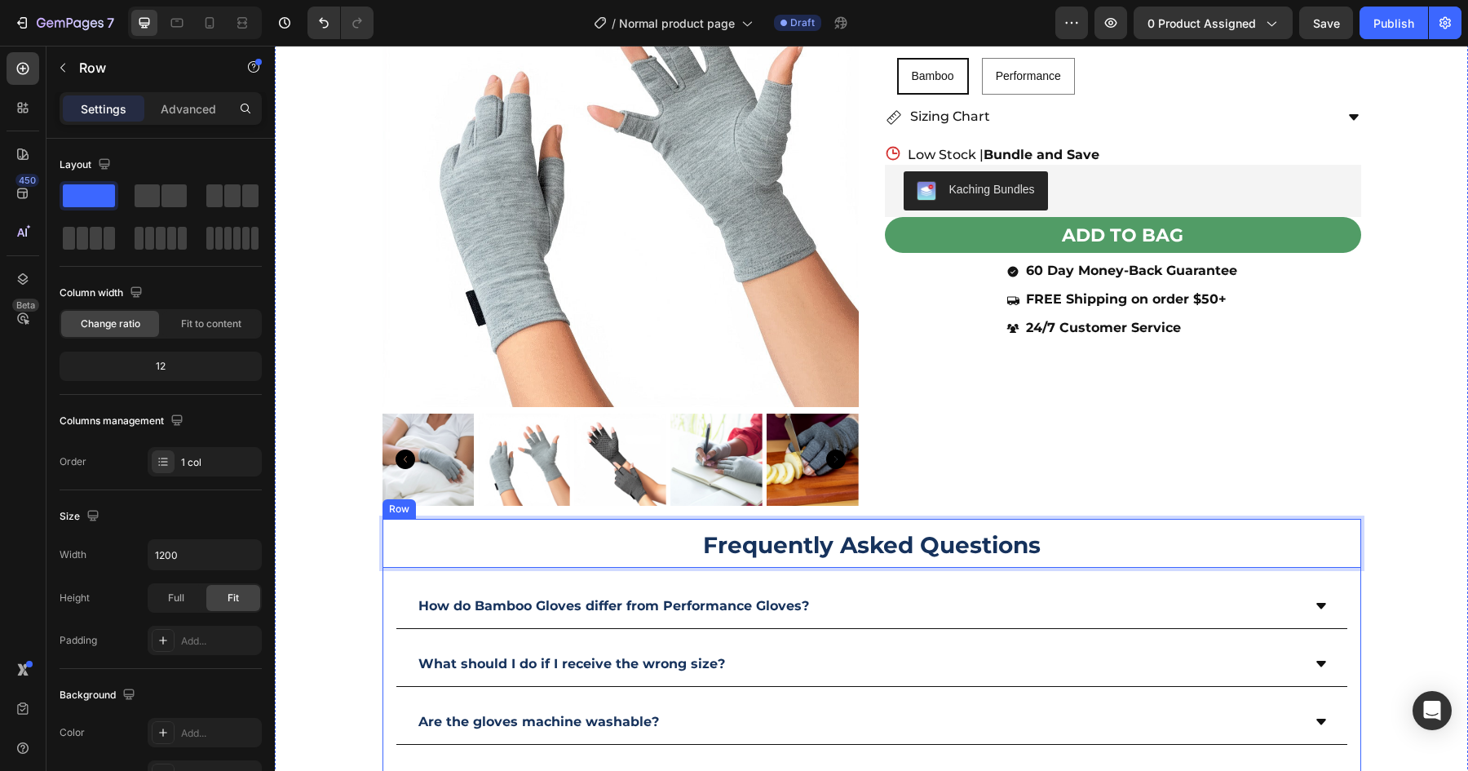
click at [493, 575] on div "Frequently Asked Questions Heading 20 How do Bamboo Gloves differ from Performa…" at bounding box center [871, 774] width 979 height 510
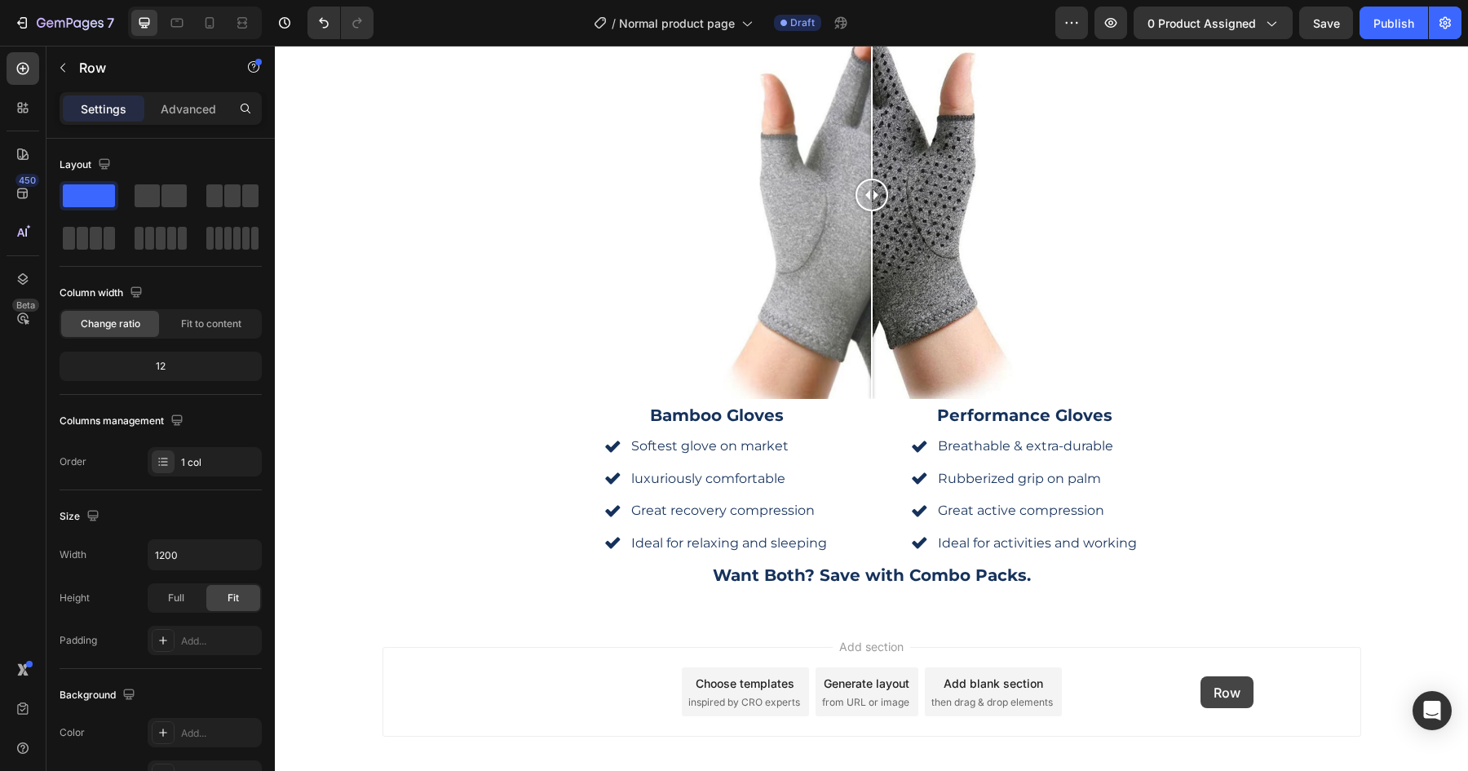
scroll to position [3153, 0]
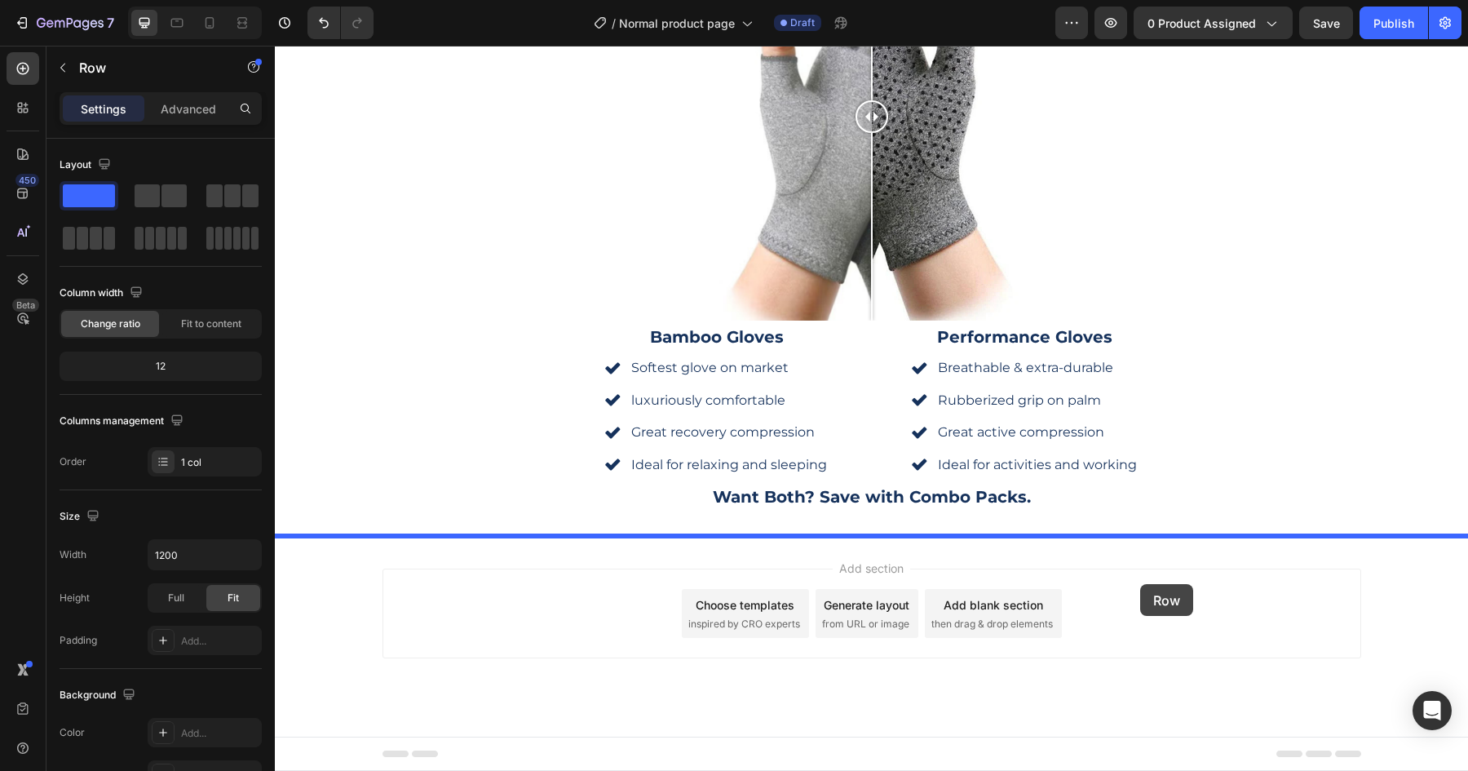
drag, startPoint x: 392, startPoint y: 507, endPoint x: 1140, endPoint y: 584, distance: 751.7
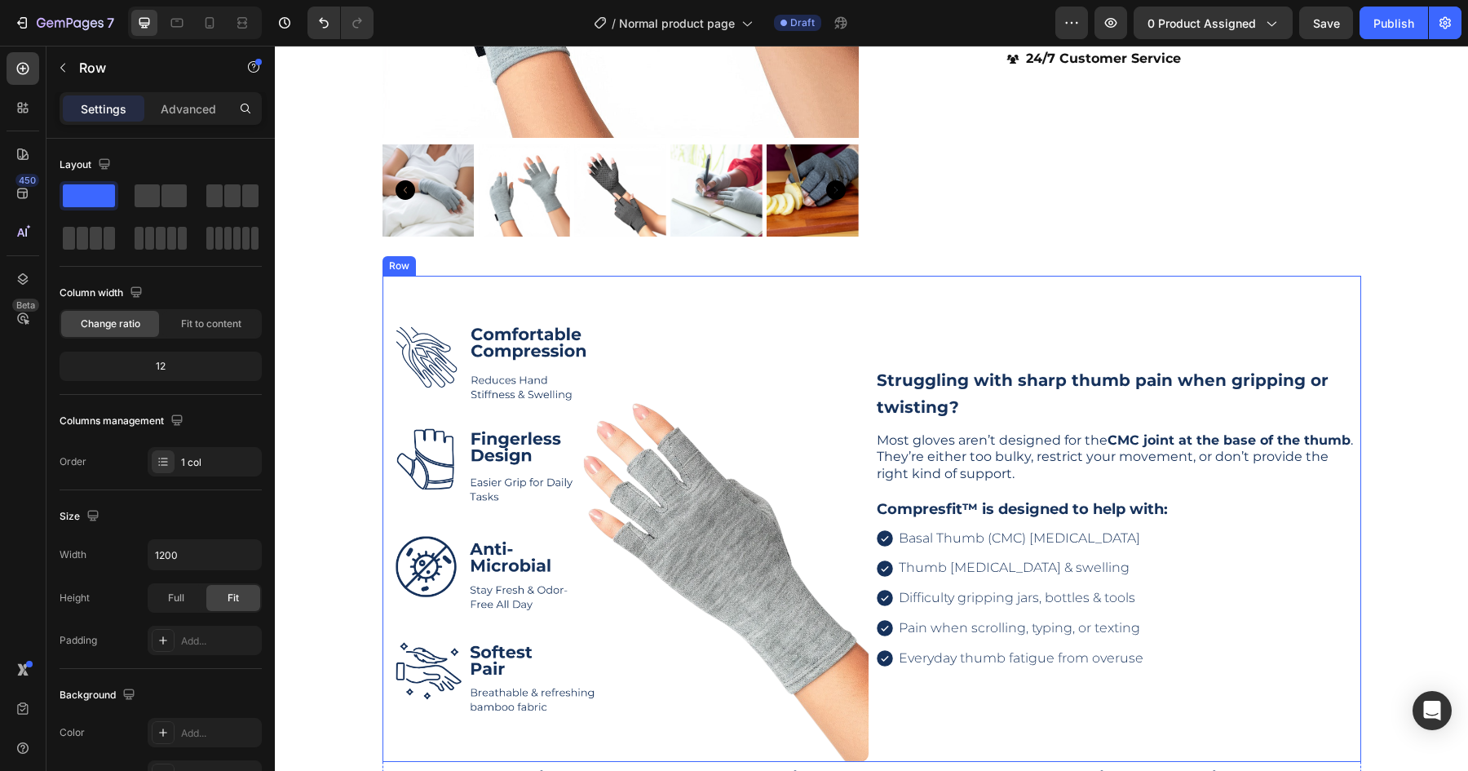
scroll to position [468, 0]
click at [1217, 300] on div "Struggling with sharp thumb pain when gripping or twisting? Heading Most gloves…" at bounding box center [1118, 517] width 486 height 486
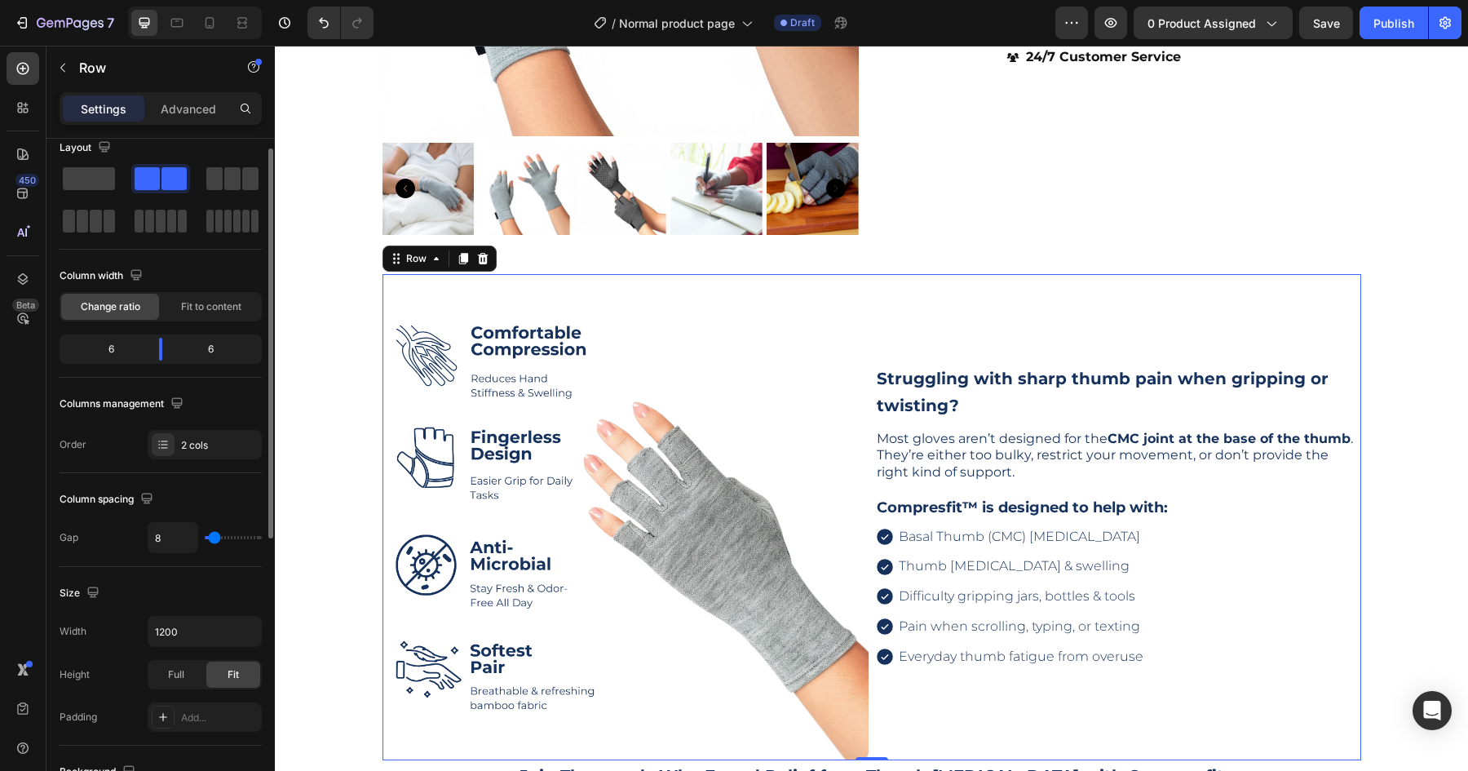
scroll to position [0, 0]
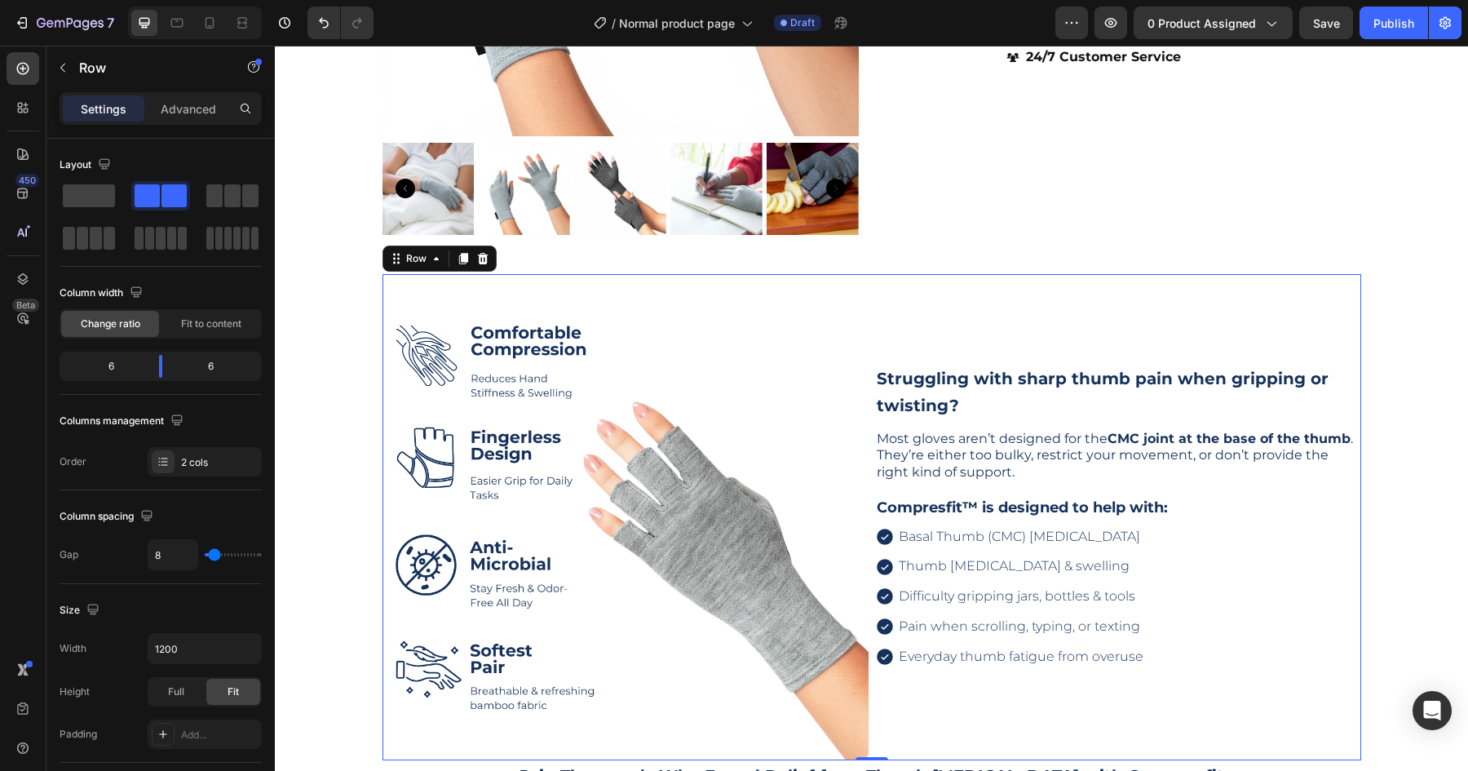
click at [407, 298] on img at bounding box center [625, 517] width 486 height 486
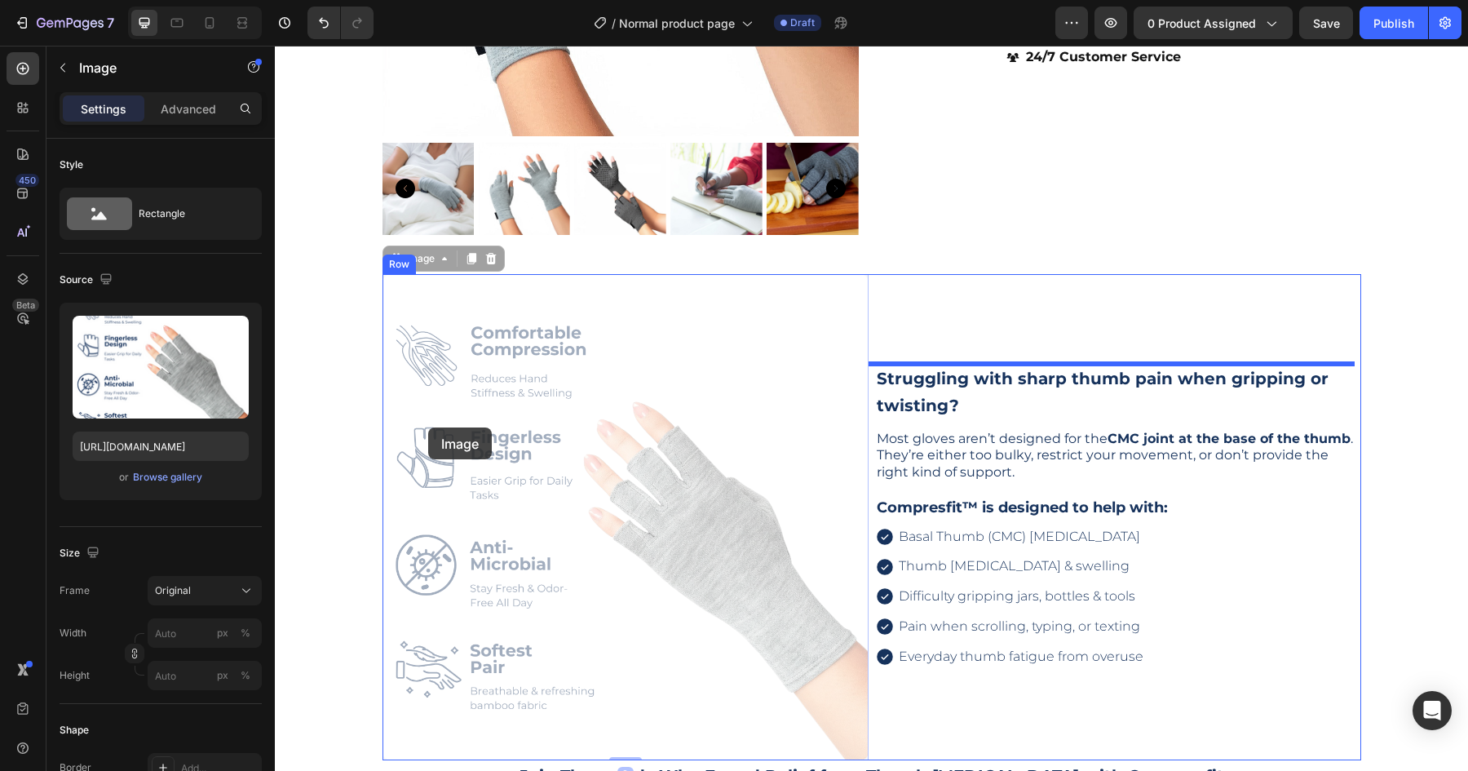
drag, startPoint x: 386, startPoint y: 259, endPoint x: 533, endPoint y: 410, distance: 211.1
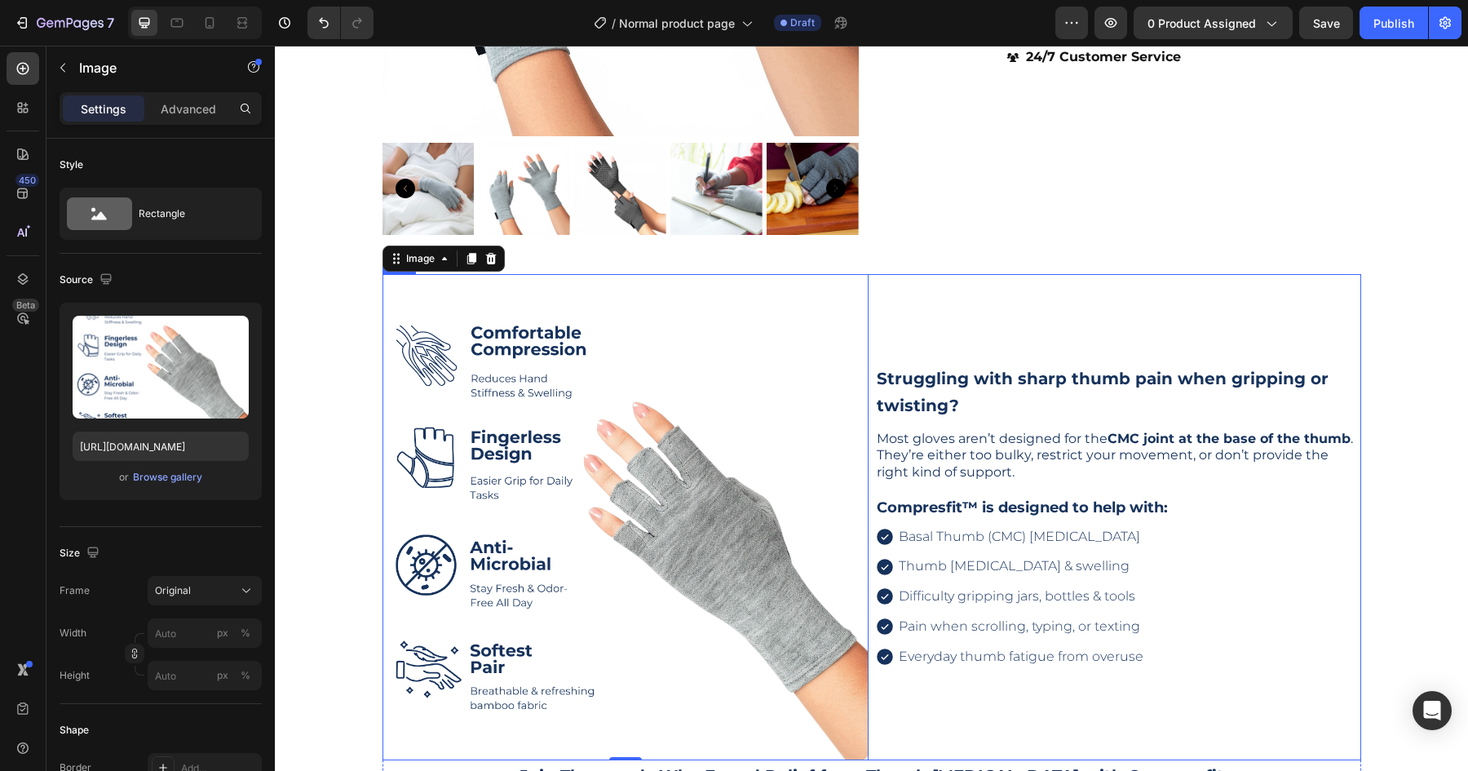
click at [875, 289] on div "Struggling with sharp thumb pain when gripping or twisting? Heading Most gloves…" at bounding box center [1118, 517] width 486 height 486
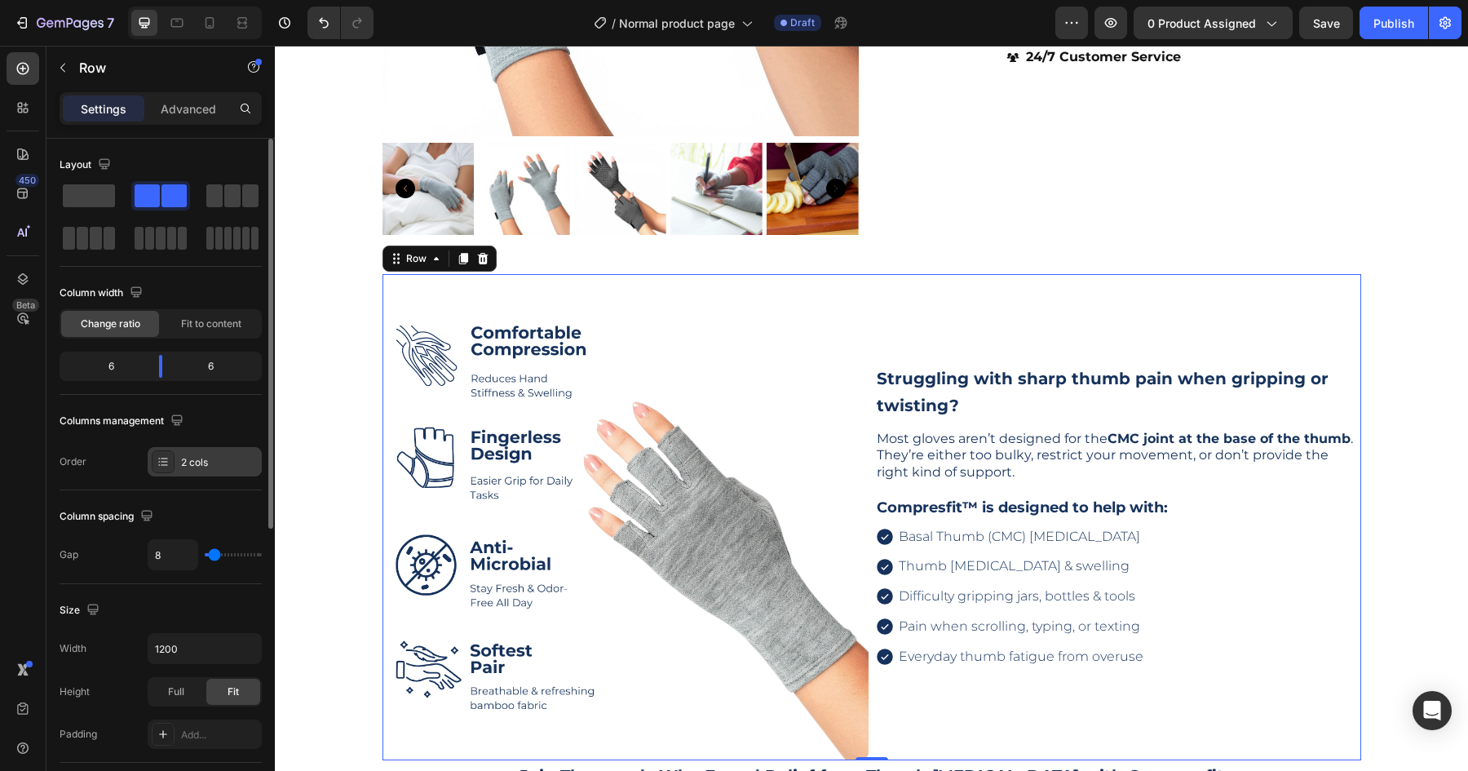
click at [213, 466] on div "2 cols" at bounding box center [219, 462] width 77 height 15
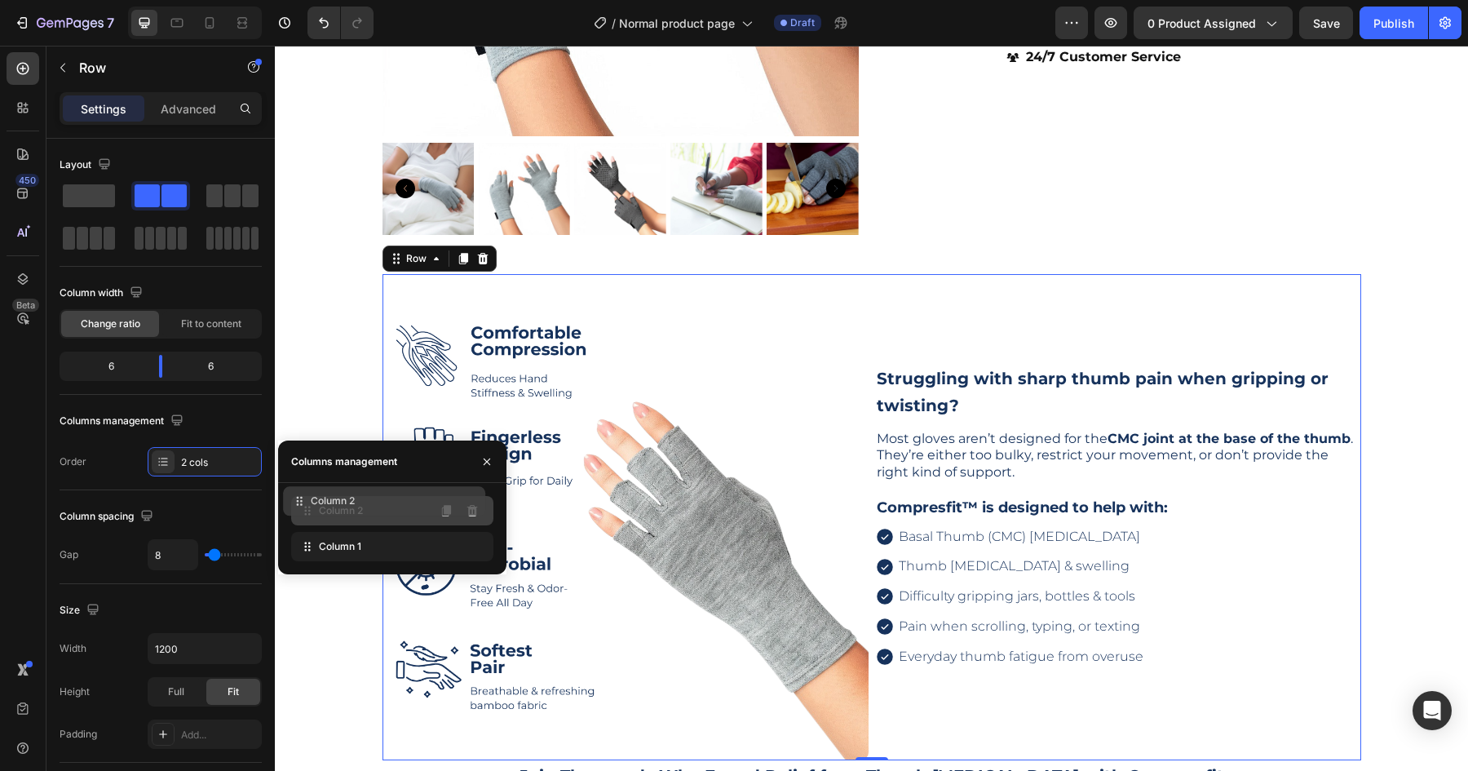
drag, startPoint x: 312, startPoint y: 550, endPoint x: 307, endPoint y: 508, distance: 41.9
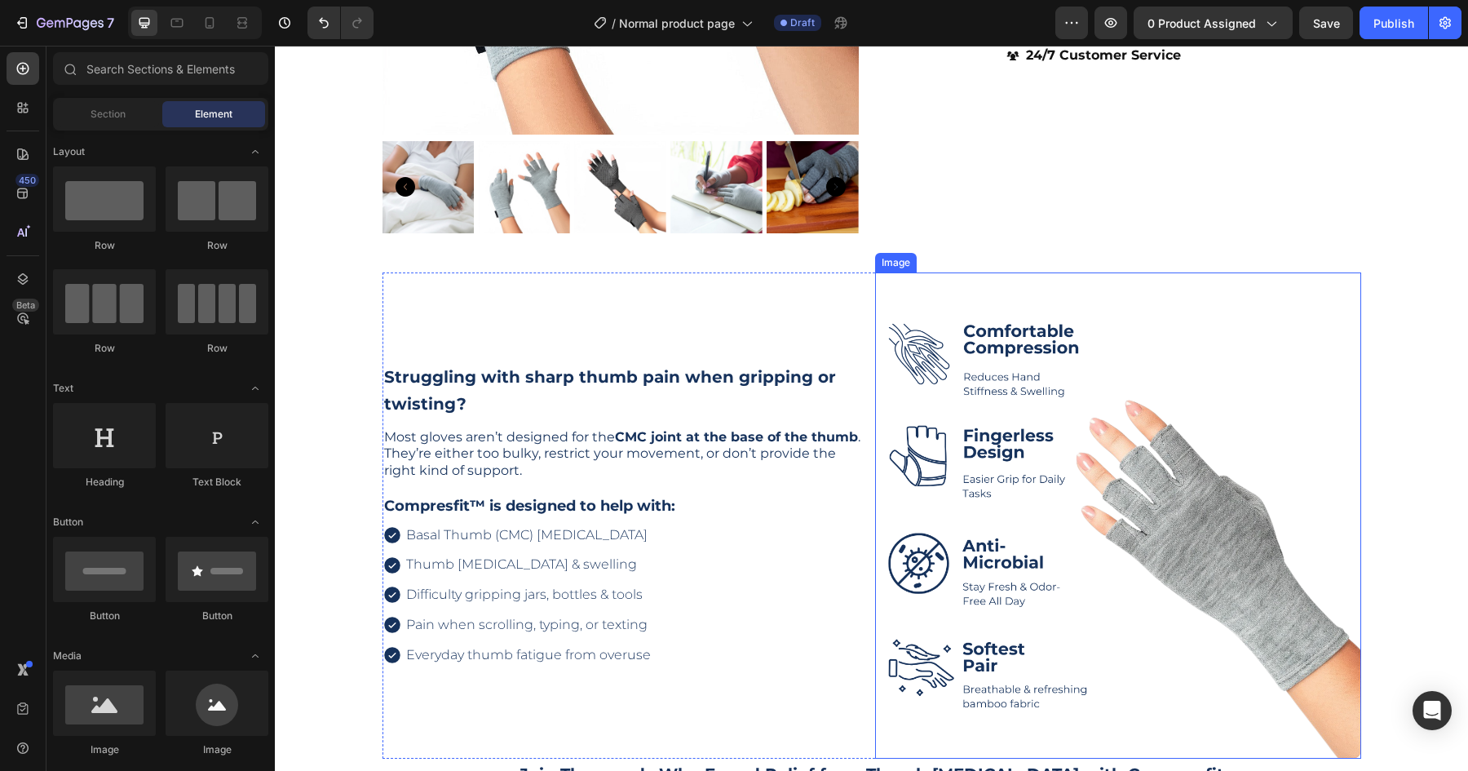
scroll to position [471, 0]
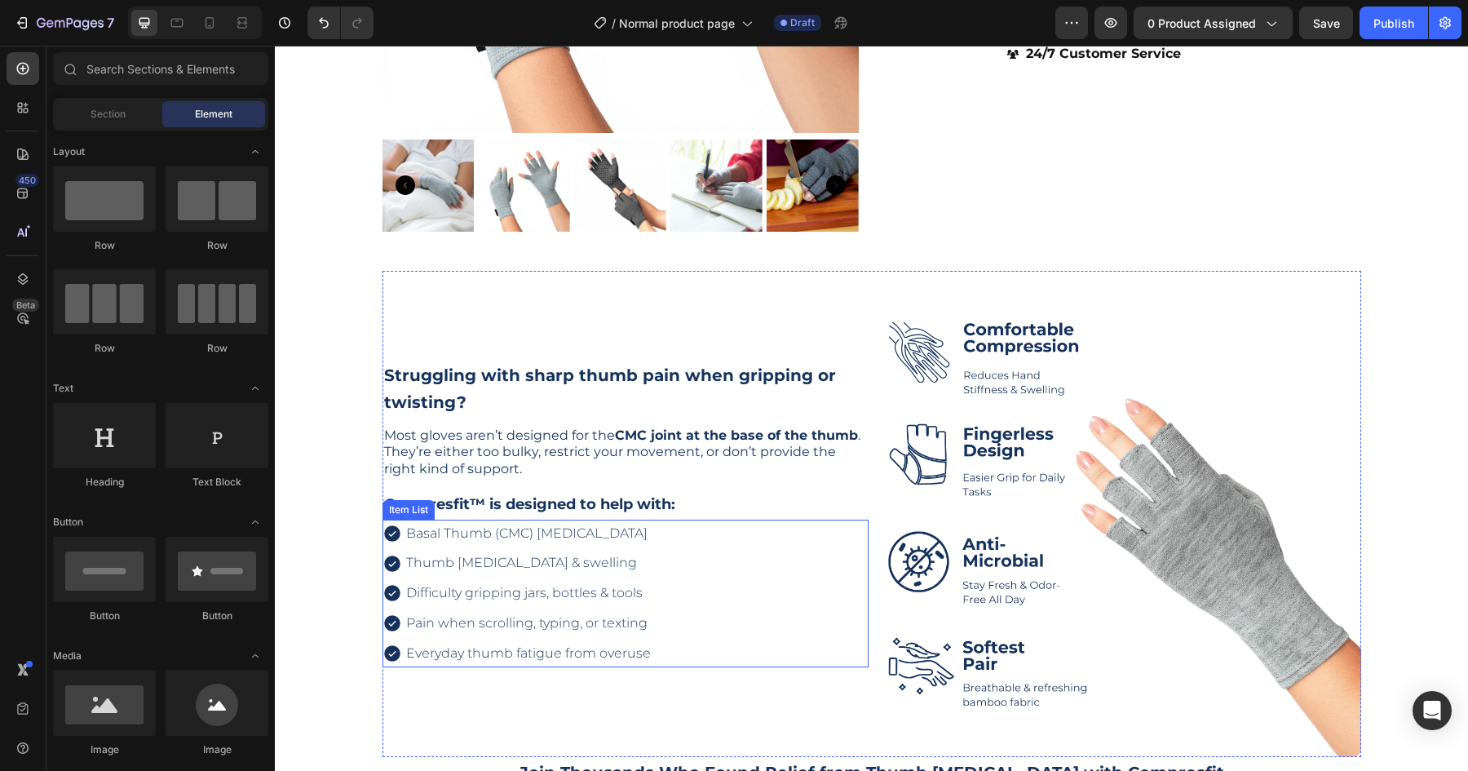
click at [612, 535] on p "Basal Thumb (CMC) Arthritis" at bounding box center [528, 534] width 245 height 24
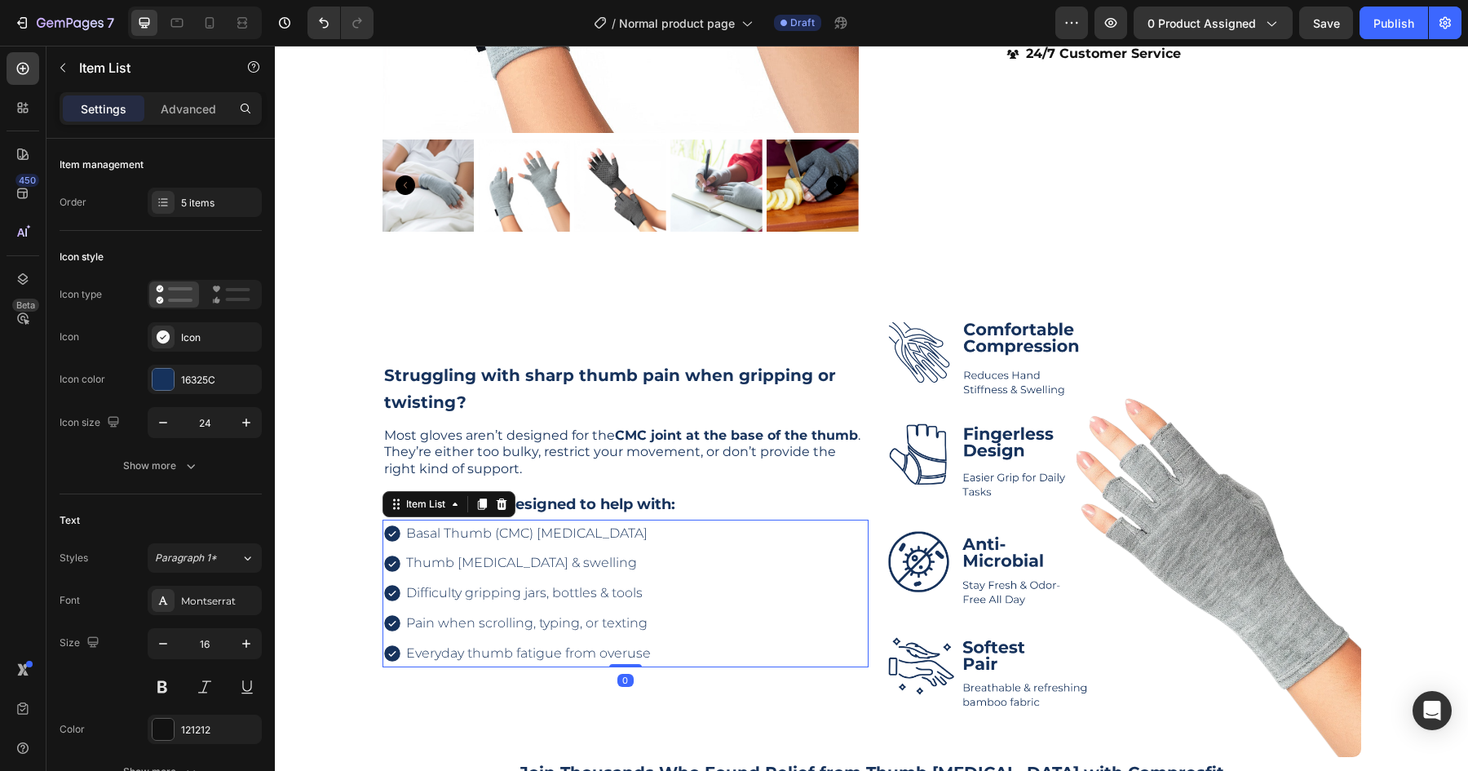
click at [609, 536] on p "Basal Thumb (CMC) Arthritis" at bounding box center [528, 534] width 245 height 24
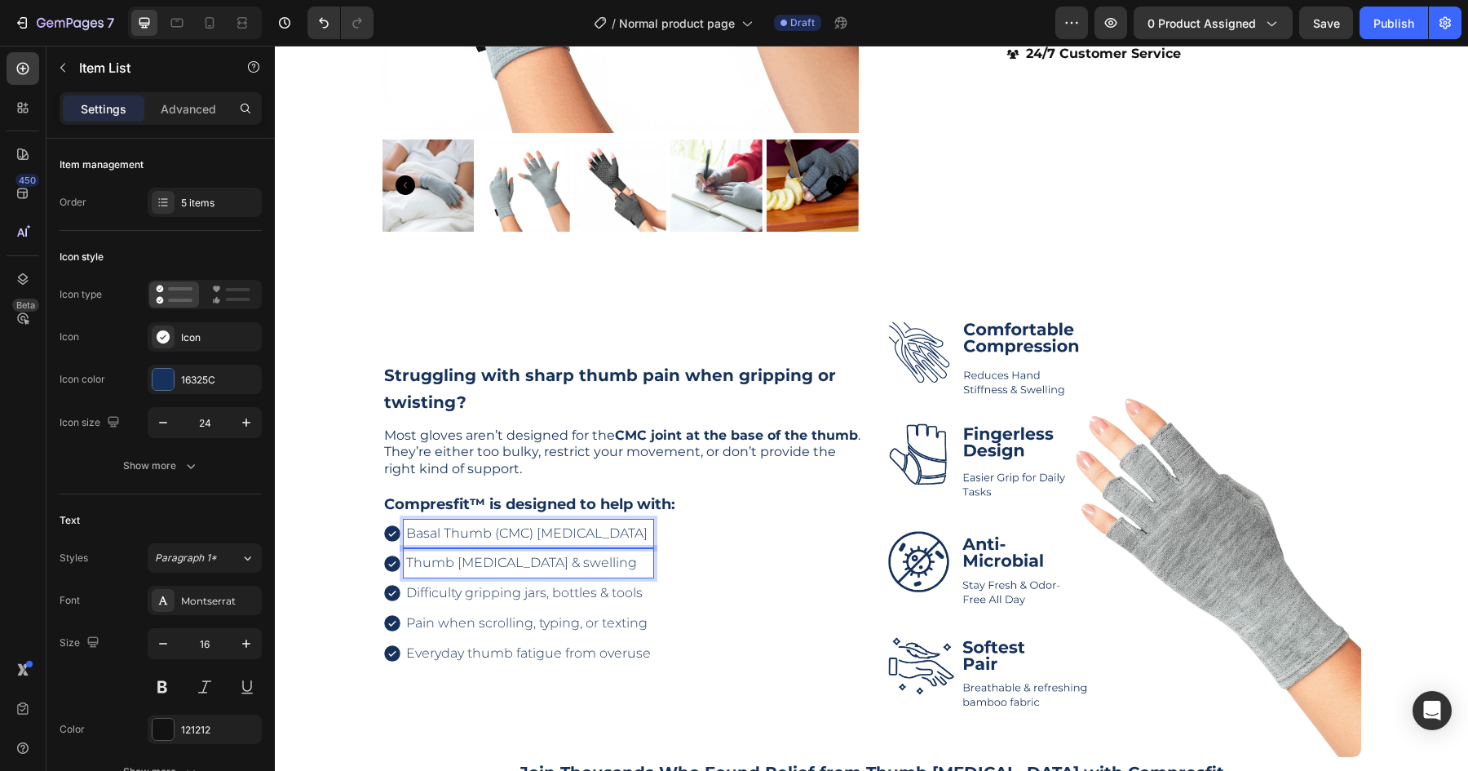
drag, startPoint x: 637, startPoint y: 568, endPoint x: 664, endPoint y: 600, distance: 41.7
click at [637, 568] on p "Thumb stiffness & swelling" at bounding box center [528, 563] width 245 height 24
click at [668, 610] on div "Basal Thumb (CMC) Arthritis Thumb stiffness & swelling Difficulty gripping jars…" at bounding box center [625, 593] width 486 height 148
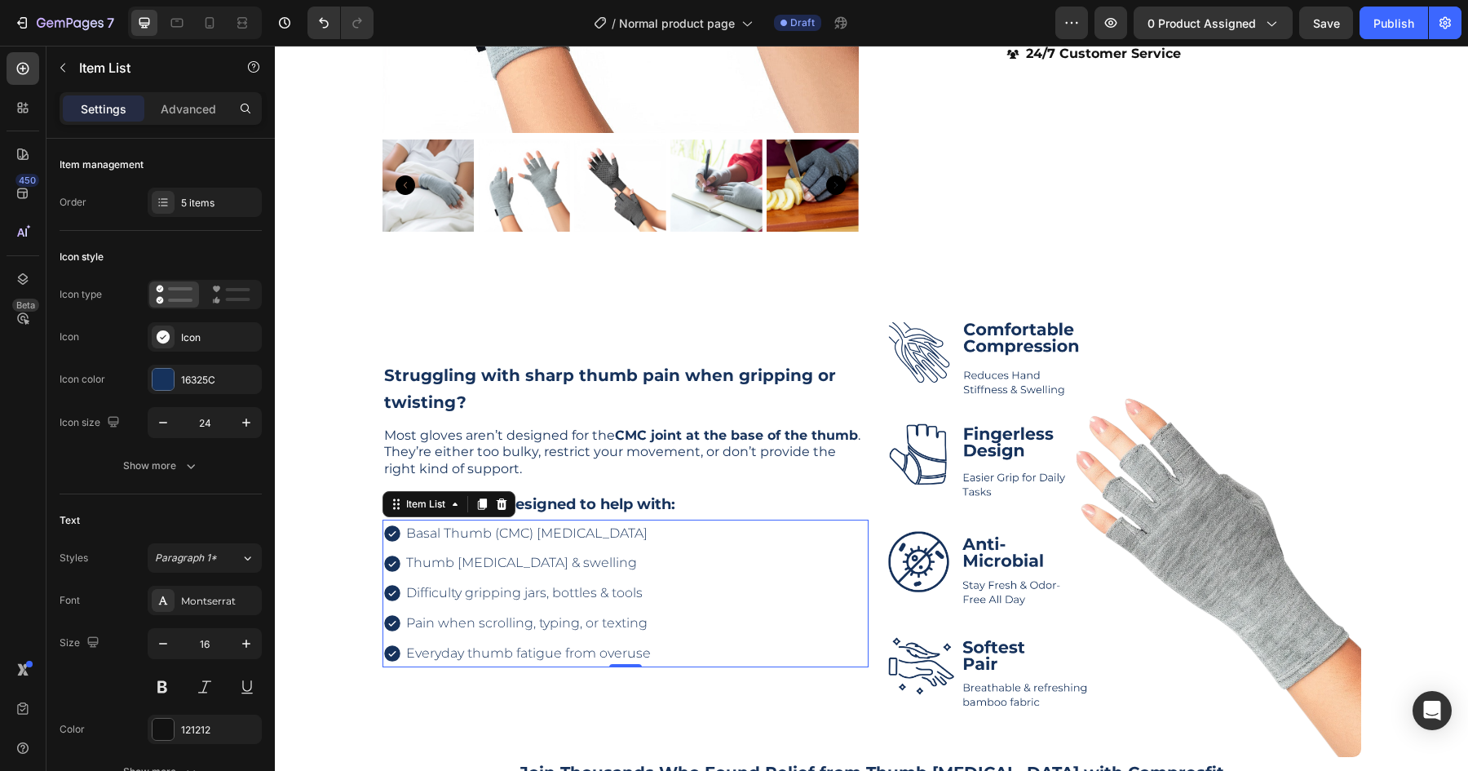
click at [687, 640] on div "Basal Thumb (CMC) Arthritis Thumb stiffness & swelling Difficulty gripping jars…" at bounding box center [625, 593] width 486 height 148
drag, startPoint x: 694, startPoint y: 639, endPoint x: 463, endPoint y: 529, distance: 255.7
click at [458, 525] on div "Basal Thumb (CMC) Arthritis Thumb stiffness & swelling Difficulty gripping jars…" at bounding box center [625, 593] width 486 height 148
click at [445, 538] on span "Basal Thumb (CMC) Arthritis" at bounding box center [526, 532] width 241 height 15
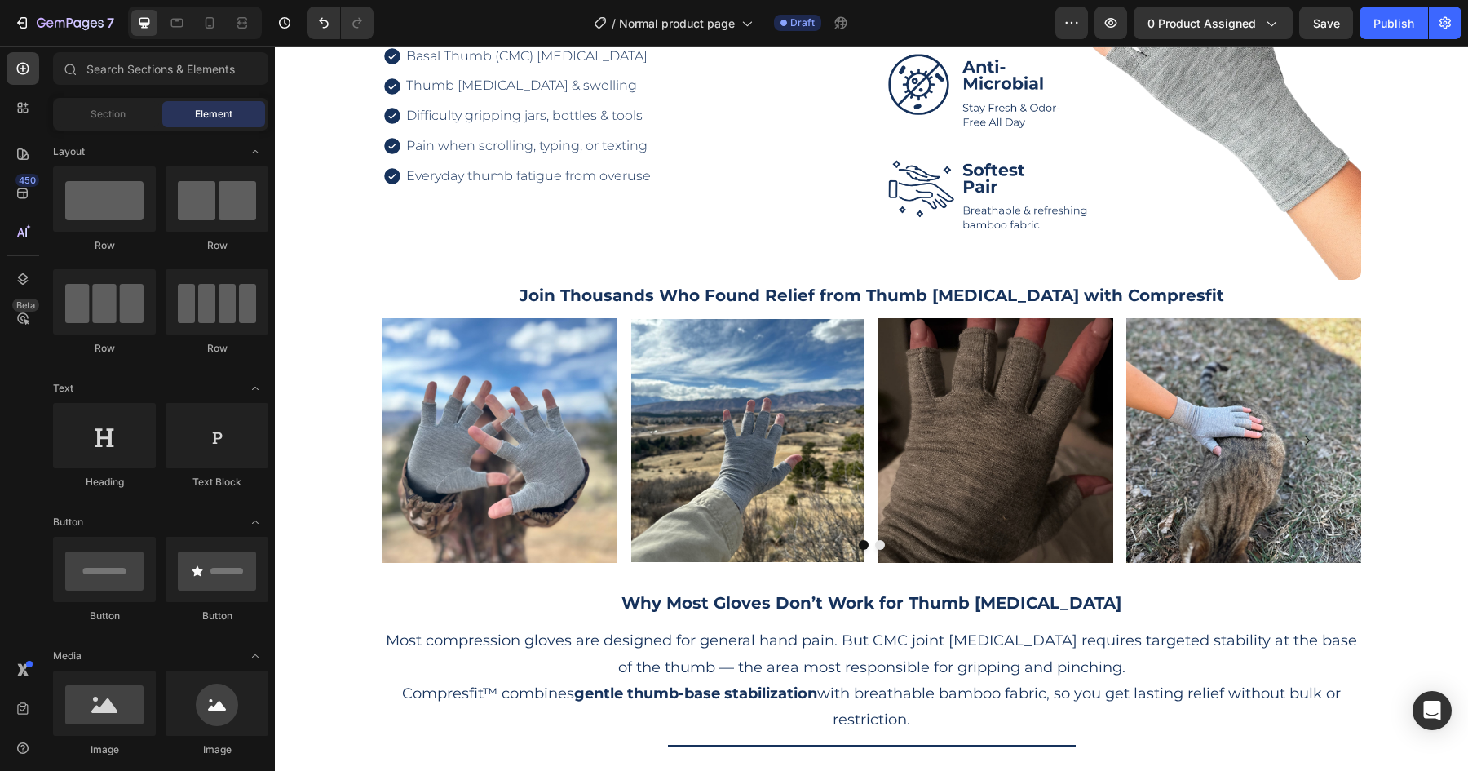
scroll to position [936, 0]
